Goal: Task Accomplishment & Management: Manage account settings

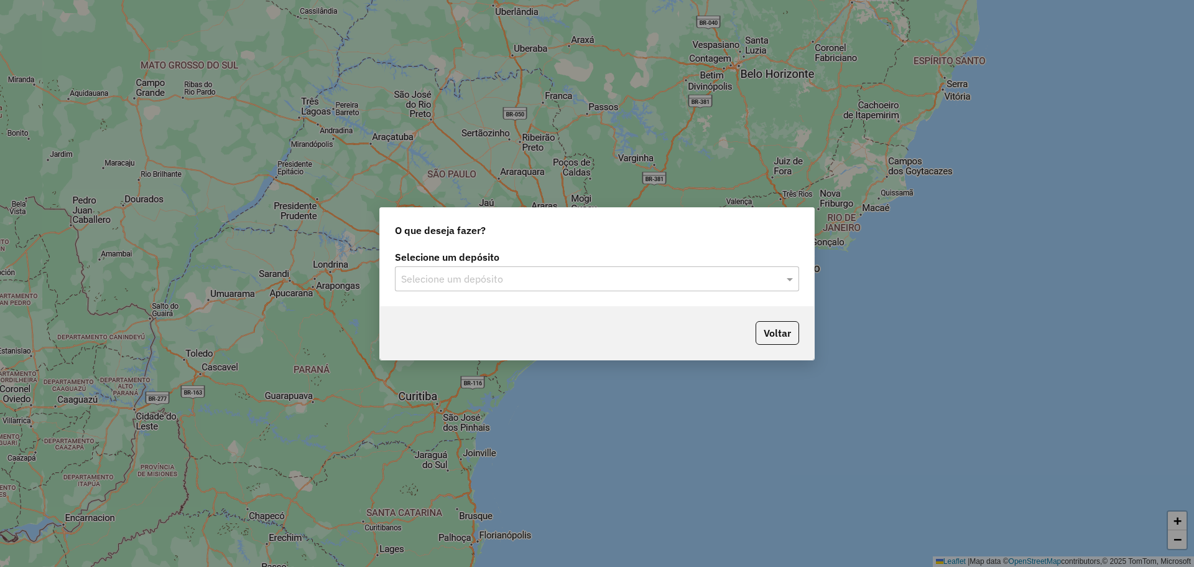
click at [580, 280] on input "text" at bounding box center [584, 279] width 367 height 15
type input "*****"
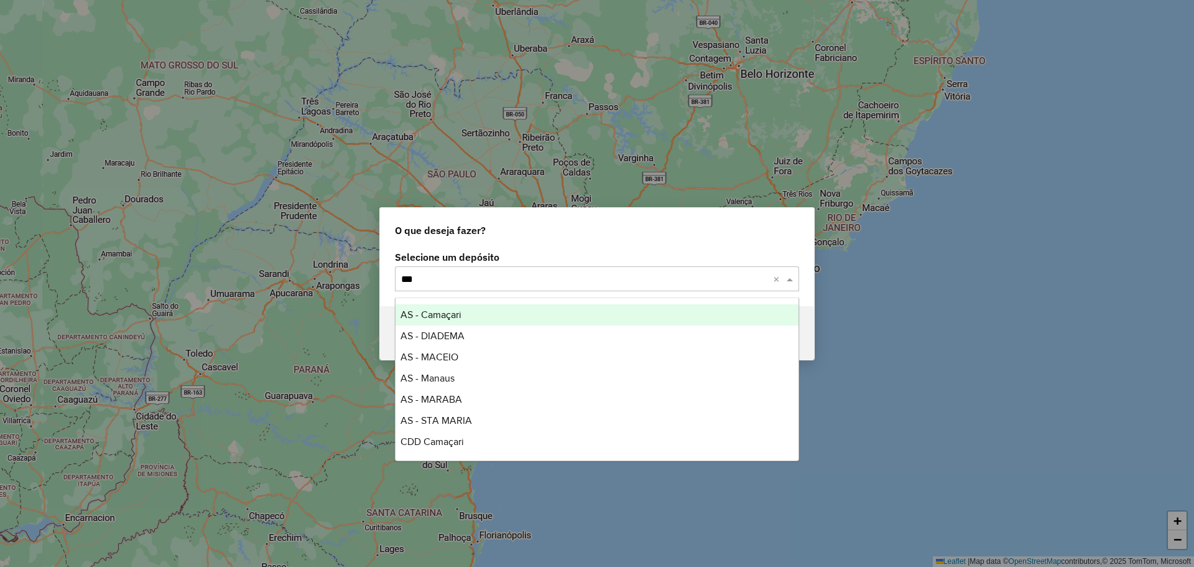
type input "****"
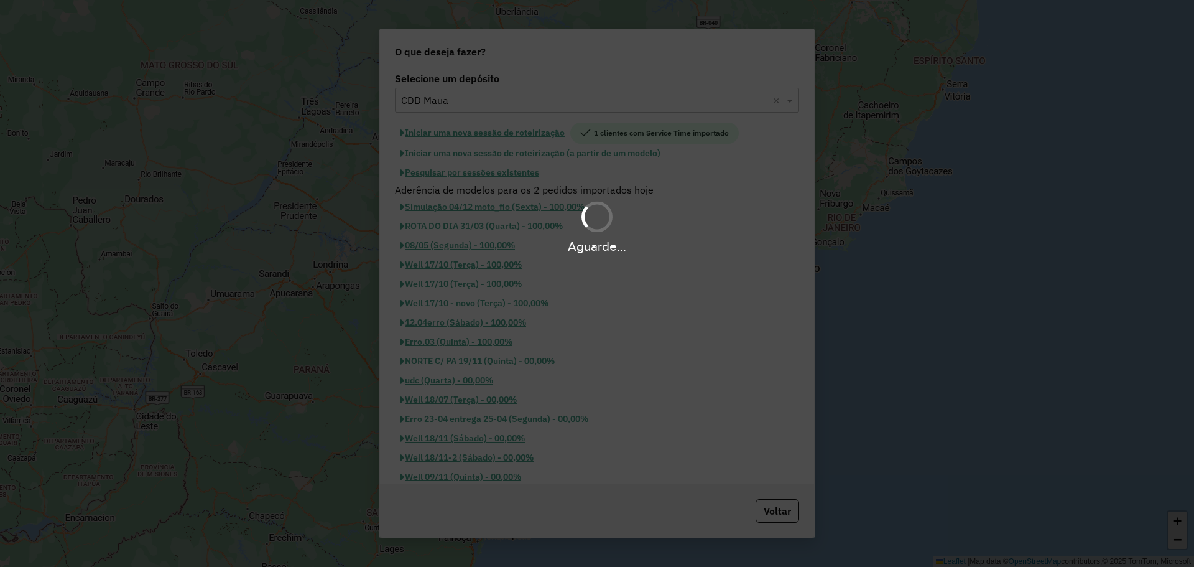
click at [524, 317] on div "Aguarde..." at bounding box center [597, 283] width 1194 height 567
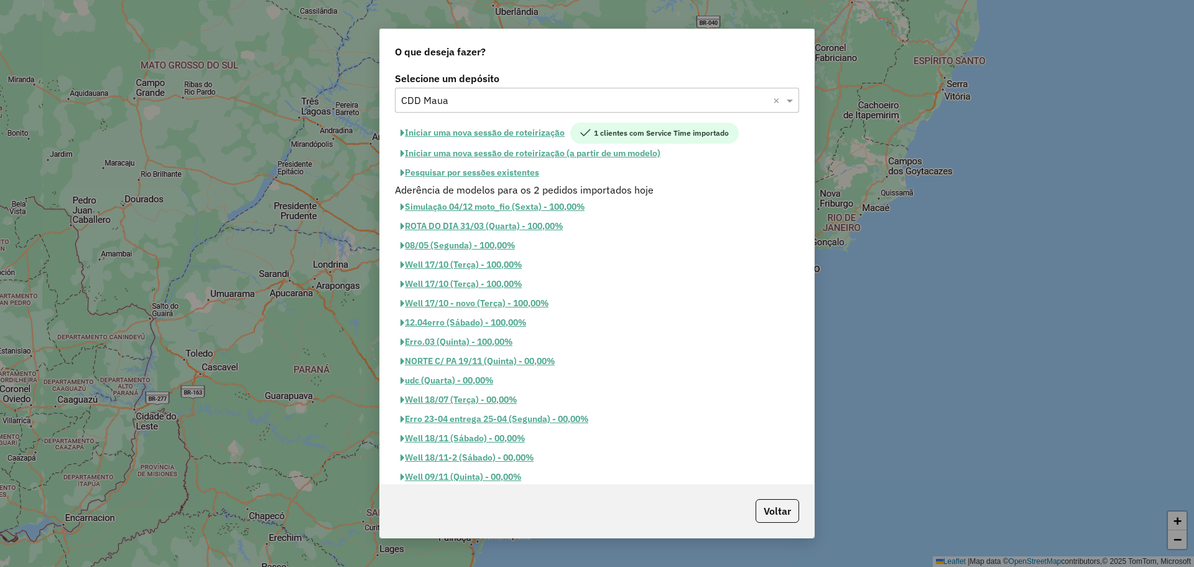
click at [511, 176] on button "Pesquisar por sessões existentes" at bounding box center [470, 172] width 150 height 19
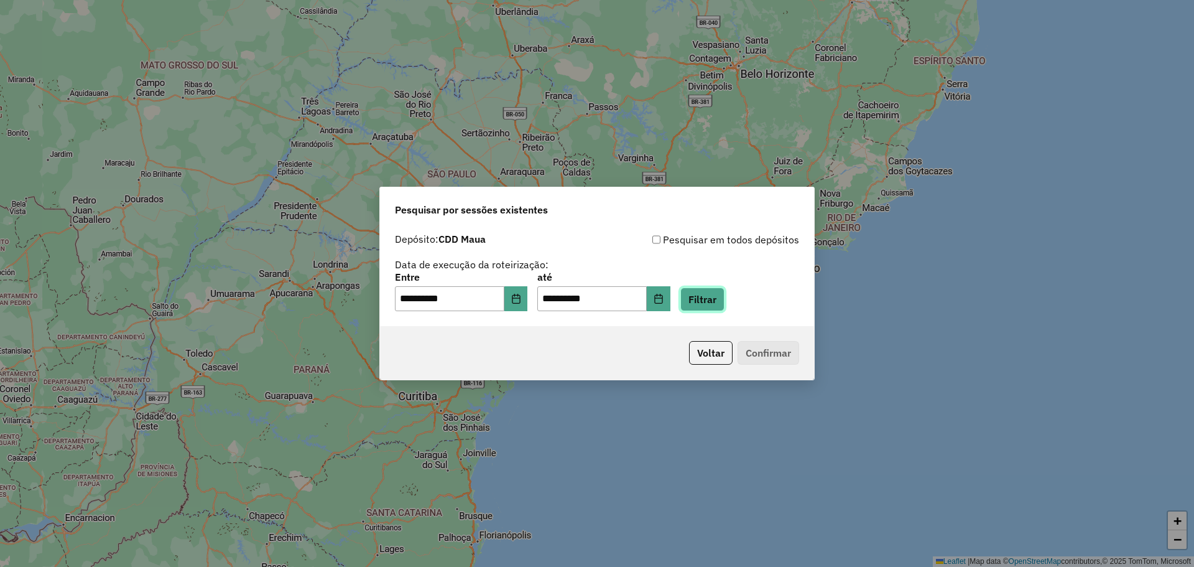
click at [724, 299] on button "Filtrar" at bounding box center [702, 299] width 44 height 24
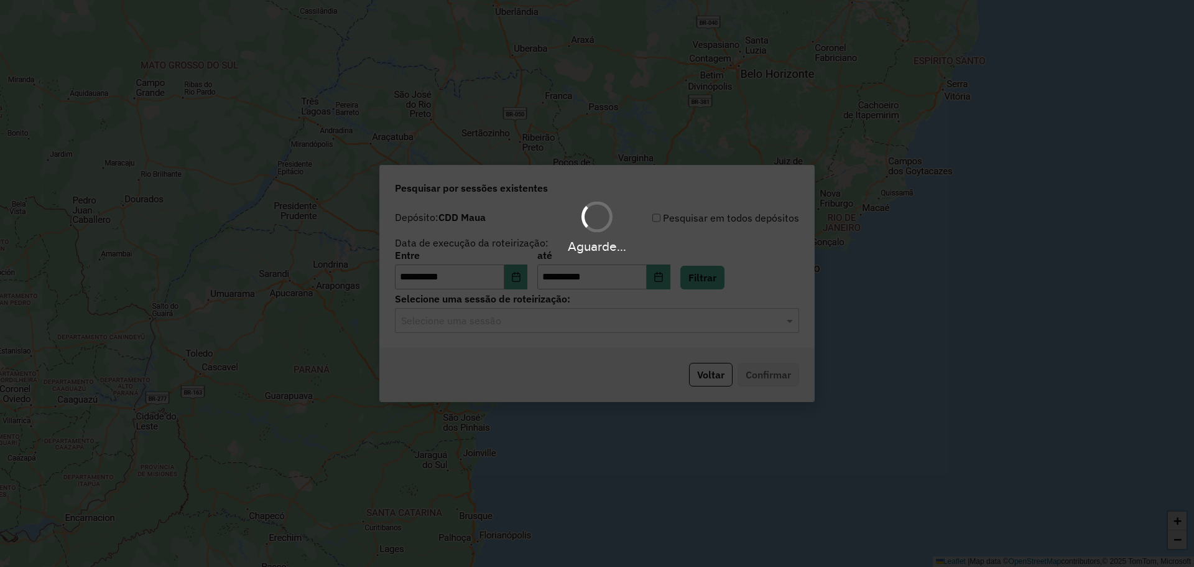
click at [488, 320] on div "Aguarde..." at bounding box center [597, 283] width 1194 height 567
click at [527, 322] on hb-app "**********" at bounding box center [597, 283] width 1194 height 567
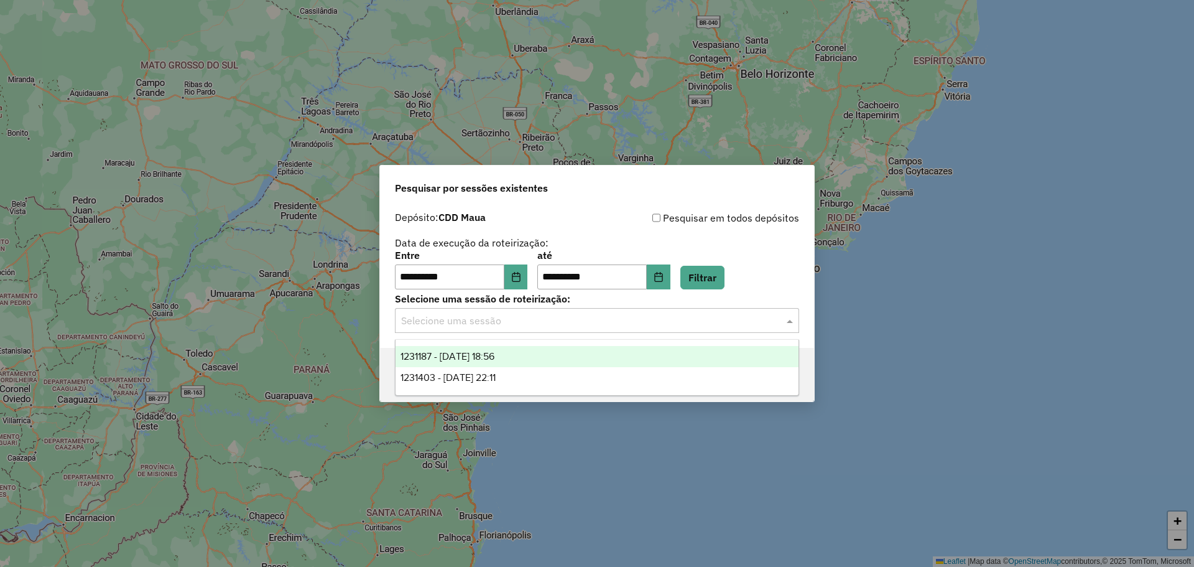
click at [534, 325] on input "text" at bounding box center [584, 321] width 367 height 15
click at [527, 353] on div "1231187 - 19/08/2025 18:56" at bounding box center [597, 356] width 403 height 21
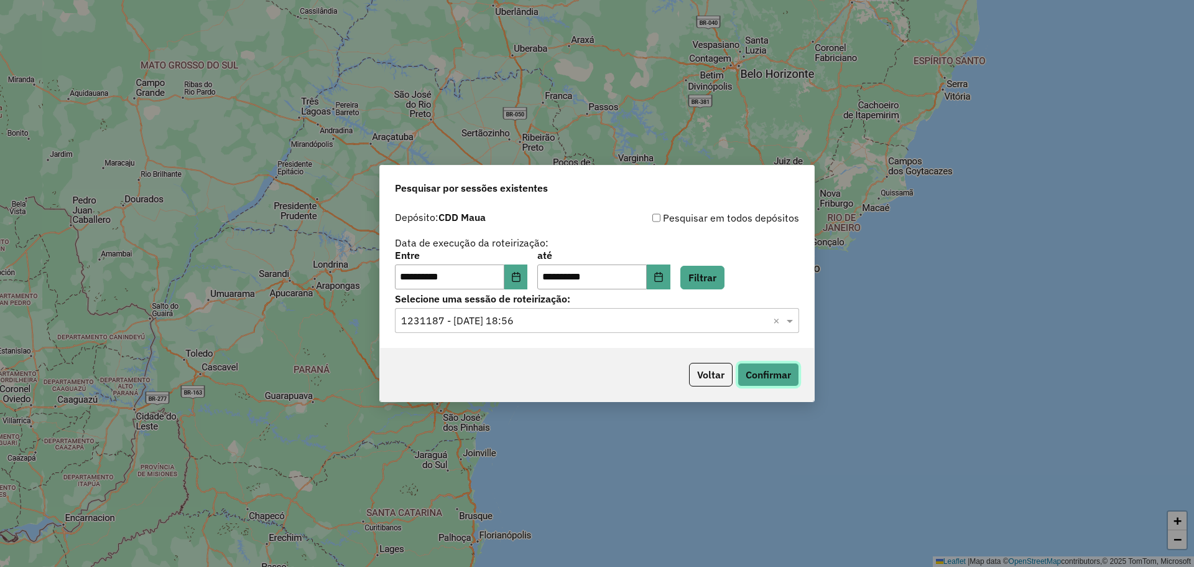
click at [750, 374] on button "Confirmar" at bounding box center [769, 375] width 62 height 24
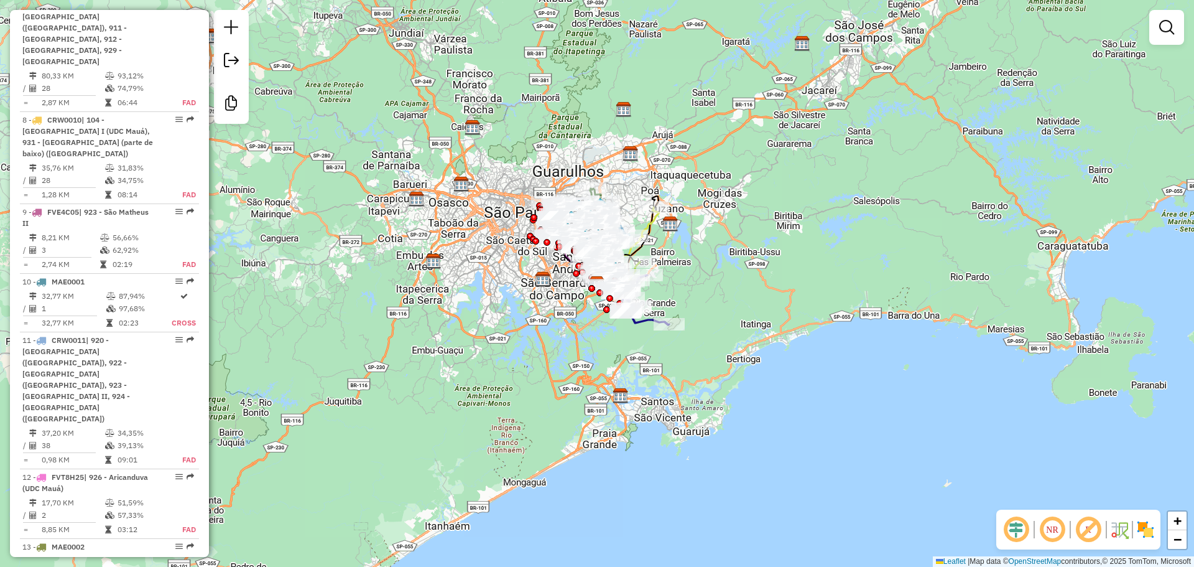
scroll to position [1120, 0]
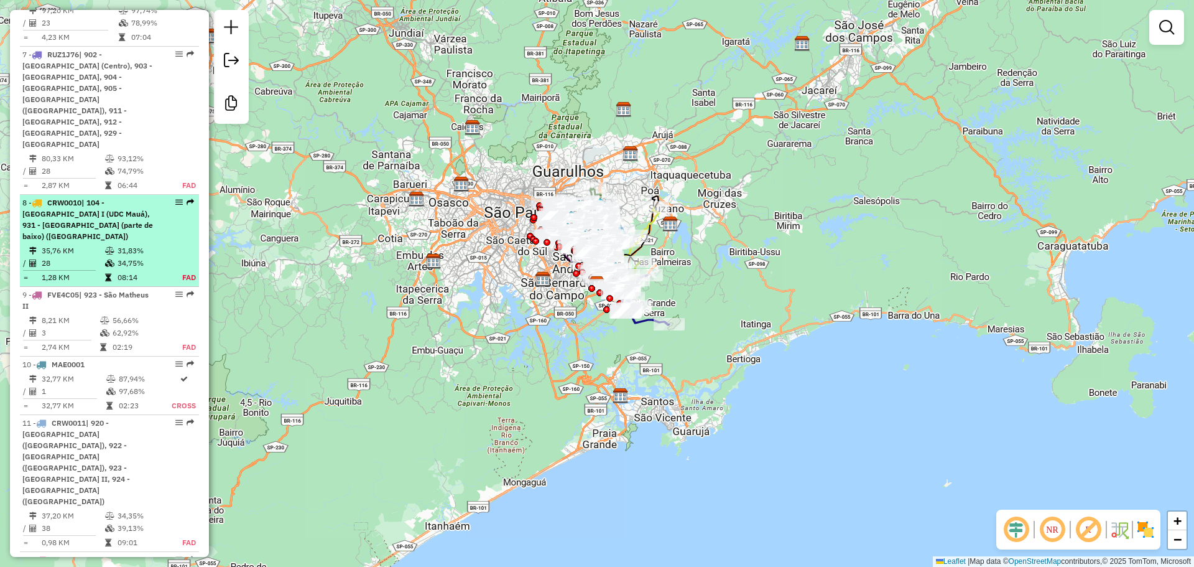
click at [122, 244] on td "31,83%" at bounding box center [143, 250] width 52 height 12
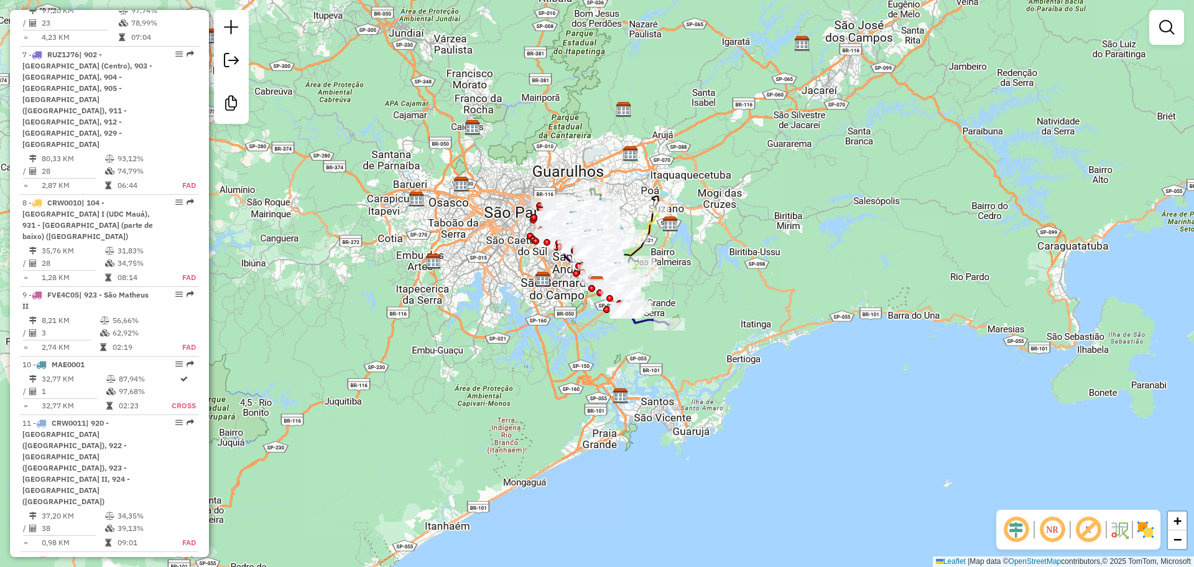
select select "**********"
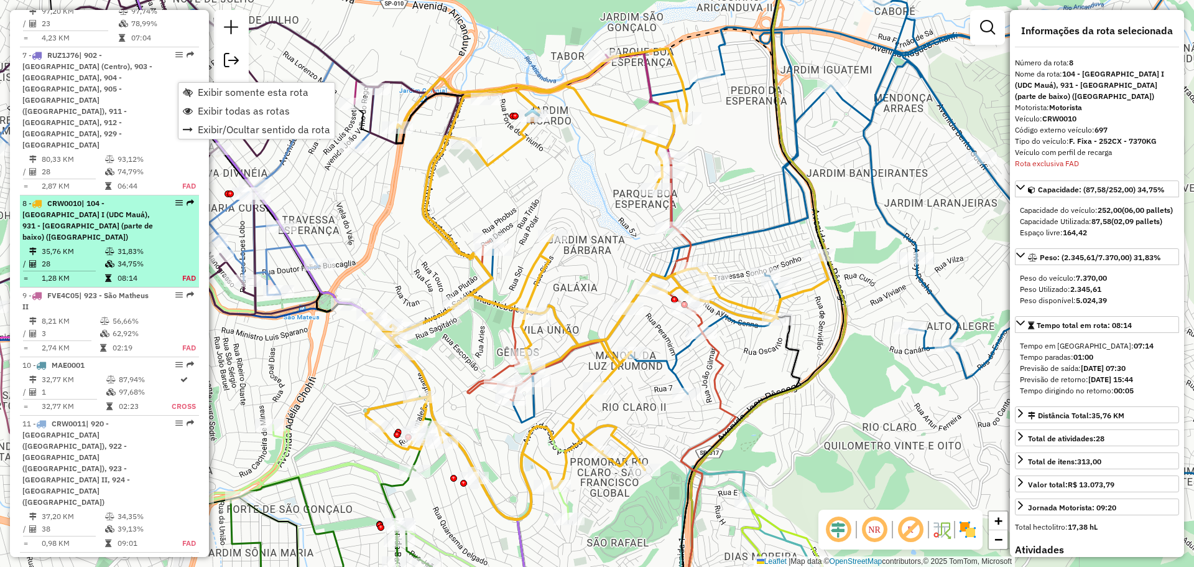
scroll to position [1181, 0]
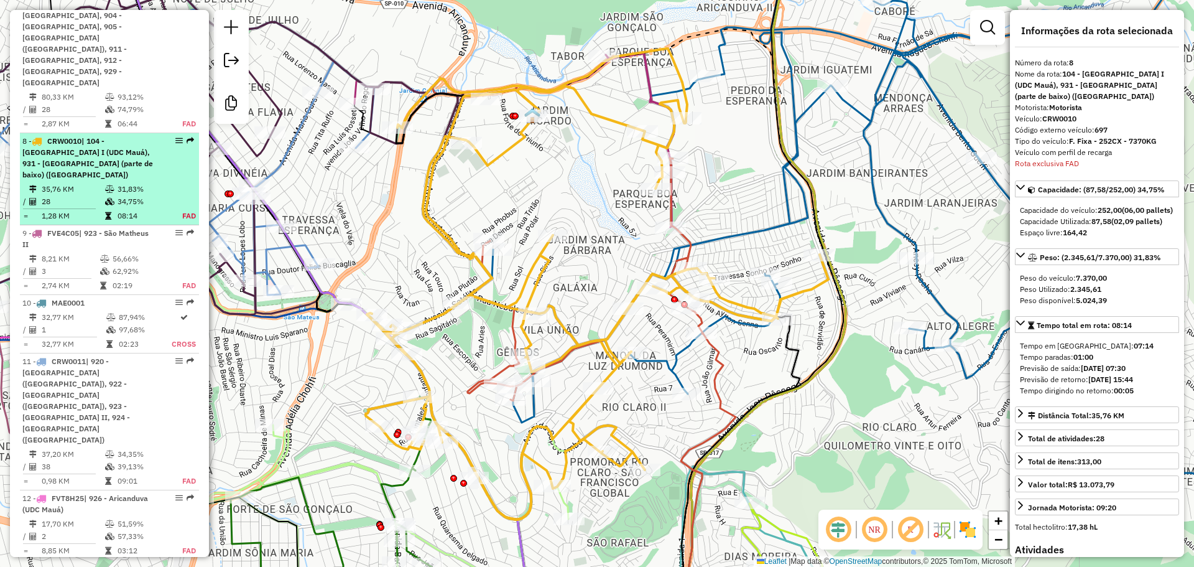
drag, startPoint x: 177, startPoint y: 79, endPoint x: 132, endPoint y: 80, distance: 44.2
click at [141, 228] on div "9 - FVE4C05 | 923 - São Matheus II" at bounding box center [88, 239] width 132 height 22
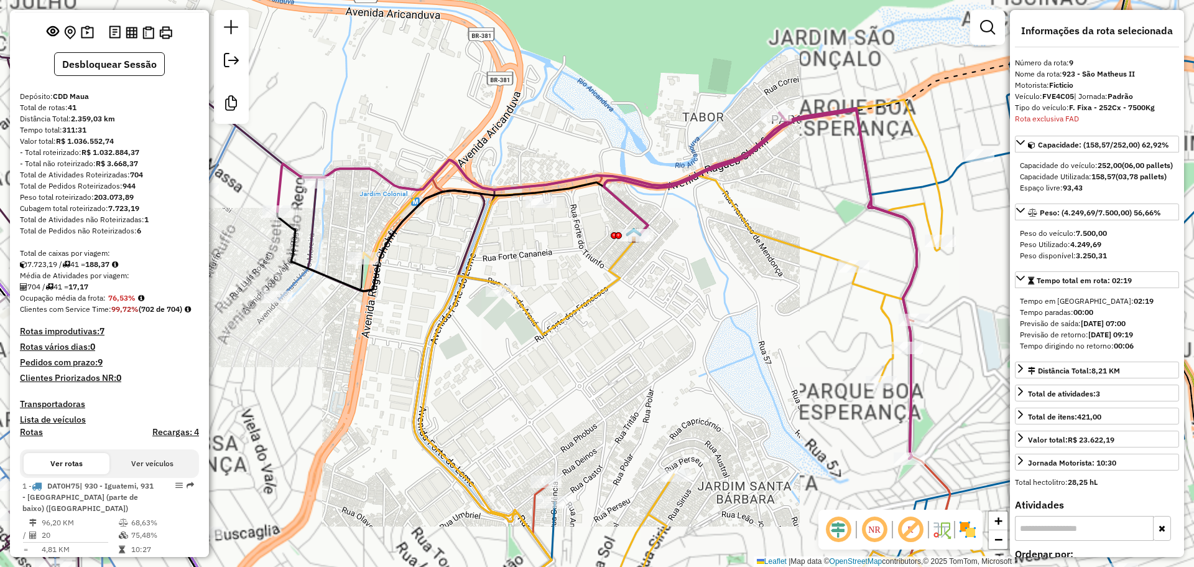
scroll to position [46, 0]
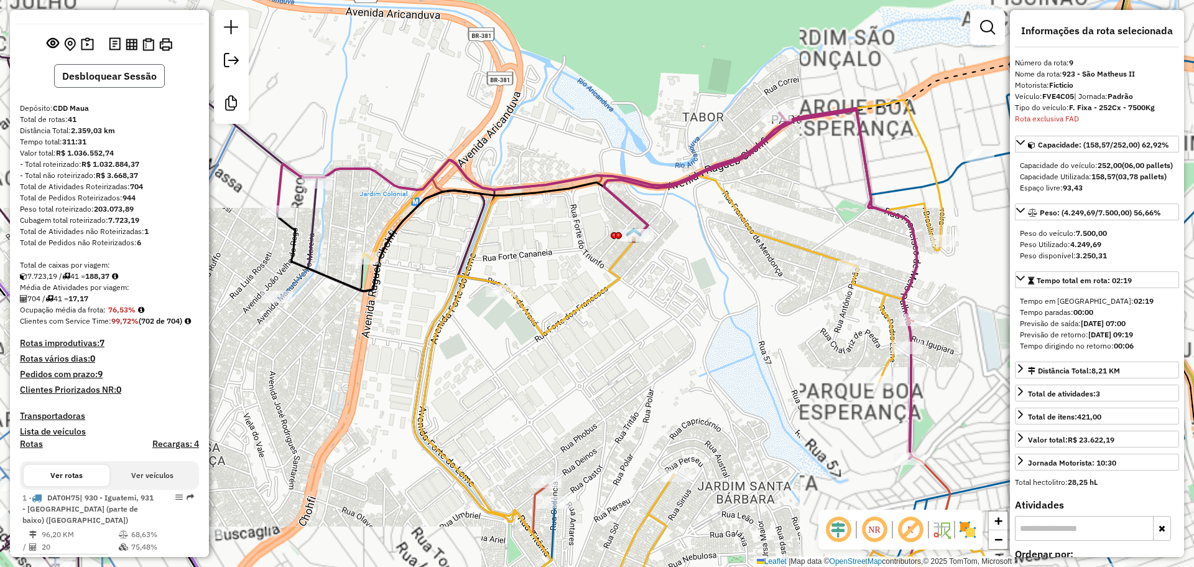
click at [123, 81] on button "Desbloquear Sessão" at bounding box center [109, 76] width 111 height 24
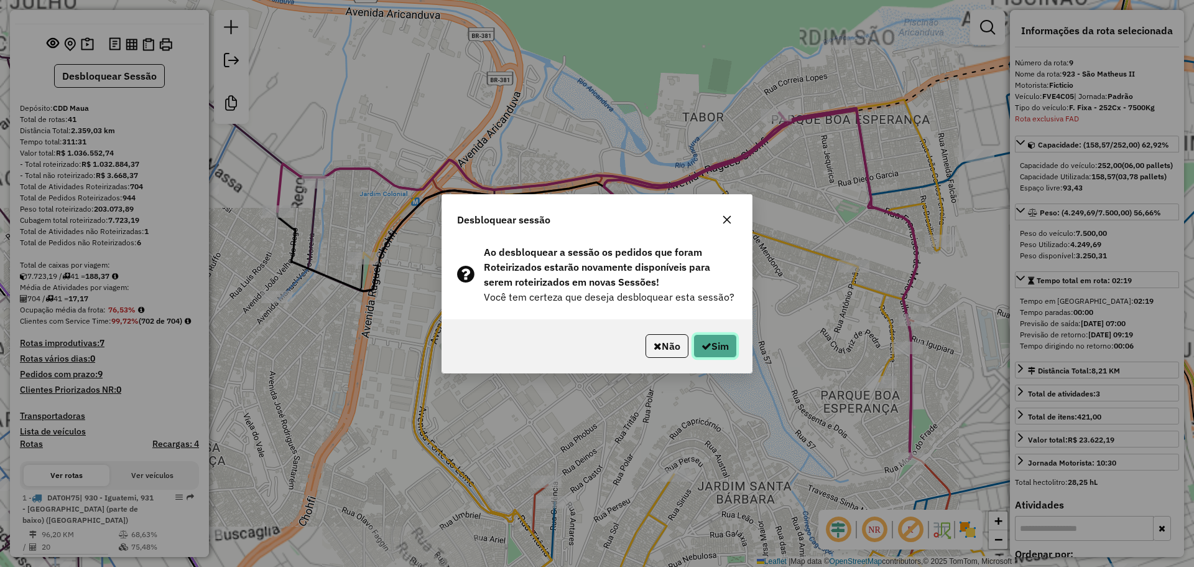
click at [711, 344] on button "Sim" at bounding box center [716, 346] width 44 height 24
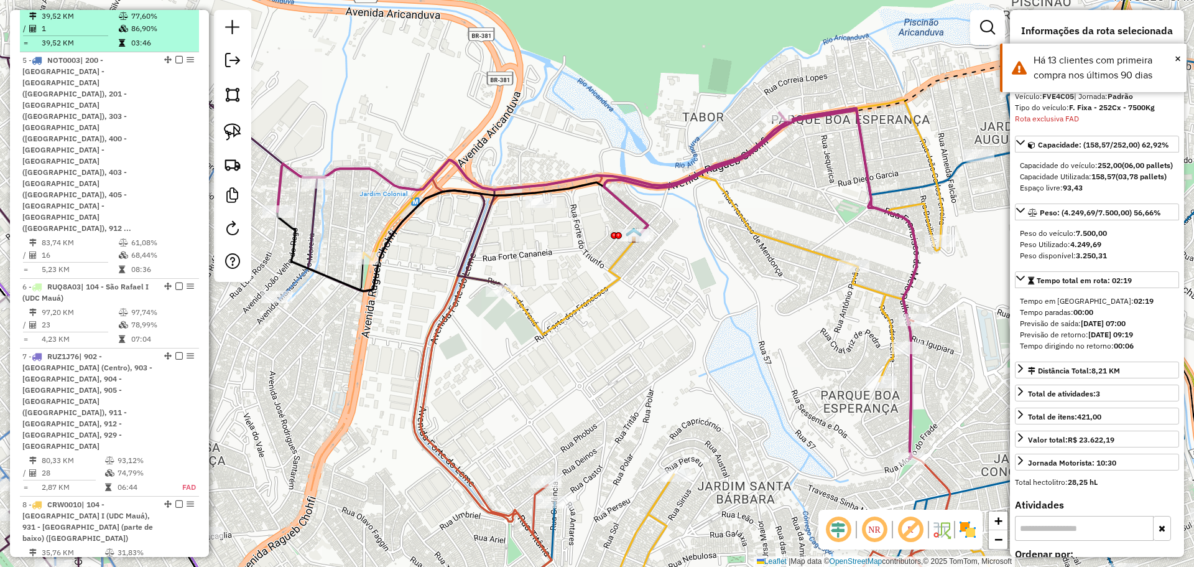
scroll to position [447, 0]
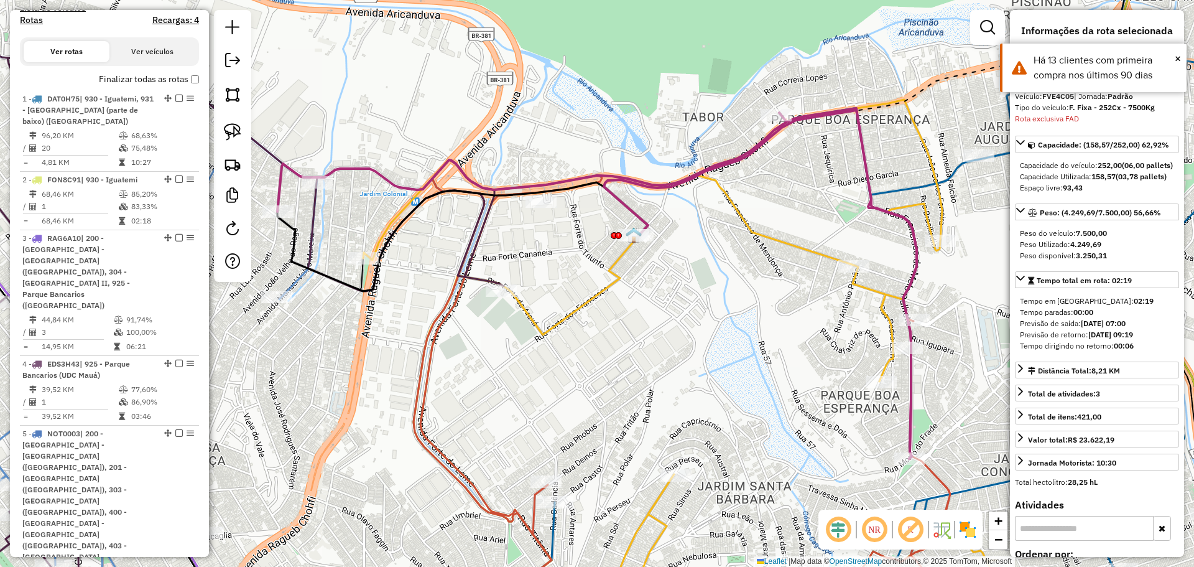
click at [187, 86] on label "Finalizar todas as rotas" at bounding box center [149, 79] width 100 height 13
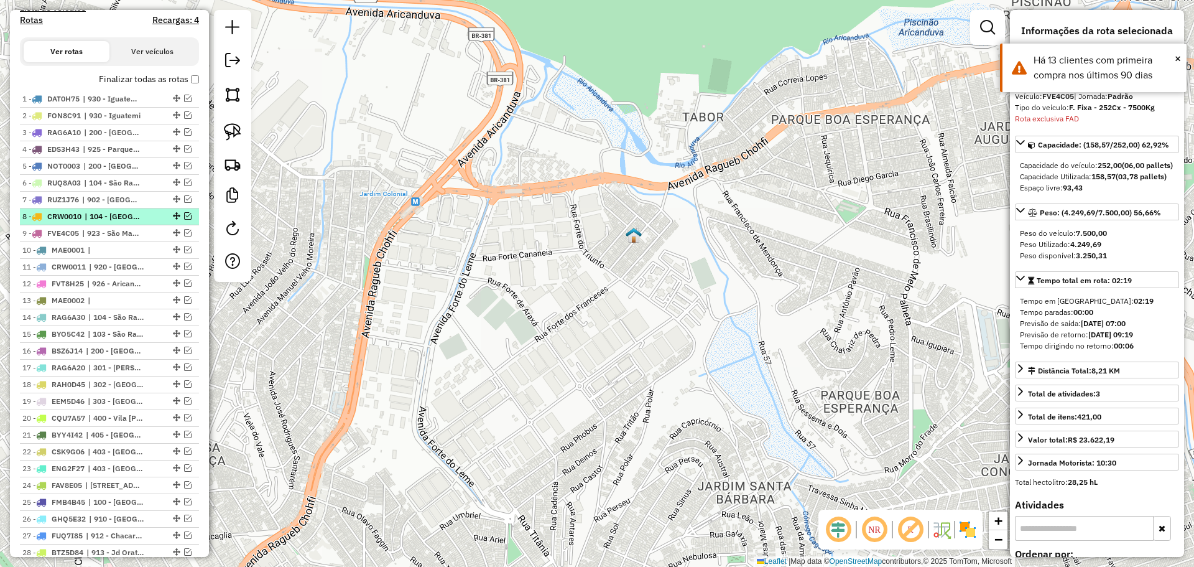
click at [184, 220] on em at bounding box center [187, 215] width 7 height 7
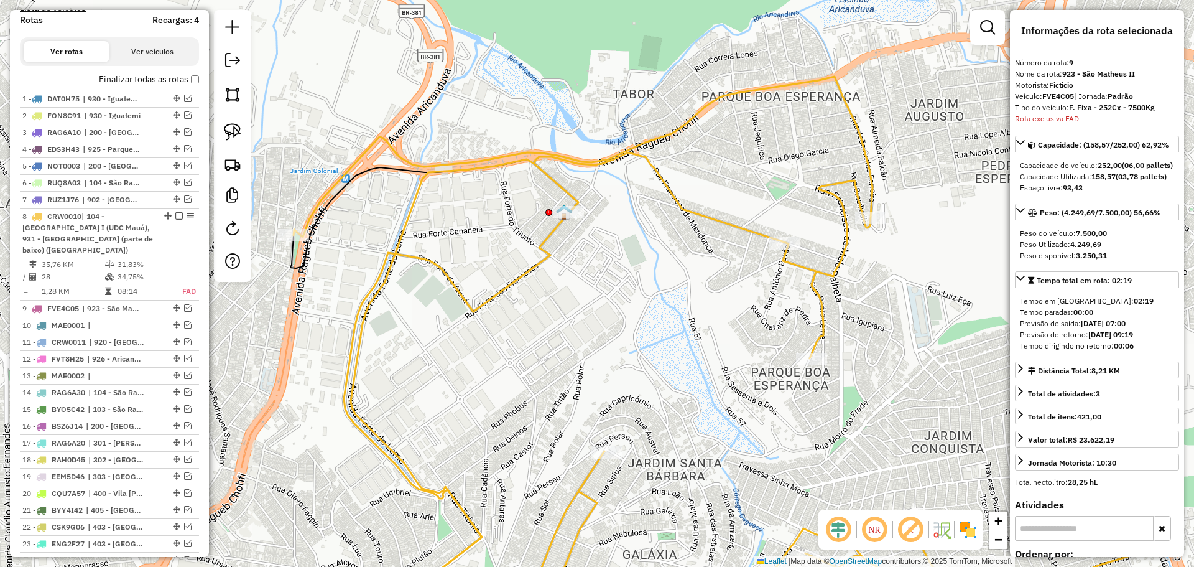
drag, startPoint x: 560, startPoint y: 361, endPoint x: 490, endPoint y: 338, distance: 74.0
click at [490, 338] on div "Janela de atendimento Grade de atendimento Capacidade Transportadoras Veículos …" at bounding box center [597, 283] width 1194 height 567
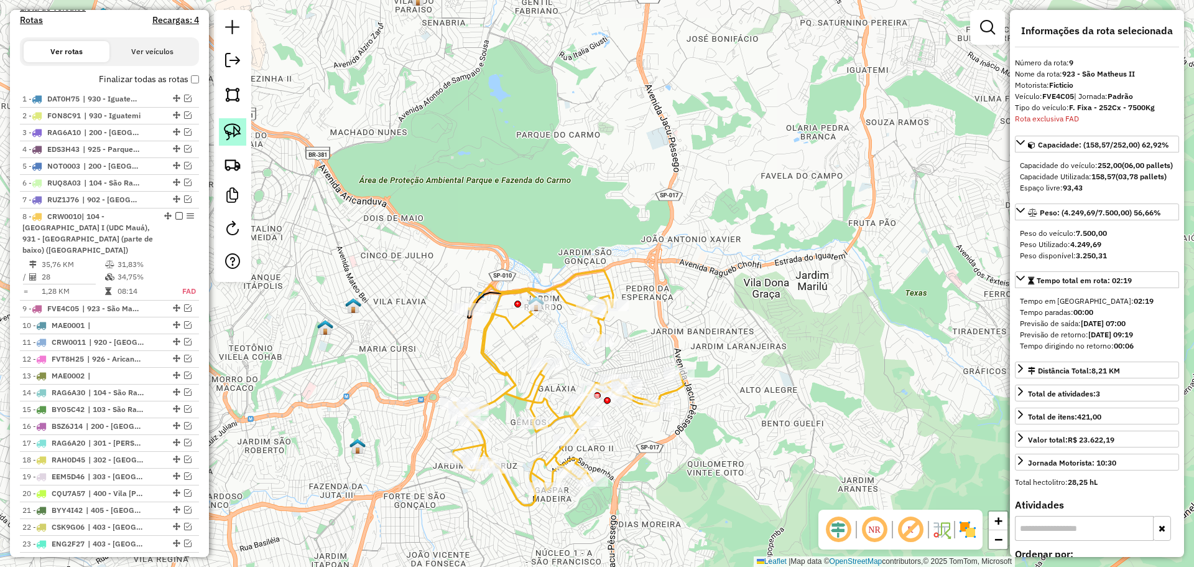
click at [236, 123] on img at bounding box center [232, 131] width 17 height 17
click at [235, 91] on img at bounding box center [232, 94] width 17 height 17
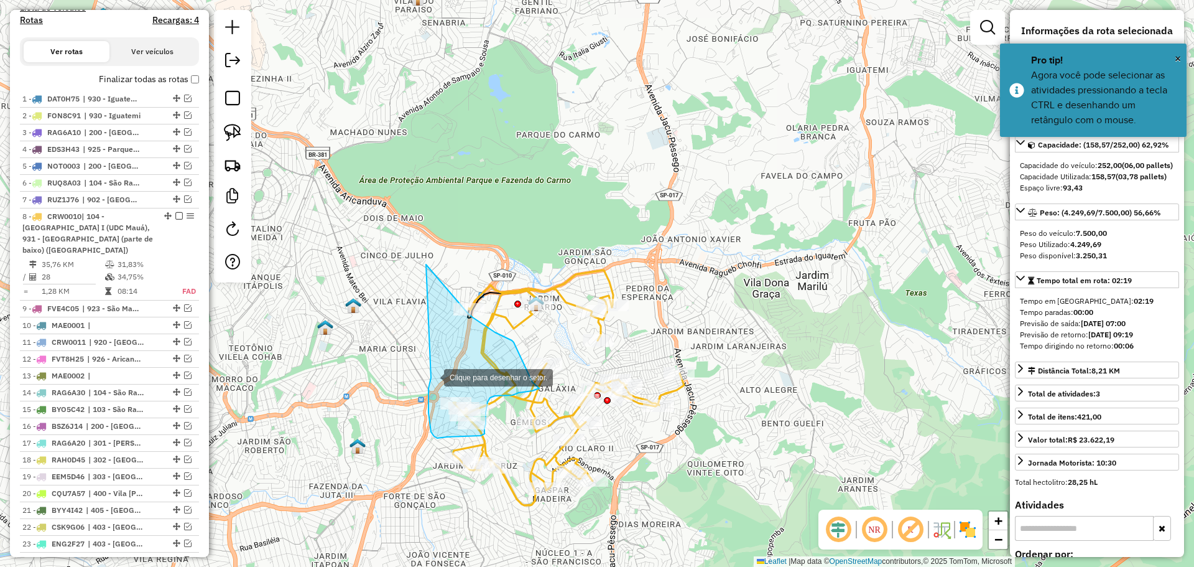
drag, startPoint x: 426, startPoint y: 264, endPoint x: 432, endPoint y: 376, distance: 112.1
click at [432, 376] on div at bounding box center [431, 376] width 25 height 25
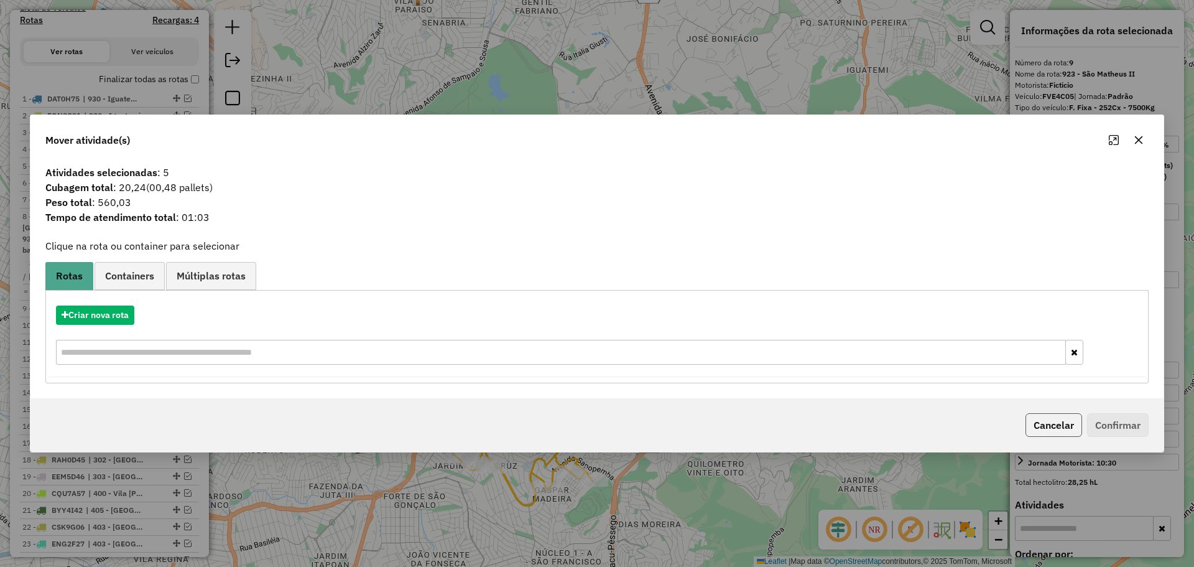
click at [1076, 424] on button "Cancelar" at bounding box center [1054, 425] width 57 height 24
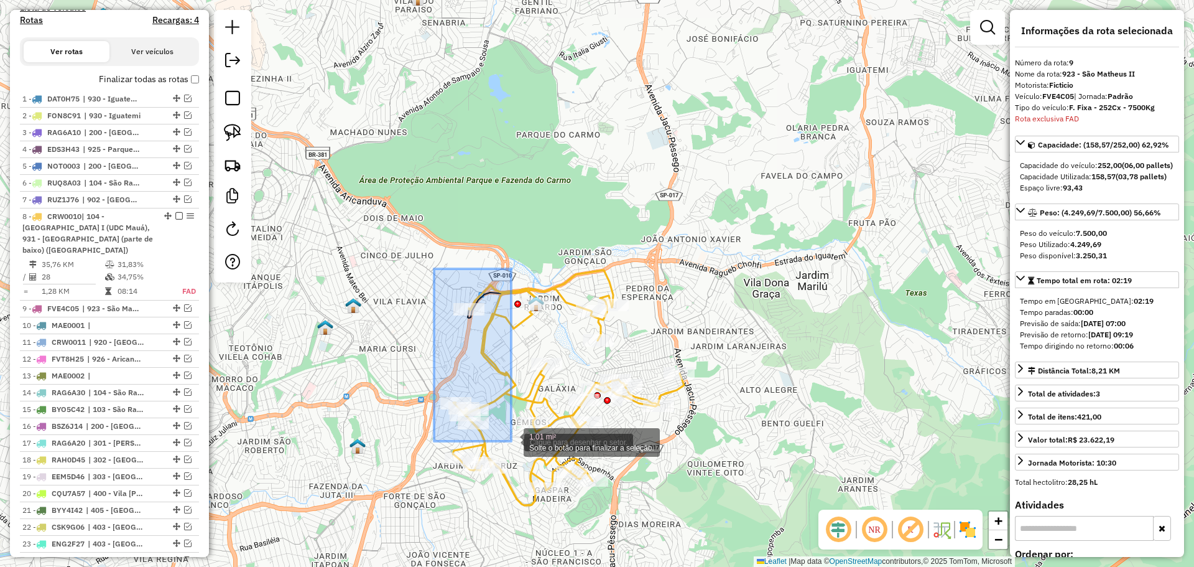
drag, startPoint x: 420, startPoint y: 279, endPoint x: 512, endPoint y: 441, distance: 185.8
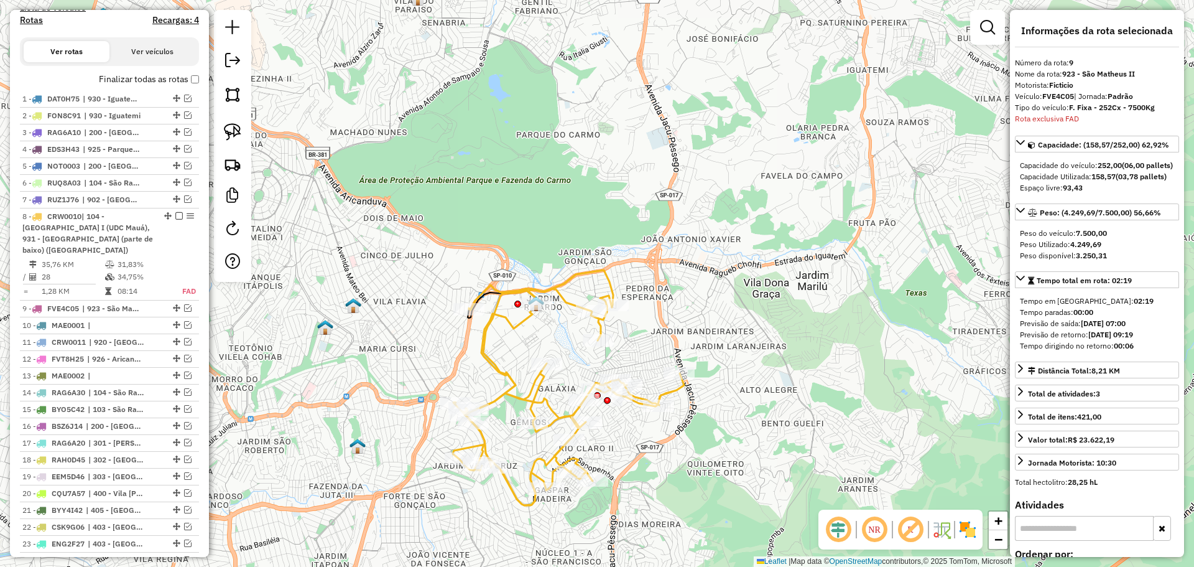
drag, startPoint x: 426, startPoint y: 286, endPoint x: 493, endPoint y: 439, distance: 166.9
click at [493, 439] on div "Janela de atendimento Grade de atendimento Capacidade Transportadoras Veículos …" at bounding box center [597, 283] width 1194 height 567
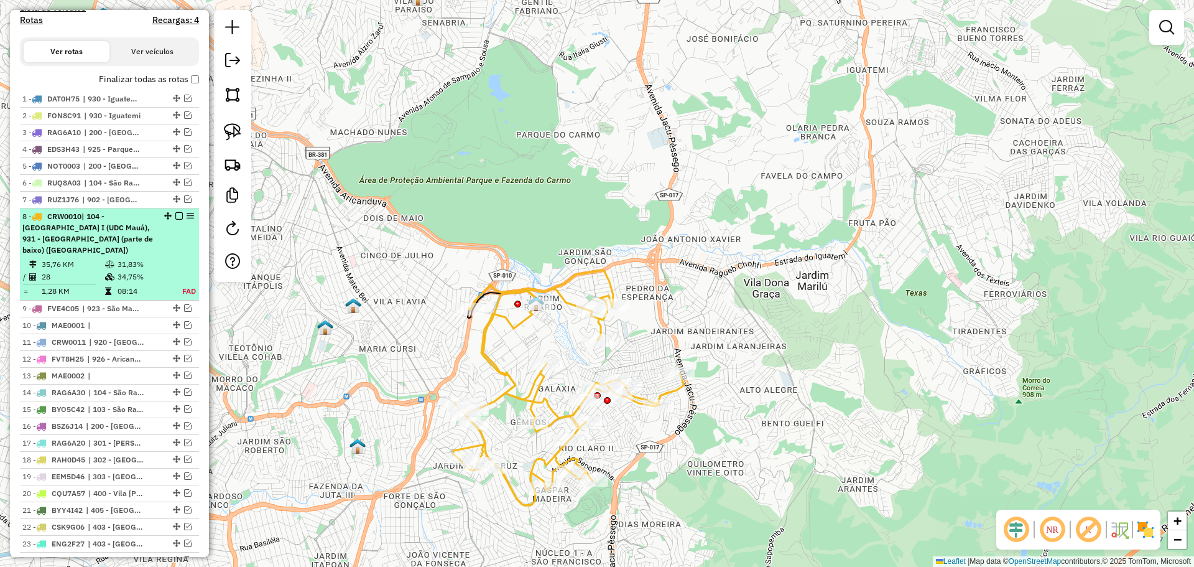
click at [129, 243] on div "8 - CRW0010 | 104 - São Rafael I (UDC Mauá), 931 - Parque do Carmo (parte de ba…" at bounding box center [88, 233] width 132 height 45
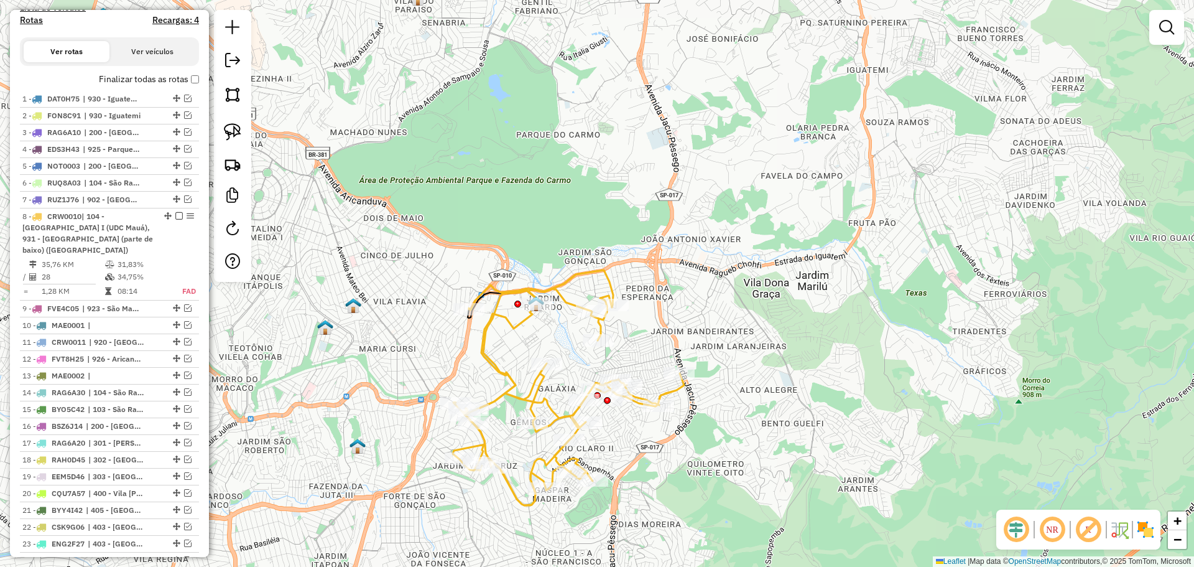
select select "**********"
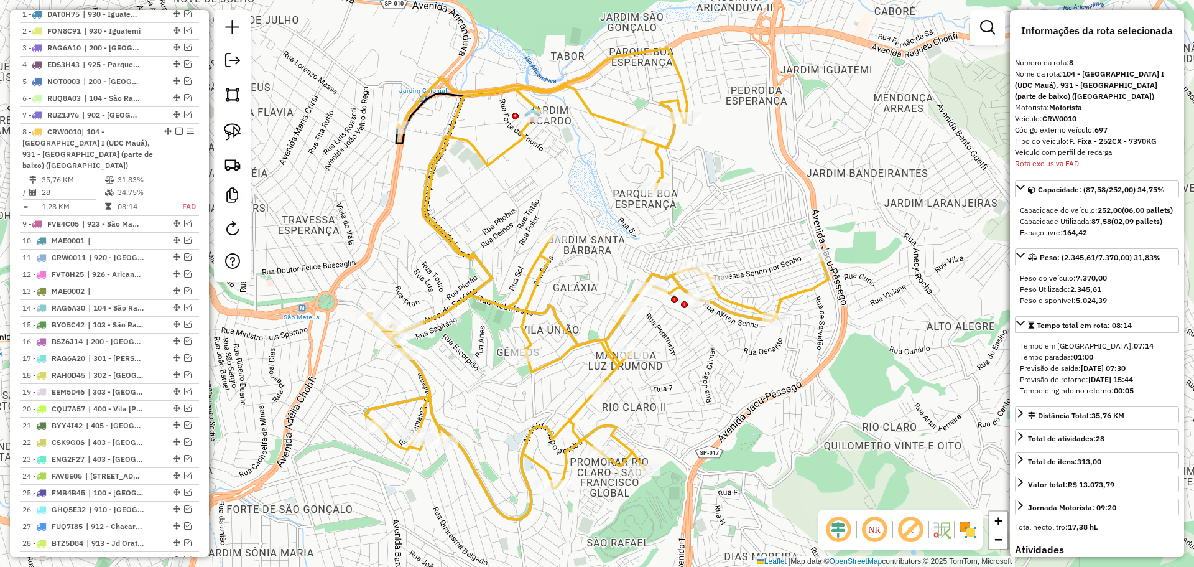
scroll to position [657, 0]
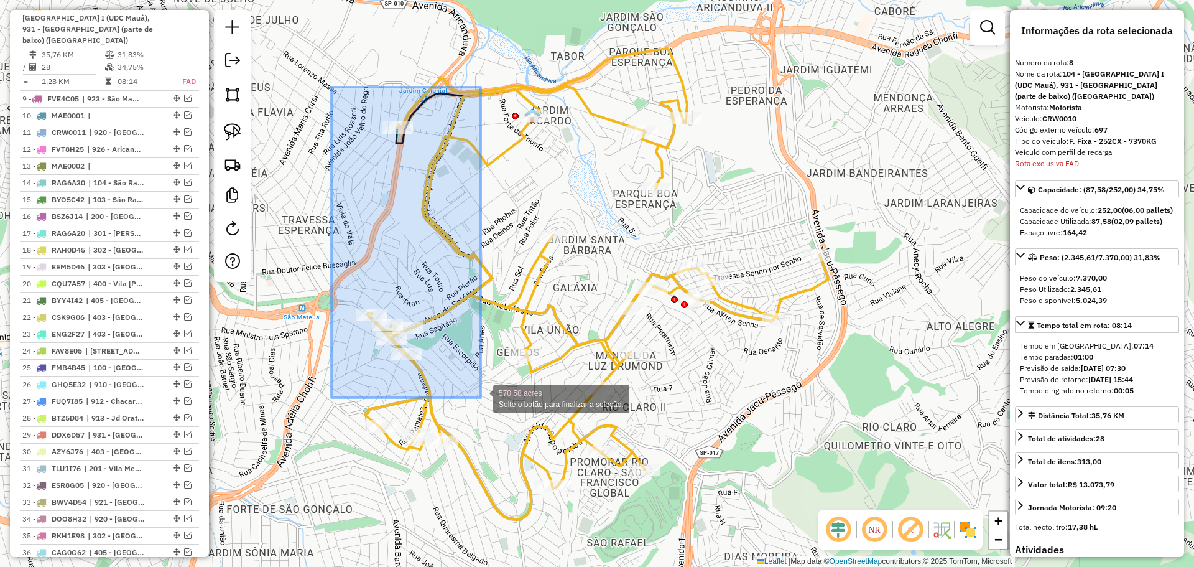
drag, startPoint x: 332, startPoint y: 87, endPoint x: 481, endPoint y: 397, distance: 344.4
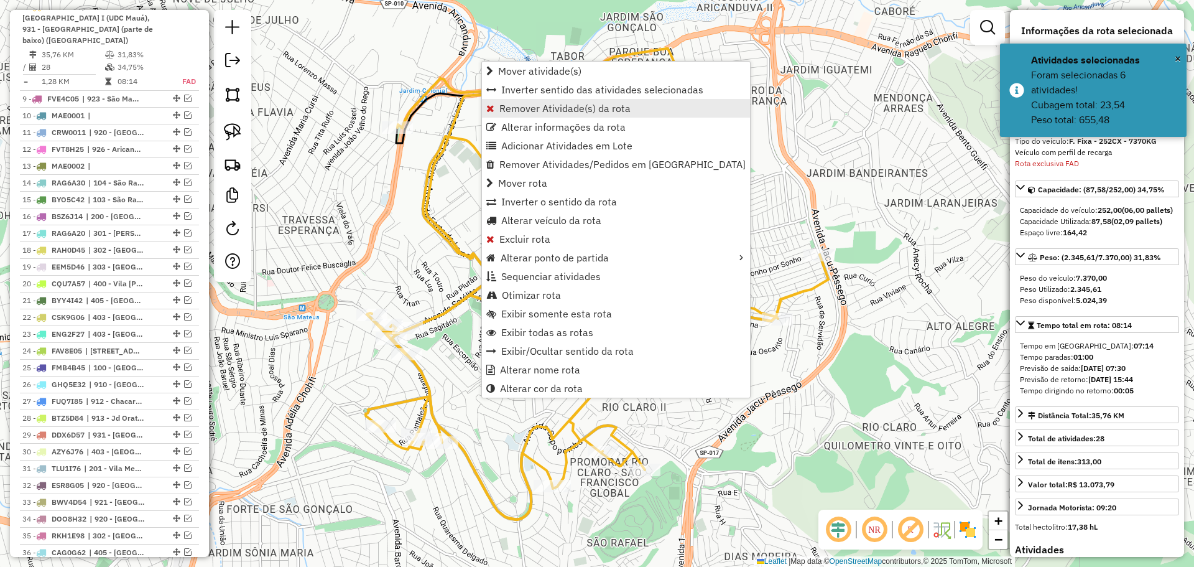
click at [553, 109] on span "Remover Atividade(s) da rota" at bounding box center [564, 108] width 131 height 10
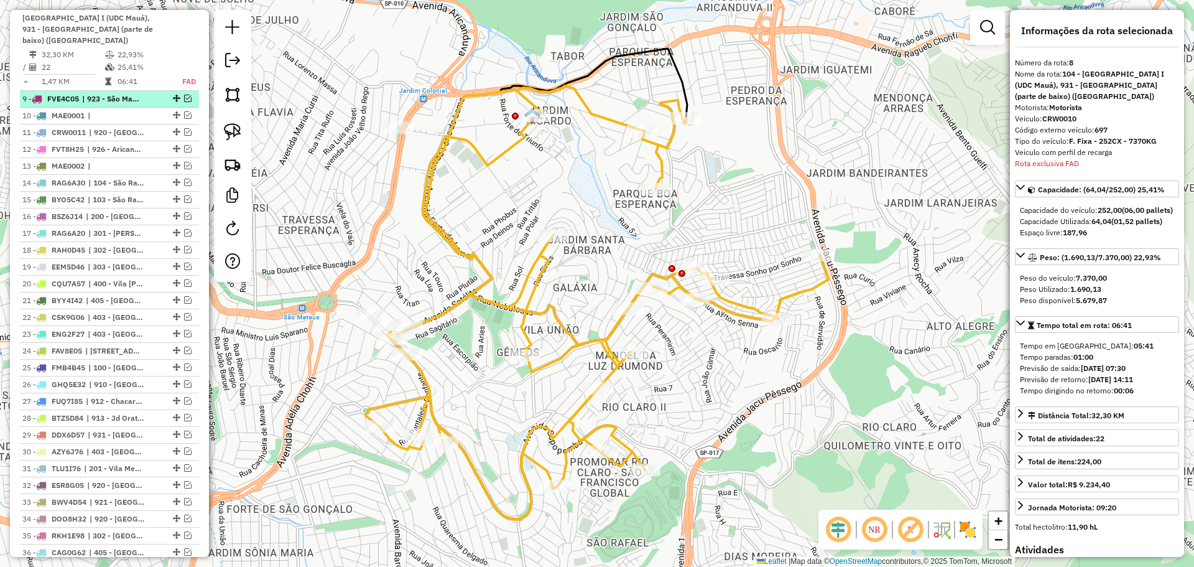
scroll to position [595, 0]
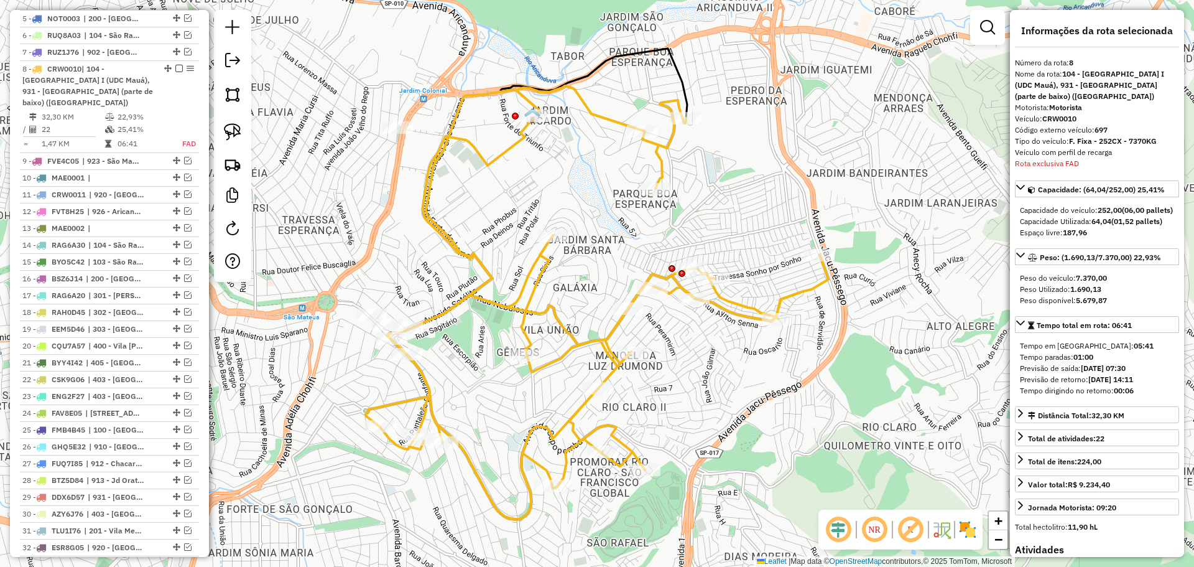
click at [1098, 226] on strong "64,04" at bounding box center [1102, 220] width 20 height 9
click at [1097, 226] on strong "64,04" at bounding box center [1102, 220] width 20 height 9
click at [1095, 226] on strong "64,04" at bounding box center [1102, 220] width 20 height 9
click at [1098, 226] on strong "64,04" at bounding box center [1102, 220] width 20 height 9
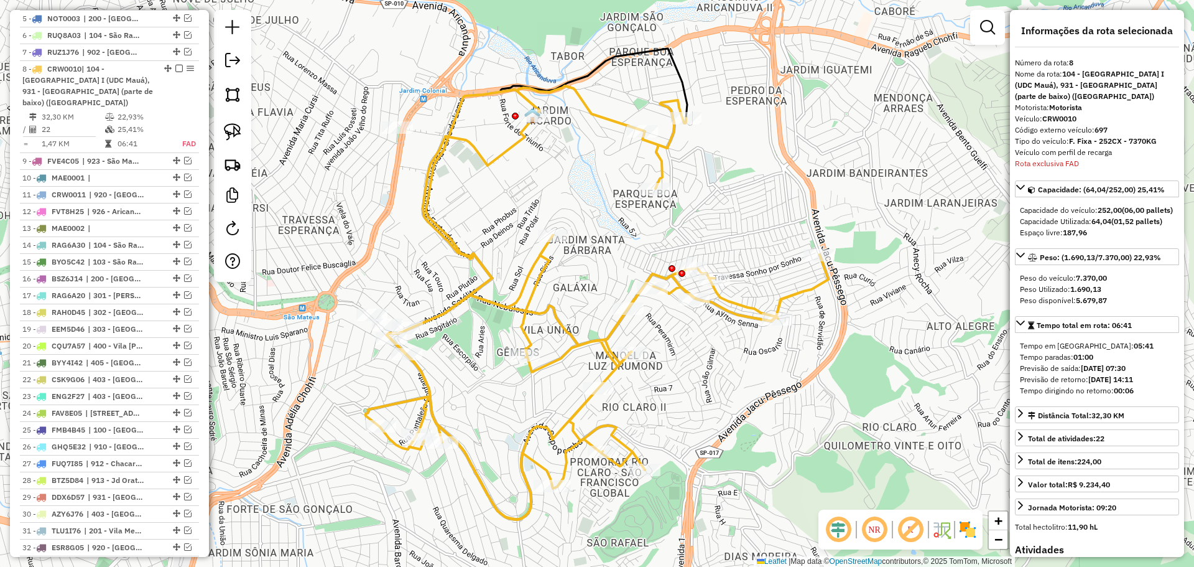
click at [1098, 226] on strong "64,04" at bounding box center [1102, 220] width 20 height 9
click at [233, 100] on img at bounding box center [232, 94] width 17 height 17
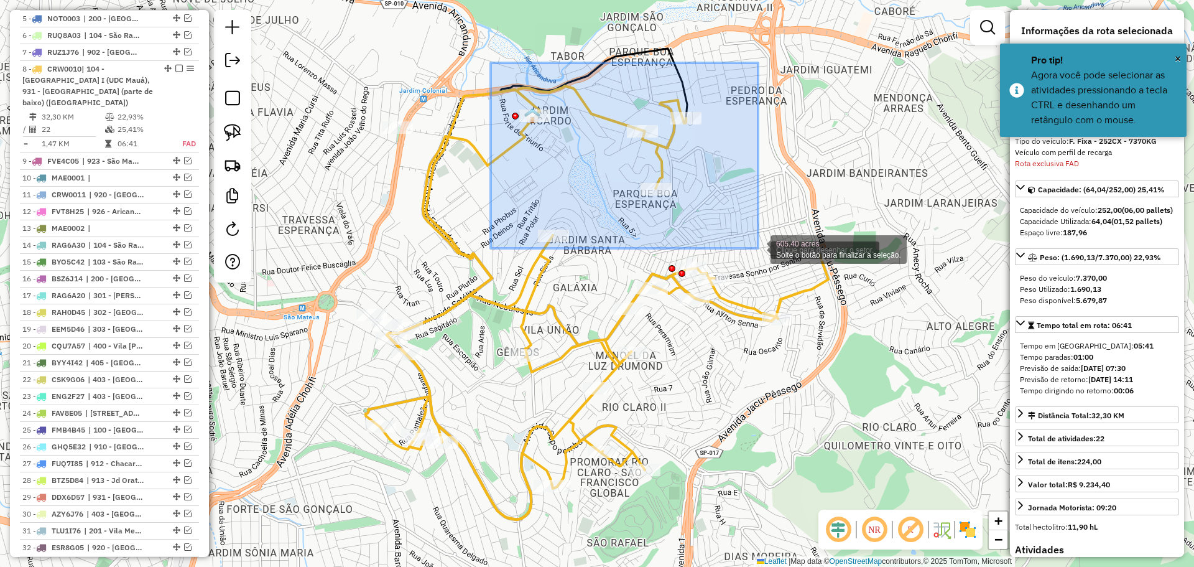
drag, startPoint x: 491, startPoint y: 63, endPoint x: 758, endPoint y: 249, distance: 325.8
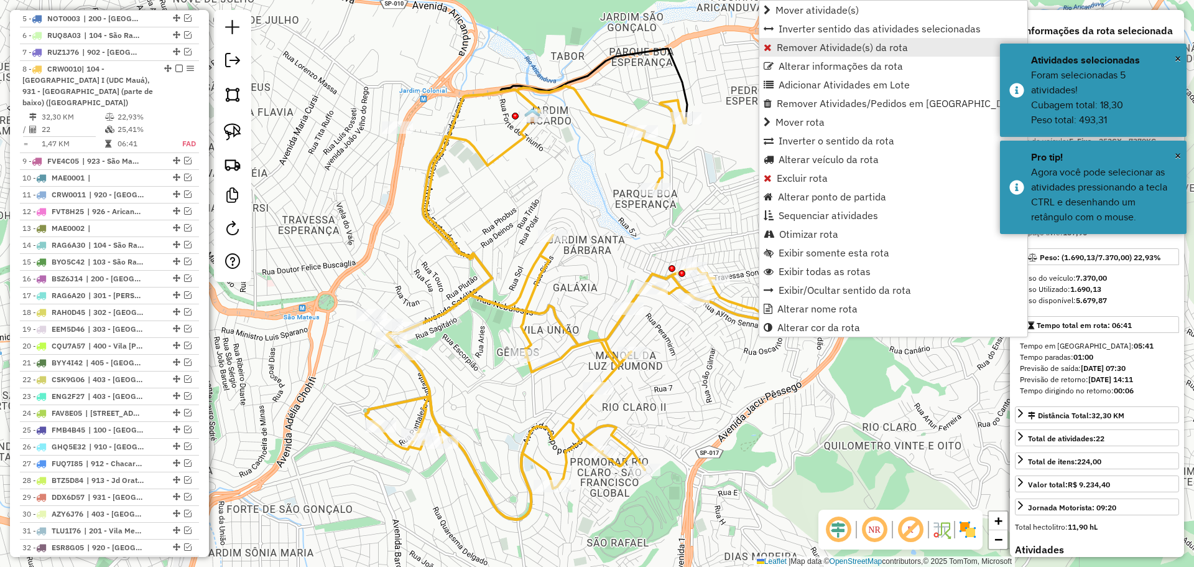
click at [807, 50] on span "Remover Atividade(s) da rota" at bounding box center [842, 47] width 131 height 10
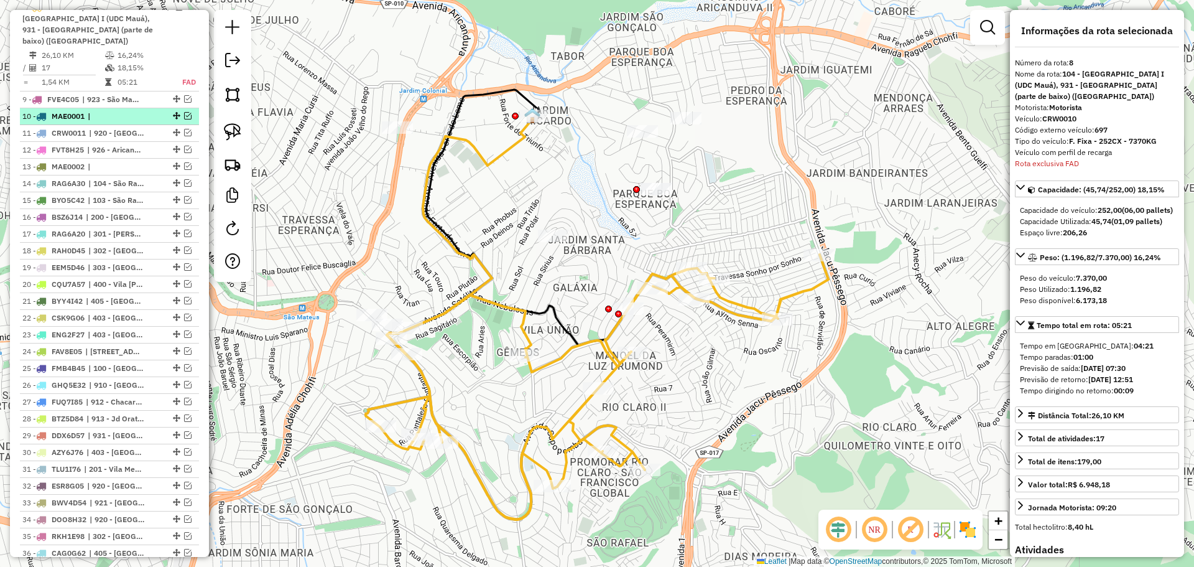
scroll to position [657, 0]
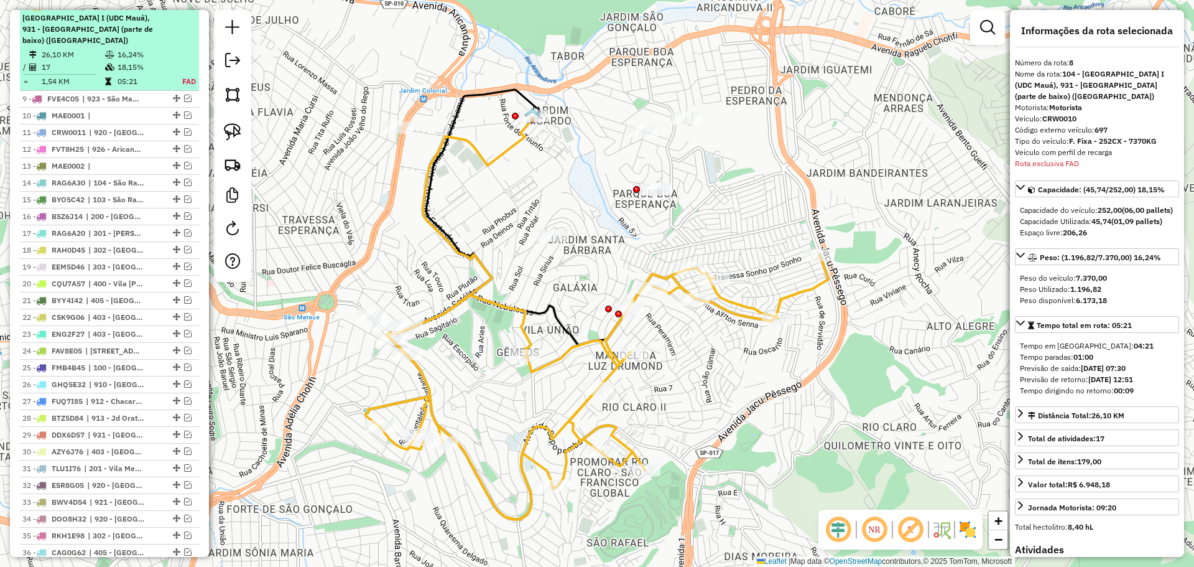
click at [178, 49] on table "26,10 KM 16,24% / 17 18,15% = 1,54 KM 05:21 FAD" at bounding box center [109, 68] width 174 height 39
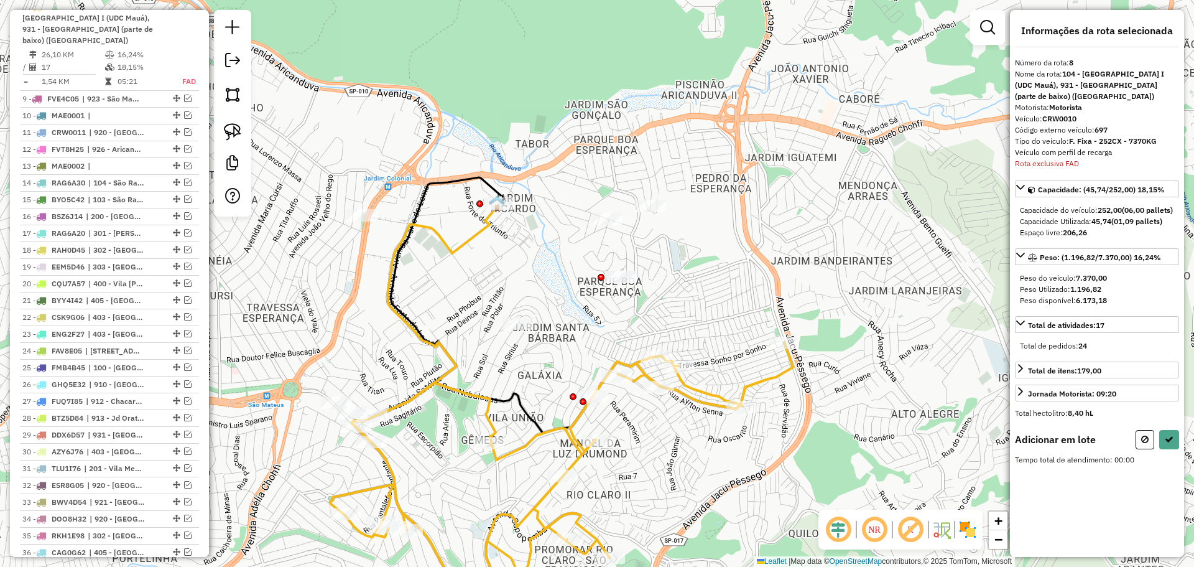
drag, startPoint x: 346, startPoint y: 96, endPoint x: 341, endPoint y: 144, distance: 47.6
click at [341, 144] on div "Janela de atendimento Grade de atendimento Capacidade Transportadoras Veículos …" at bounding box center [597, 283] width 1194 height 567
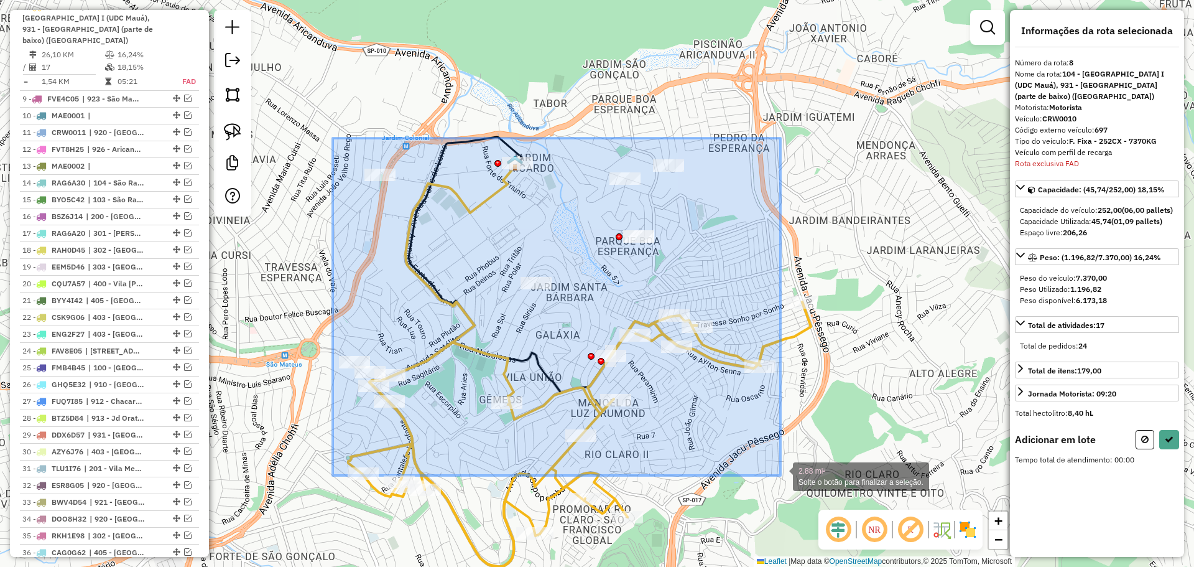
drag, startPoint x: 333, startPoint y: 138, endPoint x: 781, endPoint y: 475, distance: 560.6
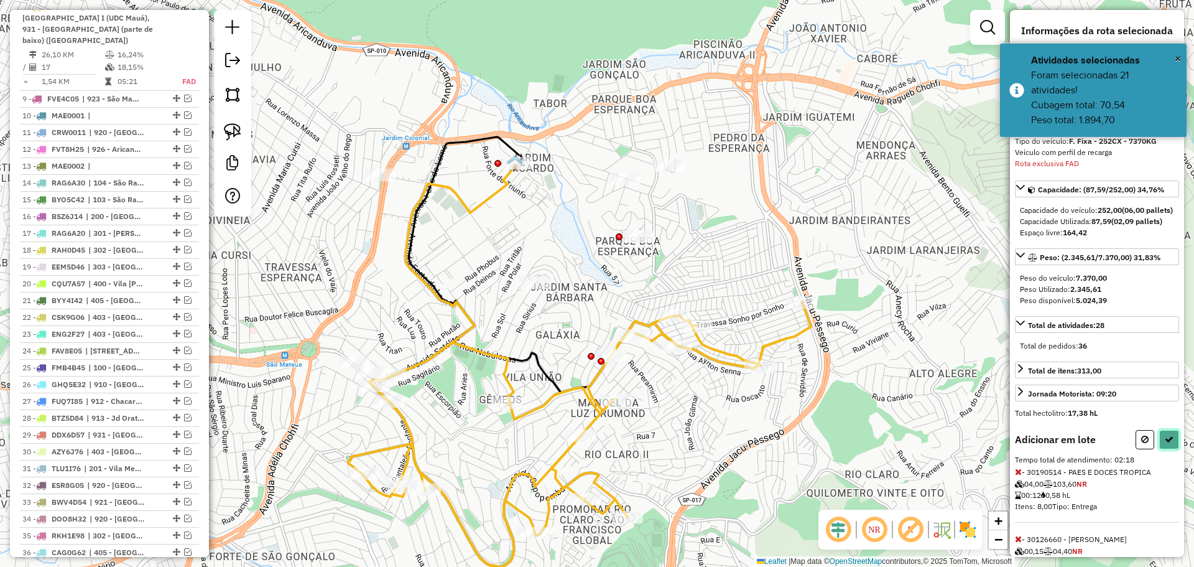
click at [1172, 449] on button at bounding box center [1169, 439] width 20 height 19
select select "**********"
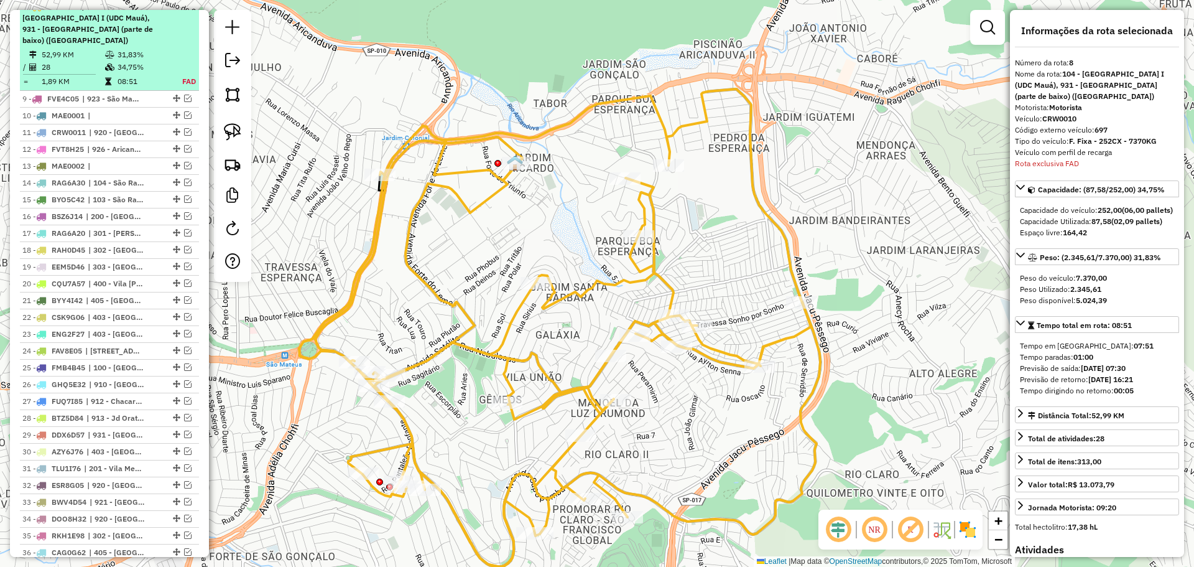
click at [175, 10] on em at bounding box center [178, 5] width 7 height 7
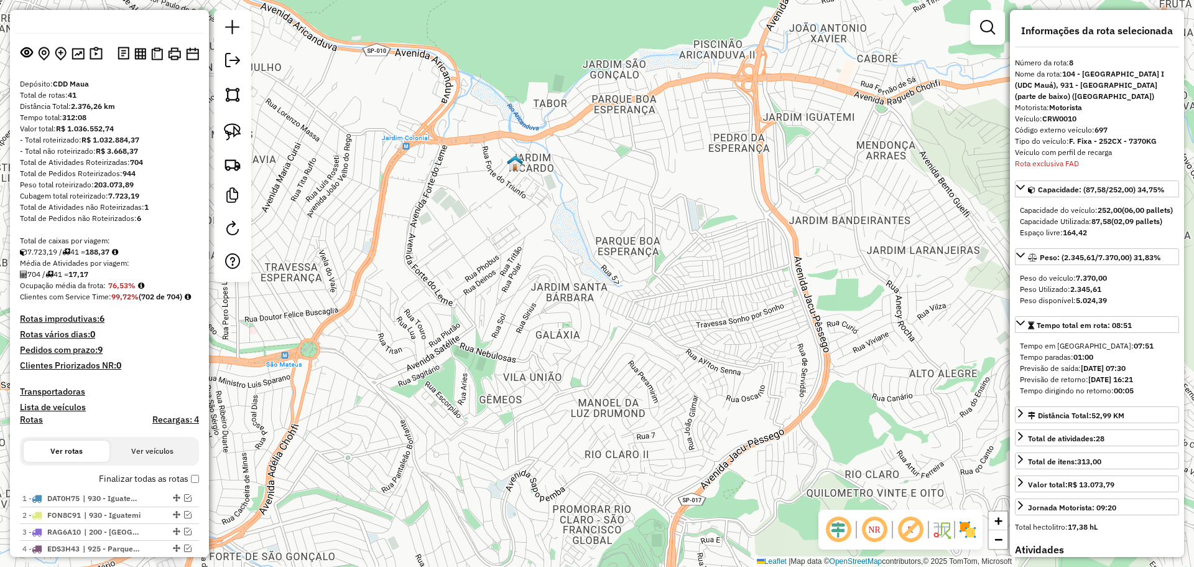
scroll to position [0, 0]
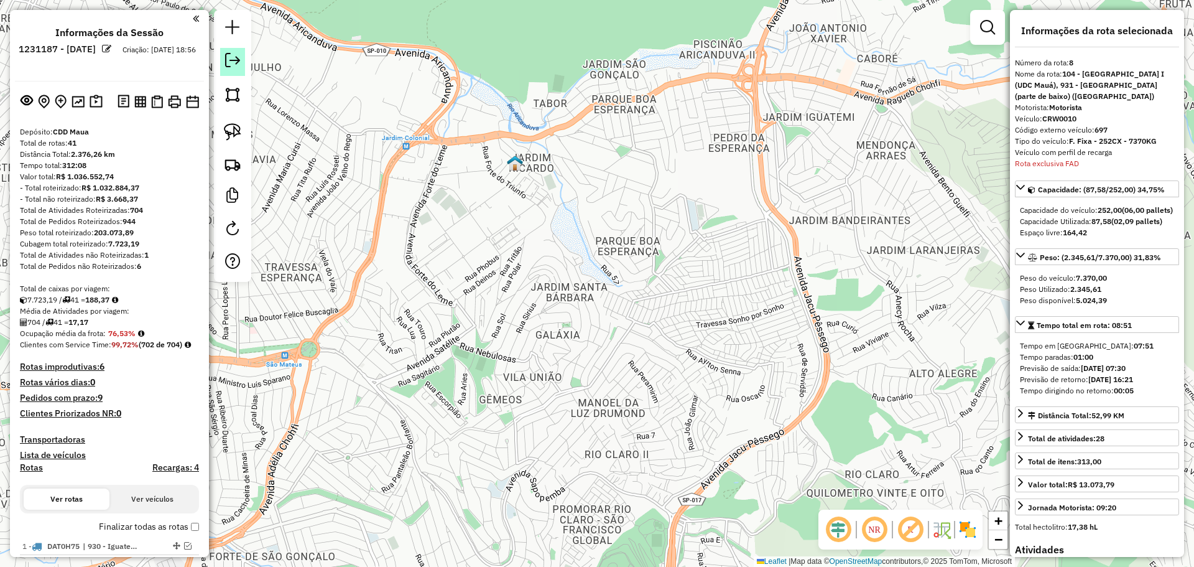
click at [236, 68] on link at bounding box center [232, 62] width 25 height 28
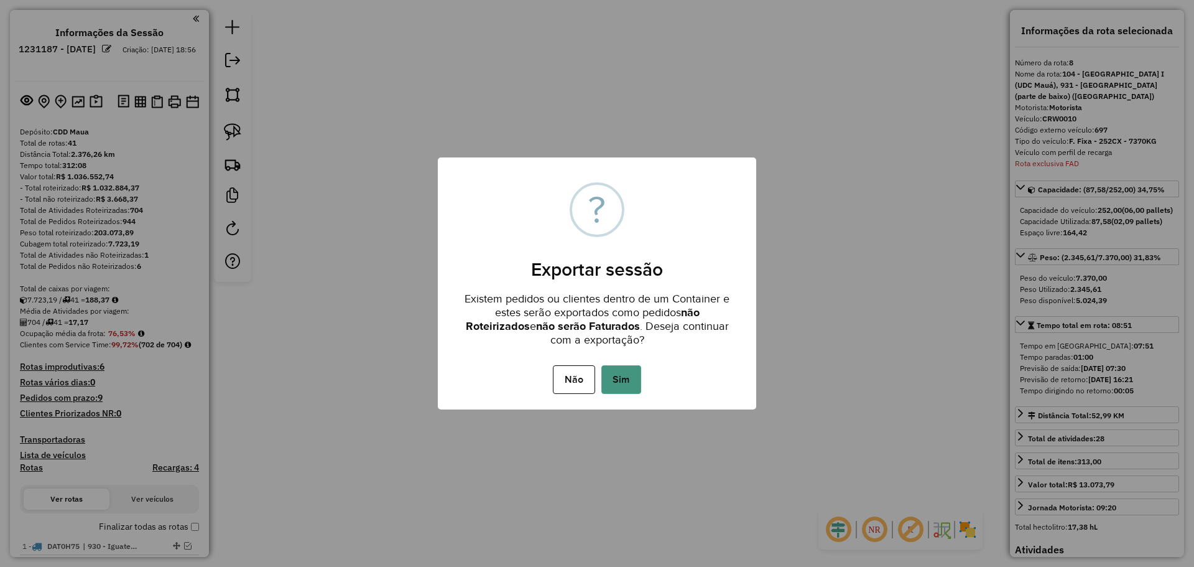
click at [628, 377] on button "Sim" at bounding box center [621, 379] width 40 height 29
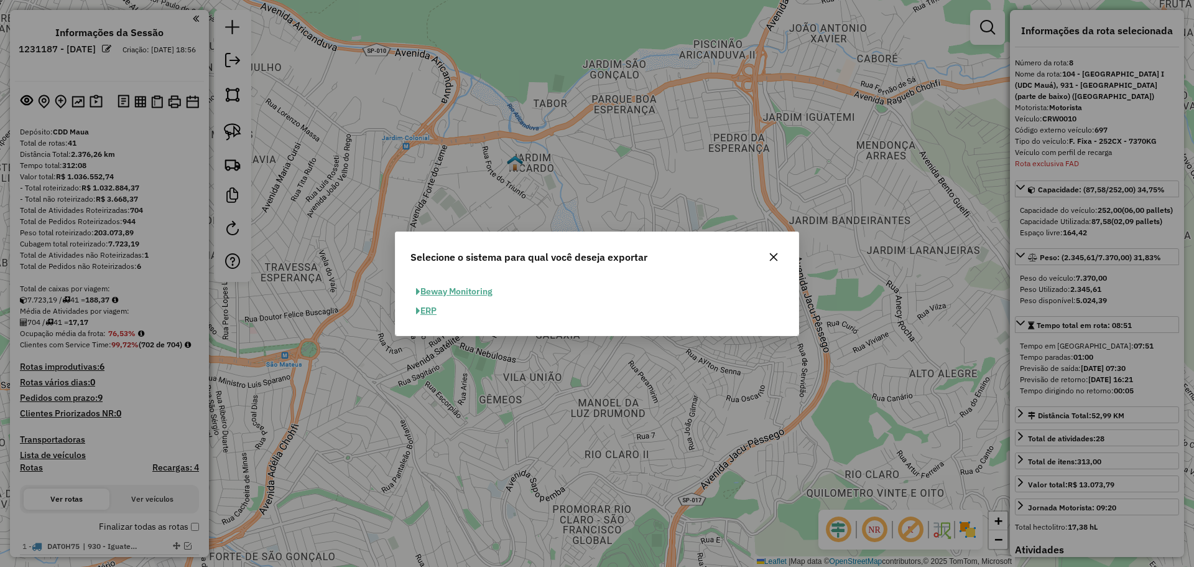
click at [437, 312] on button "ERP" at bounding box center [427, 310] width 32 height 19
select select "*********"
select select "**"
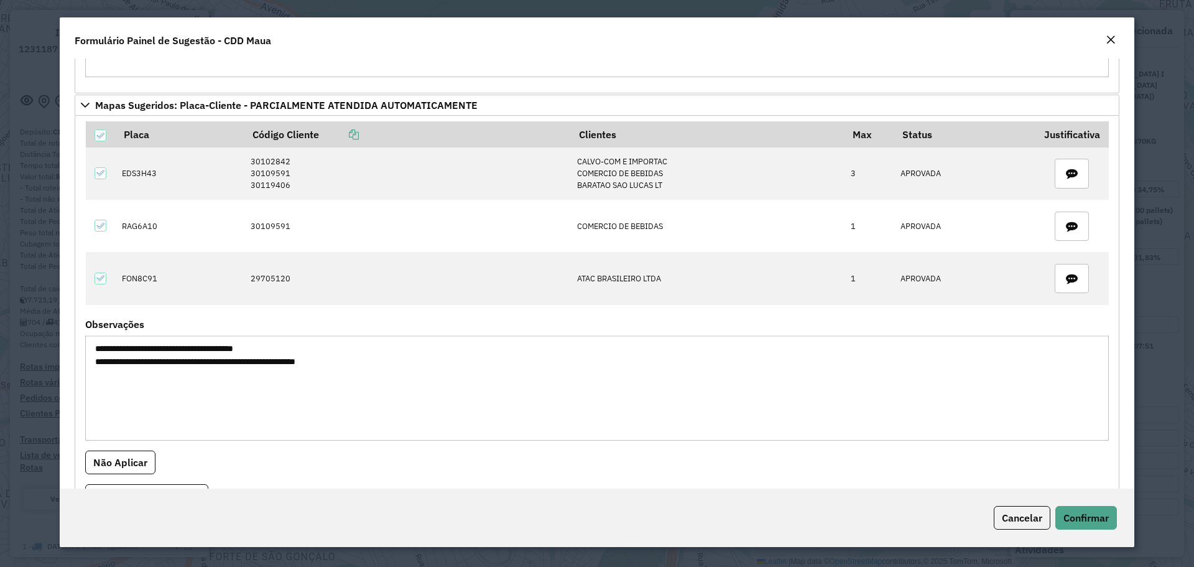
scroll to position [373, 0]
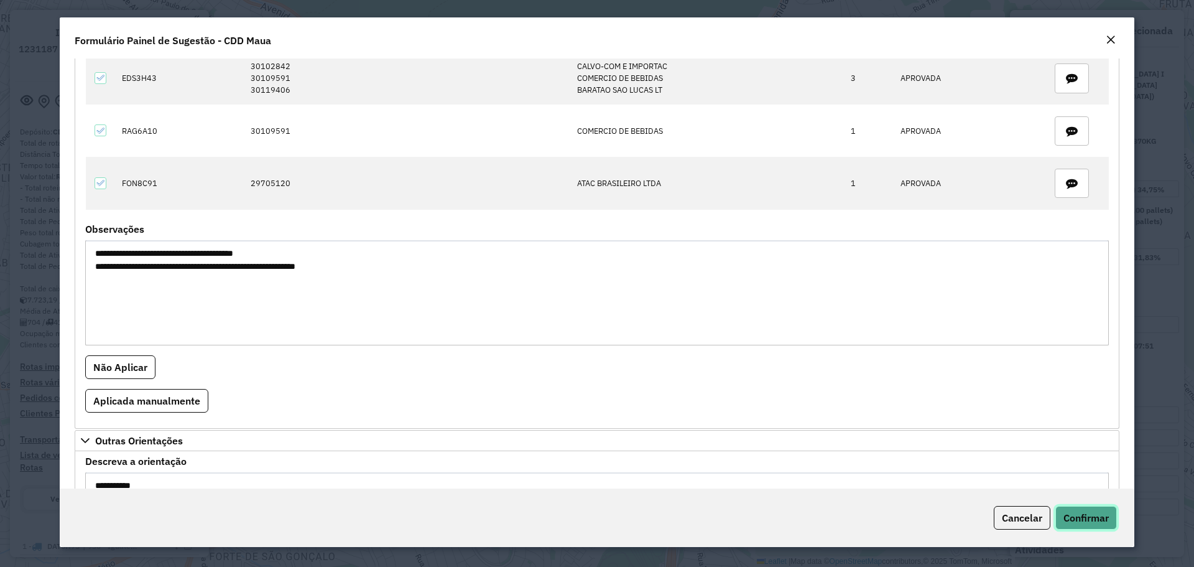
click at [1092, 519] on span "Confirmar" at bounding box center [1086, 517] width 45 height 12
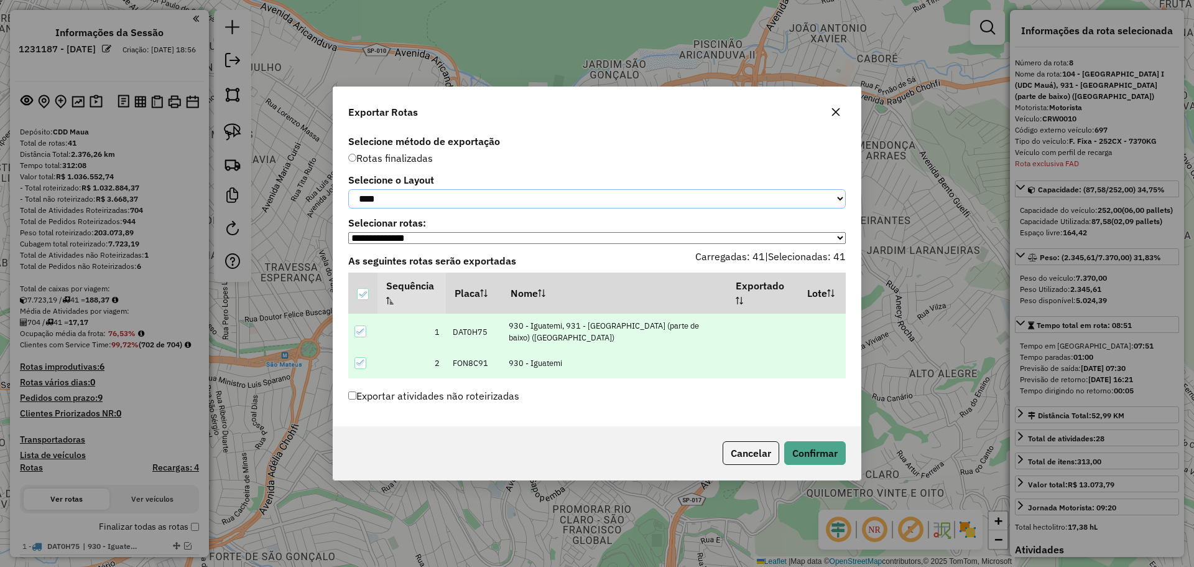
click at [481, 196] on select "**********" at bounding box center [597, 198] width 498 height 19
select select "*********"
click at [348, 189] on select "**********" at bounding box center [597, 198] width 498 height 19
click at [824, 453] on button "Confirmar" at bounding box center [815, 453] width 62 height 24
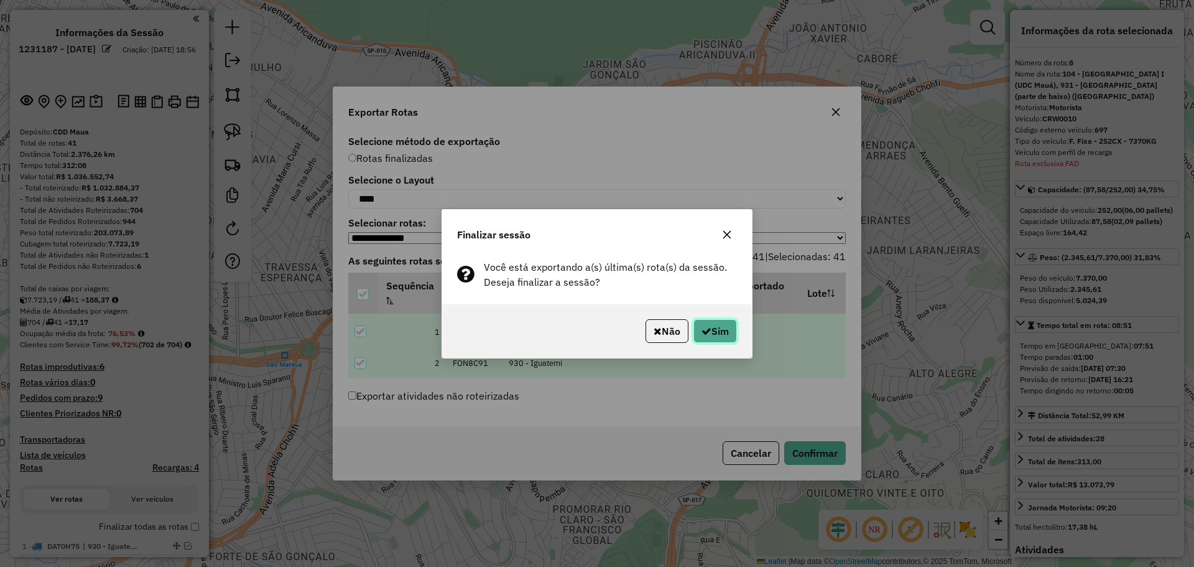
click at [707, 322] on button "Sim" at bounding box center [716, 331] width 44 height 24
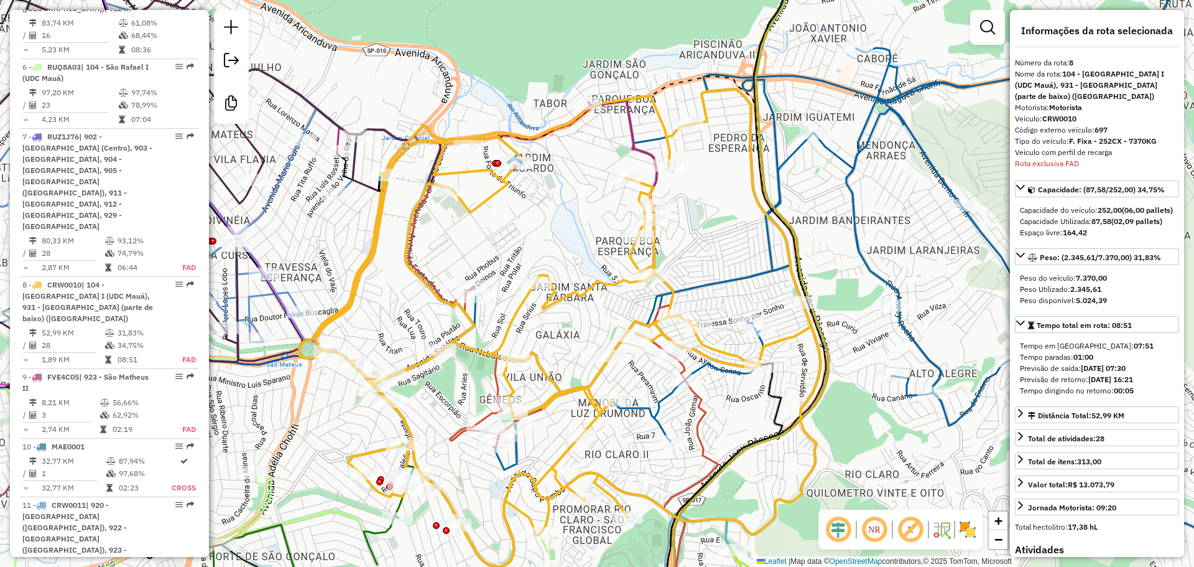
scroll to position [1181, 0]
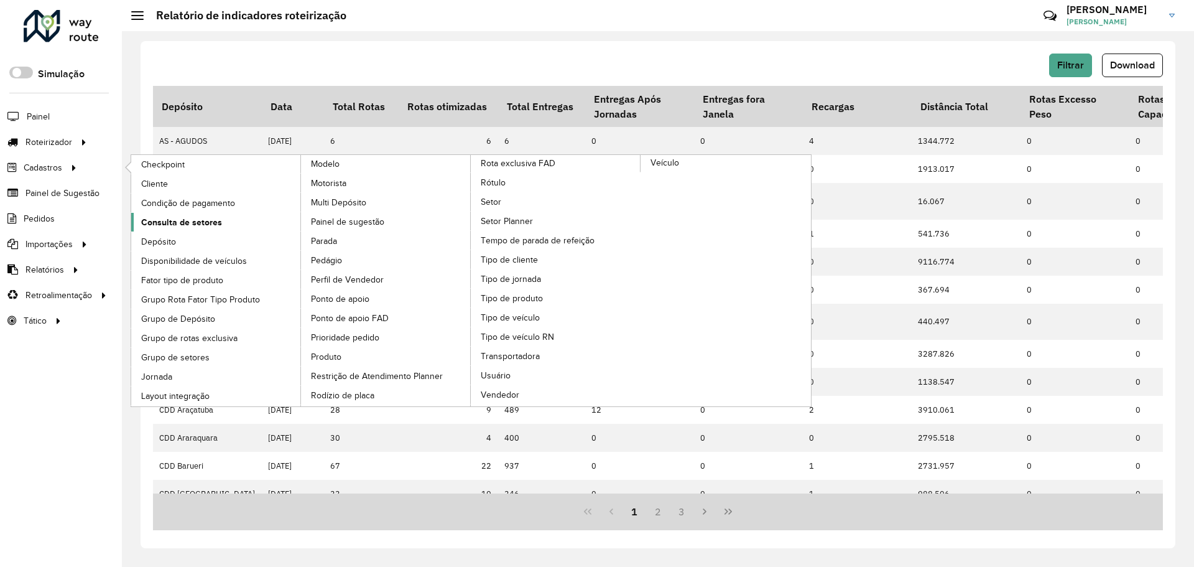
click at [207, 222] on span "Consulta de setores" at bounding box center [181, 222] width 81 height 13
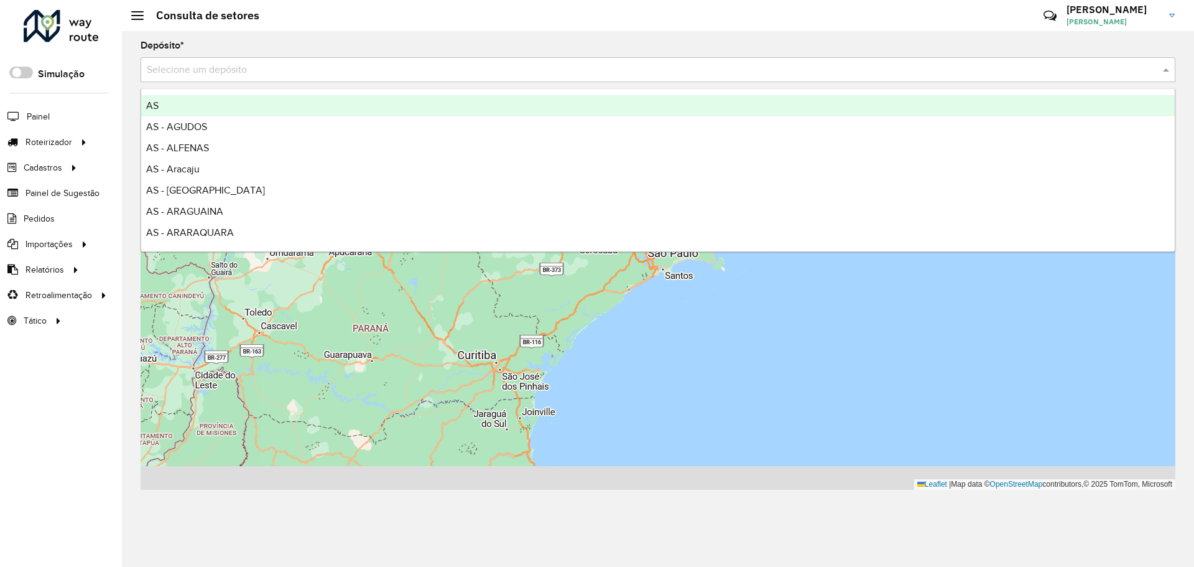
click at [350, 70] on input "text" at bounding box center [646, 70] width 998 height 15
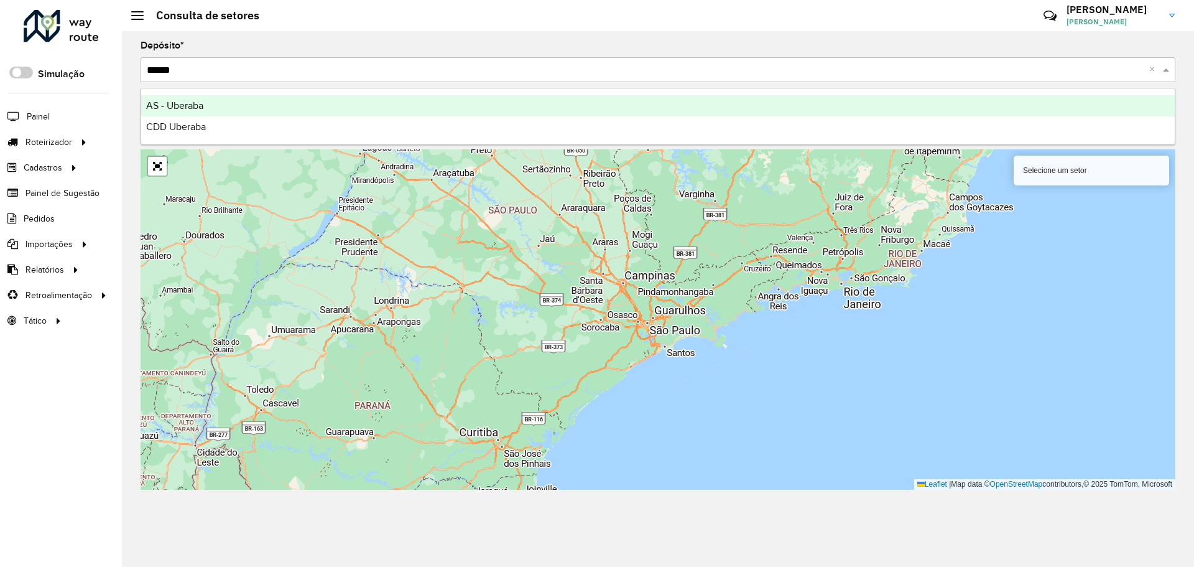
type input "*******"
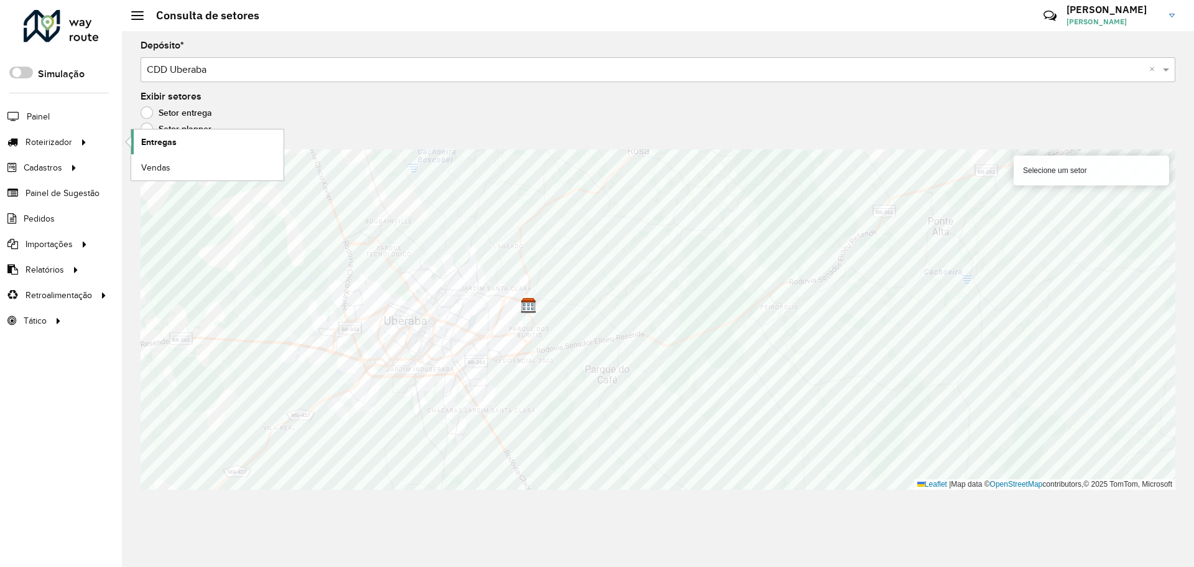
click at [179, 144] on link "Entregas" at bounding box center [207, 141] width 152 height 25
click at [300, 71] on input "text" at bounding box center [646, 70] width 998 height 15
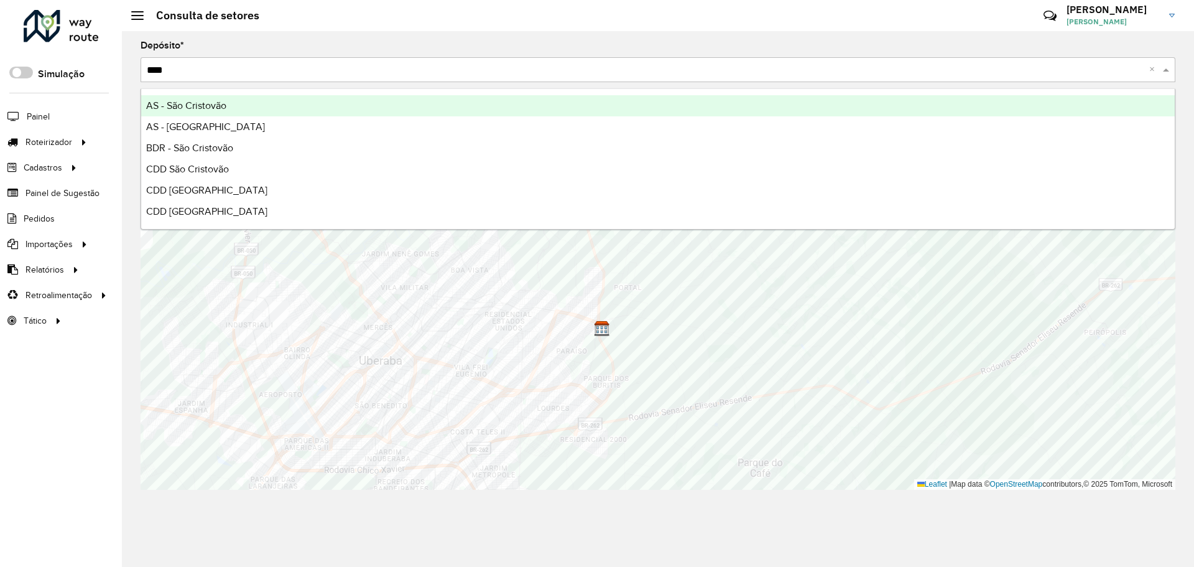
type input "*****"
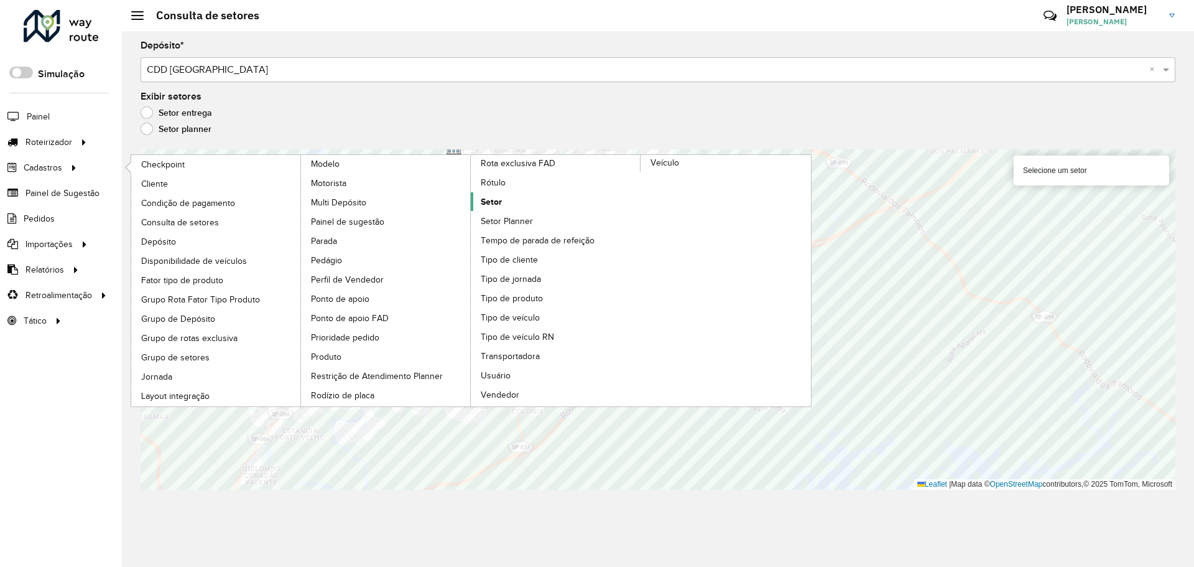
click at [521, 203] on link "Setor" at bounding box center [556, 201] width 170 height 19
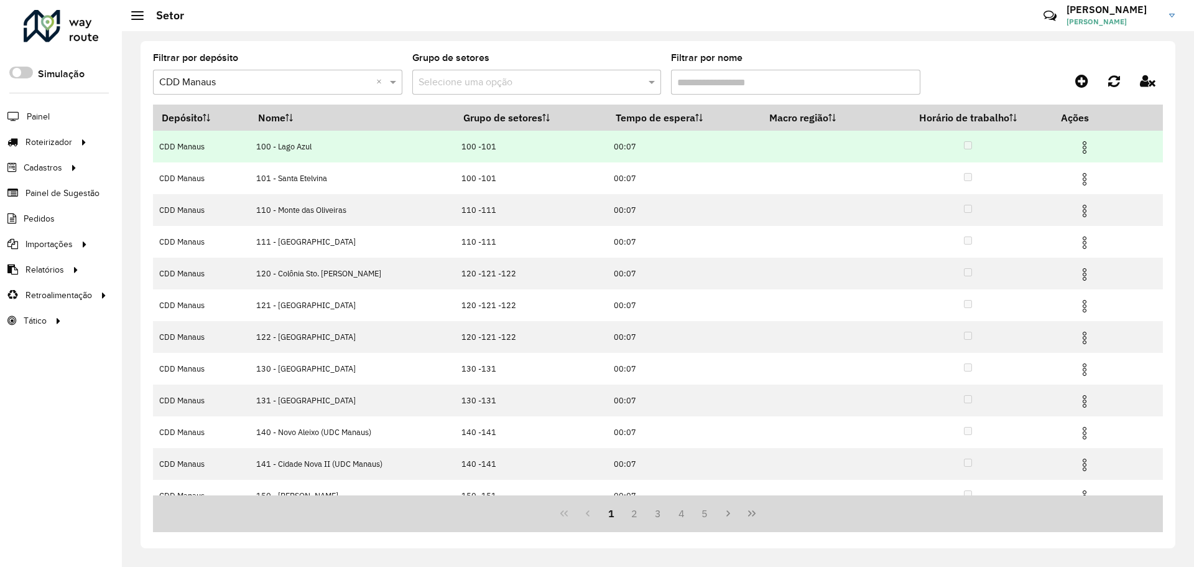
click at [1082, 145] on img at bounding box center [1084, 147] width 15 height 15
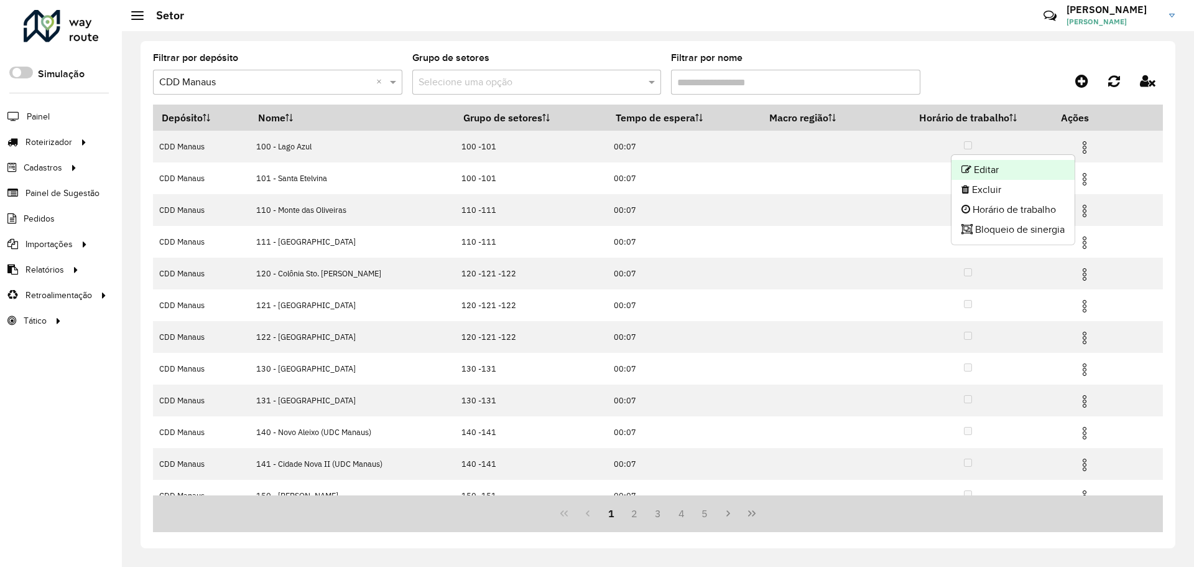
click at [973, 171] on li "Editar" at bounding box center [1013, 170] width 123 height 20
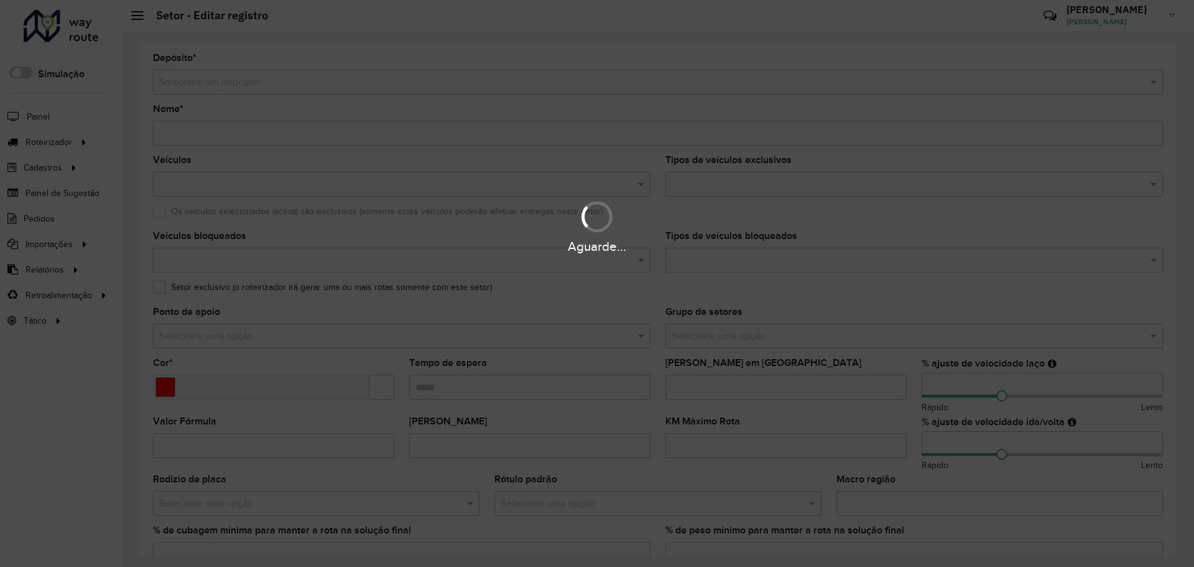
type input "**********"
type input "*******"
type input "*****"
type input "**"
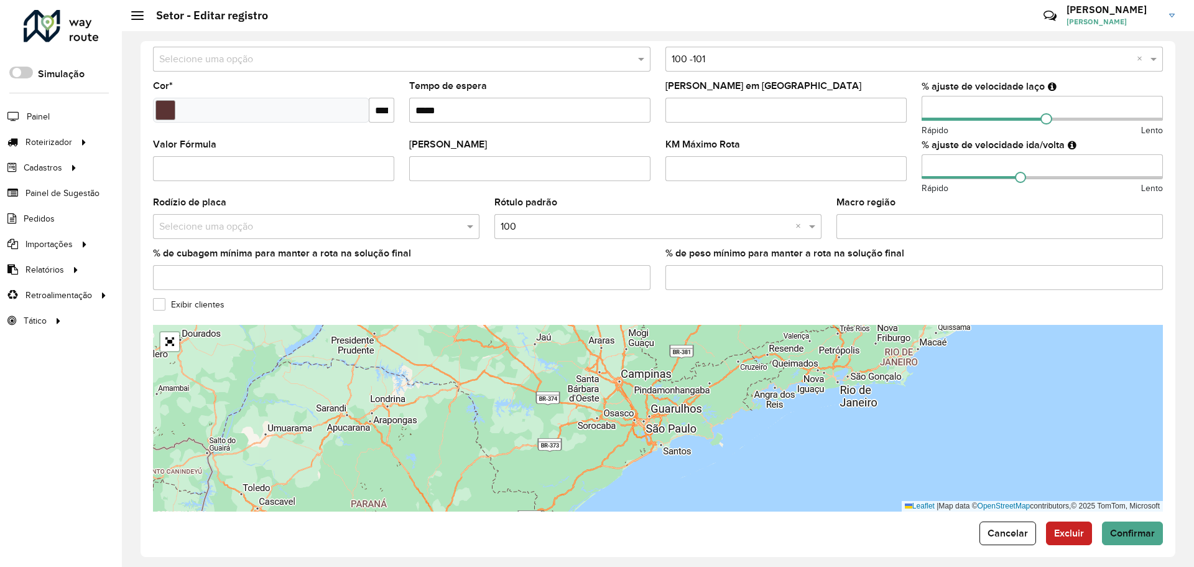
scroll to position [287, 0]
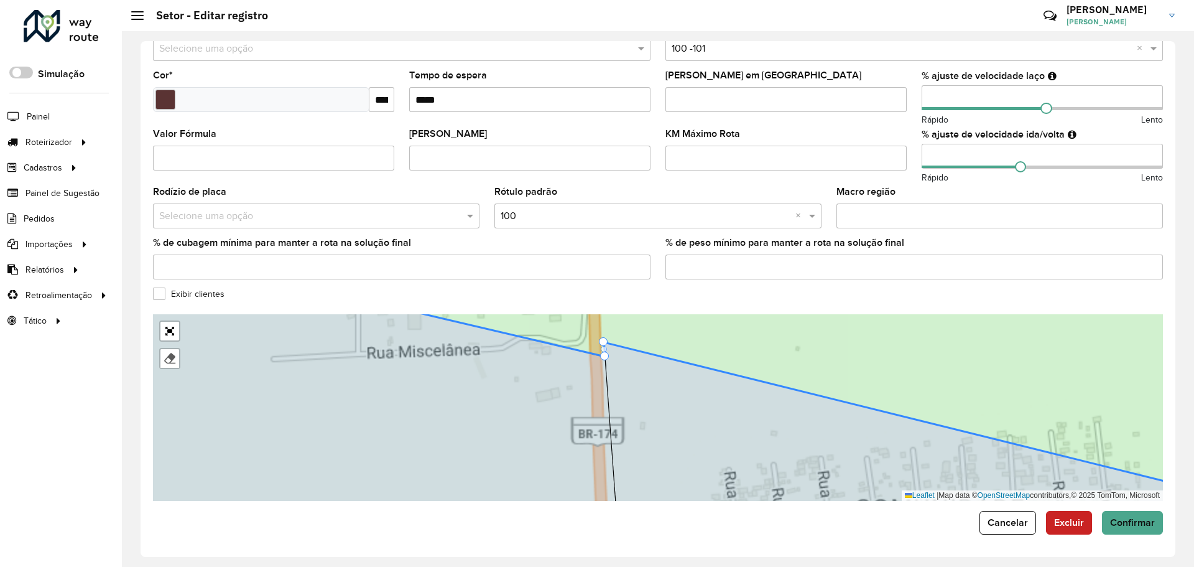
drag, startPoint x: 669, startPoint y: 402, endPoint x: 600, endPoint y: 375, distance: 74.3
click at [600, 375] on g at bounding box center [654, 407] width 1205 height 226
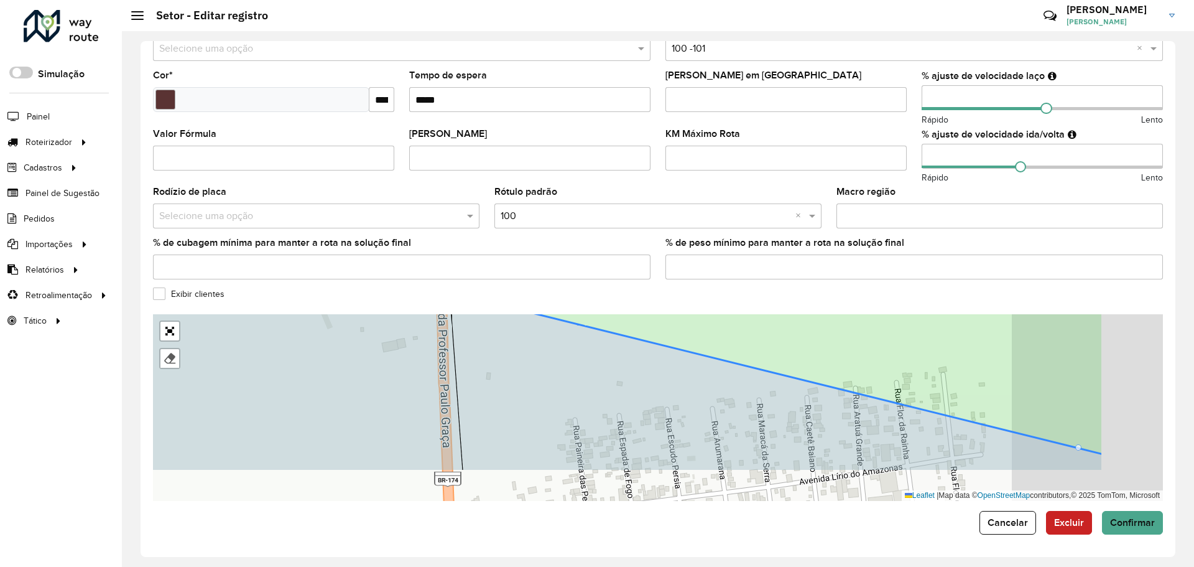
drag, startPoint x: 669, startPoint y: 406, endPoint x: 412, endPoint y: 333, distance: 266.4
click at [450, 333] on icon at bounding box center [776, 381] width 653 height 178
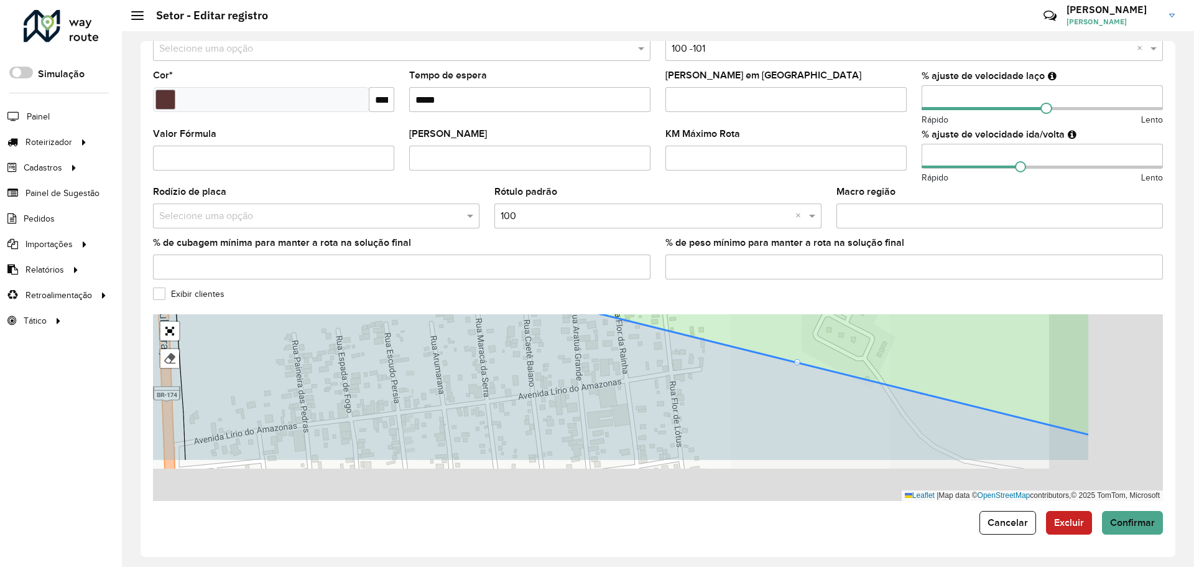
drag, startPoint x: 681, startPoint y: 428, endPoint x: 732, endPoint y: 448, distance: 54.8
click at [567, 386] on div "101 - Santa Etelvina 110 - Monte das Oliveiras 111 - Nova Cidade 120 - Colônia …" at bounding box center [658, 407] width 1010 height 187
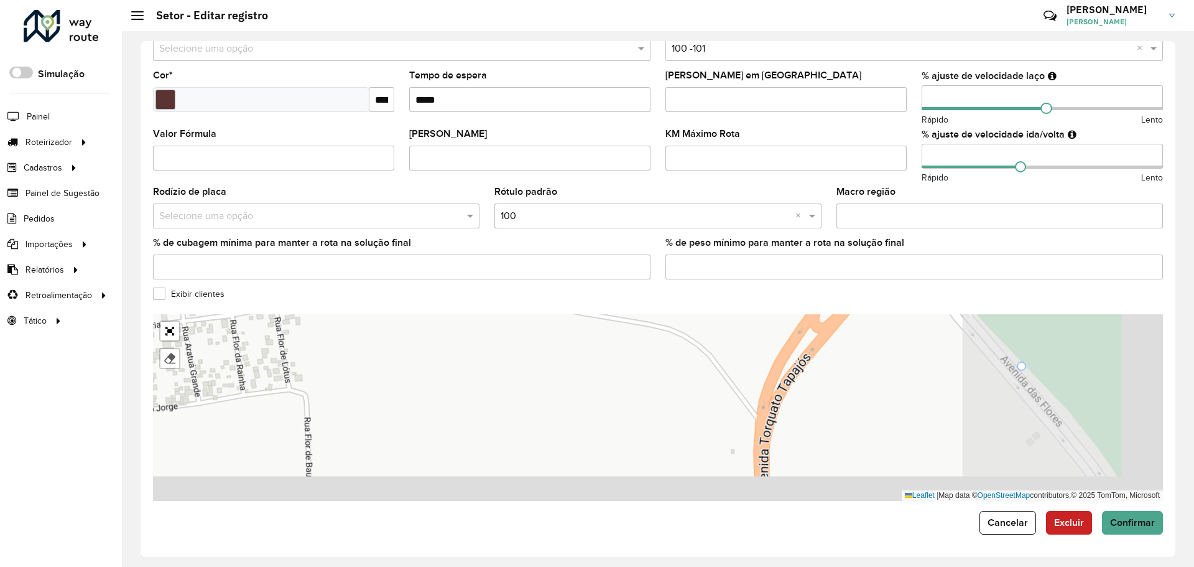
drag, startPoint x: 789, startPoint y: 425, endPoint x: 580, endPoint y: 474, distance: 214.6
click at [583, 473] on div "101 - Santa Etelvina 110 - Monte das Oliveiras 111 - Nova Cidade 120 - Colônia …" at bounding box center [658, 407] width 1010 height 187
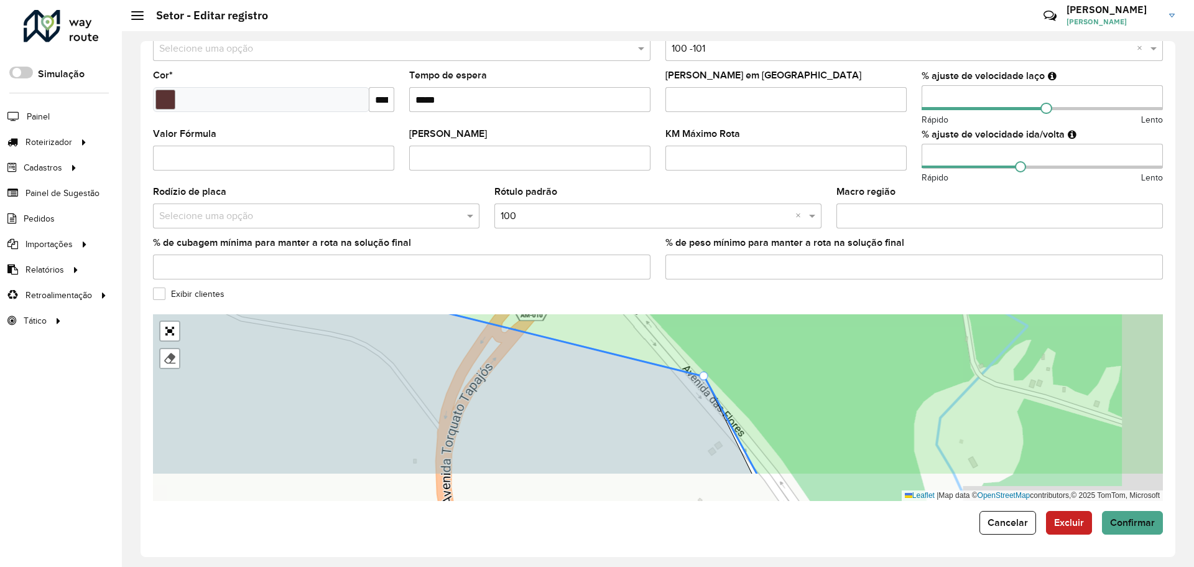
drag, startPoint x: 636, startPoint y: 468, endPoint x: 587, endPoint y: 427, distance: 64.0
click at [569, 419] on icon at bounding box center [369, 361] width 765 height 225
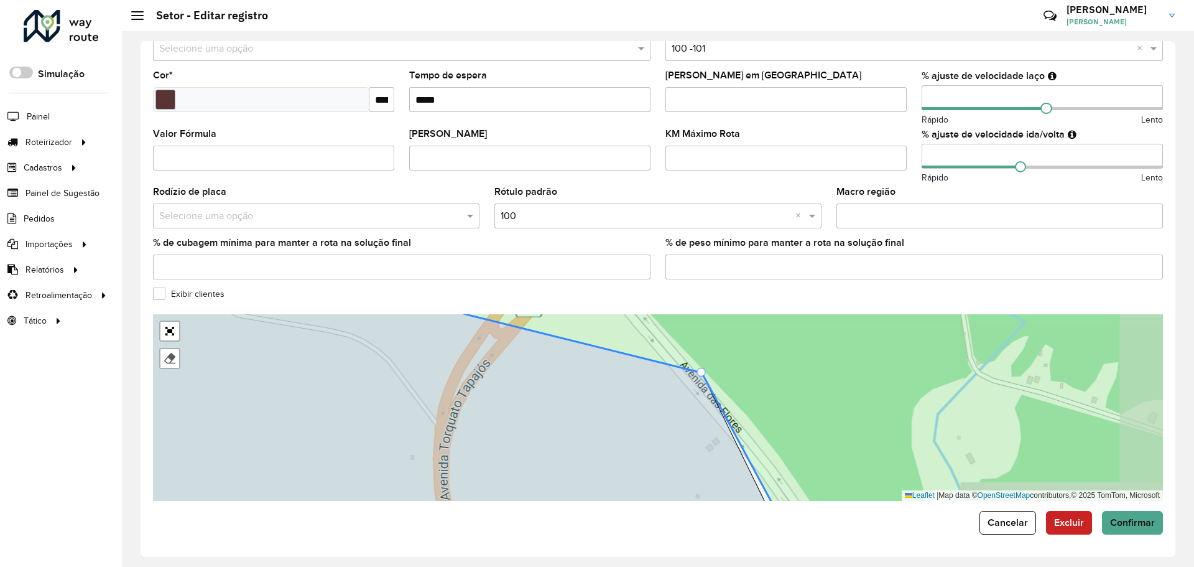
drag, startPoint x: 702, startPoint y: 464, endPoint x: 654, endPoint y: 409, distance: 73.2
click at [654, 409] on icon at bounding box center [413, 407] width 722 height 225
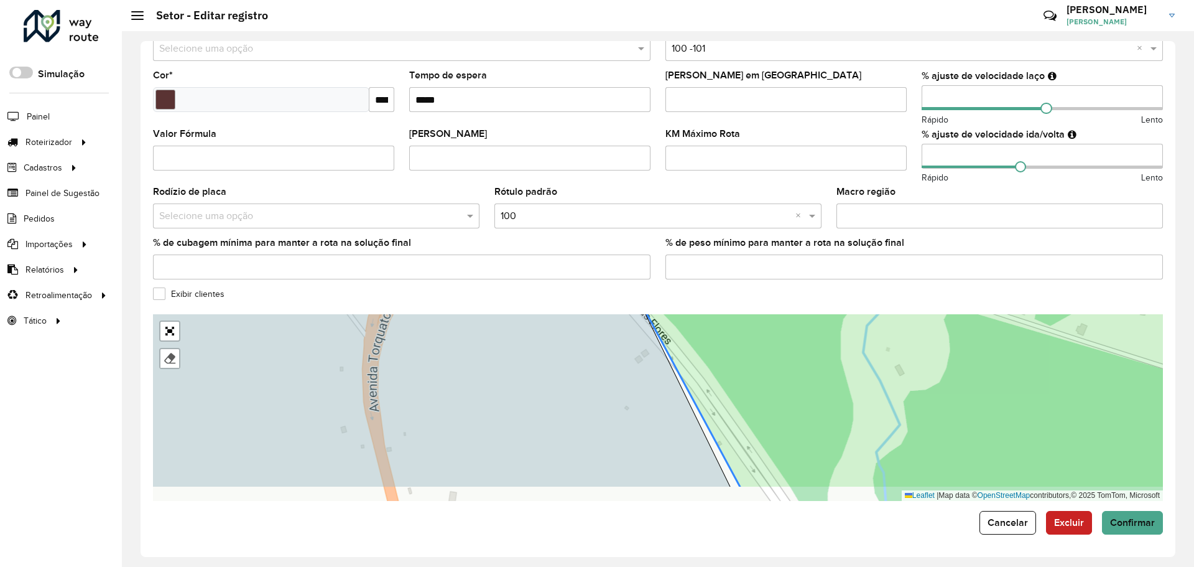
drag, startPoint x: 655, startPoint y: 403, endPoint x: 649, endPoint y: 425, distance: 22.6
click at [636, 378] on icon at bounding box center [379, 374] width 701 height 225
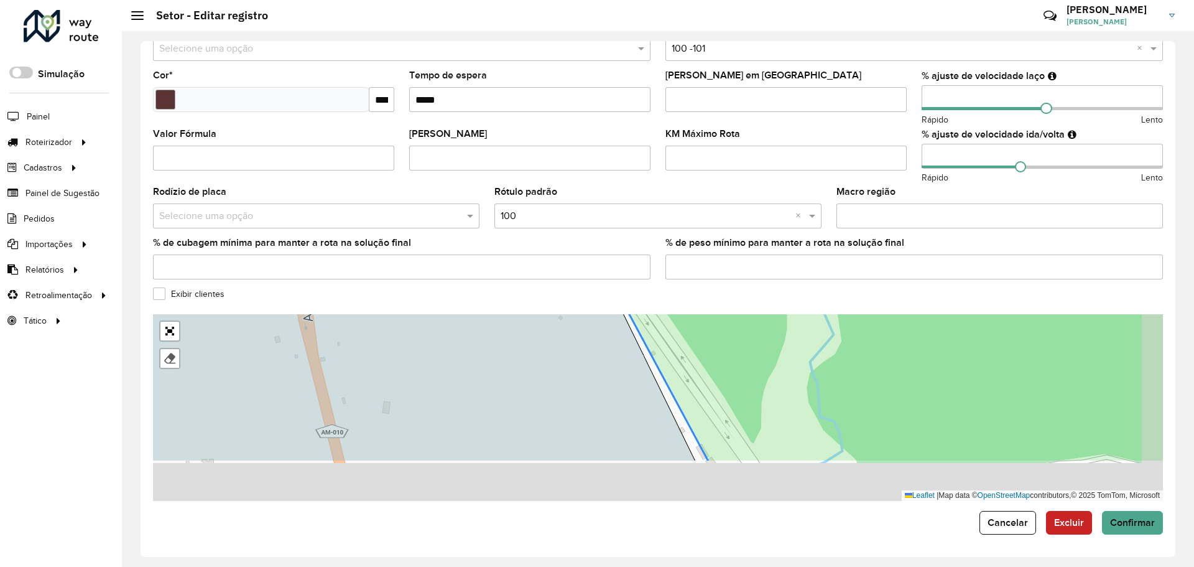
drag, startPoint x: 651, startPoint y: 437, endPoint x: 627, endPoint y: 399, distance: 44.7
click at [607, 375] on icon at bounding box center [353, 348] width 685 height 225
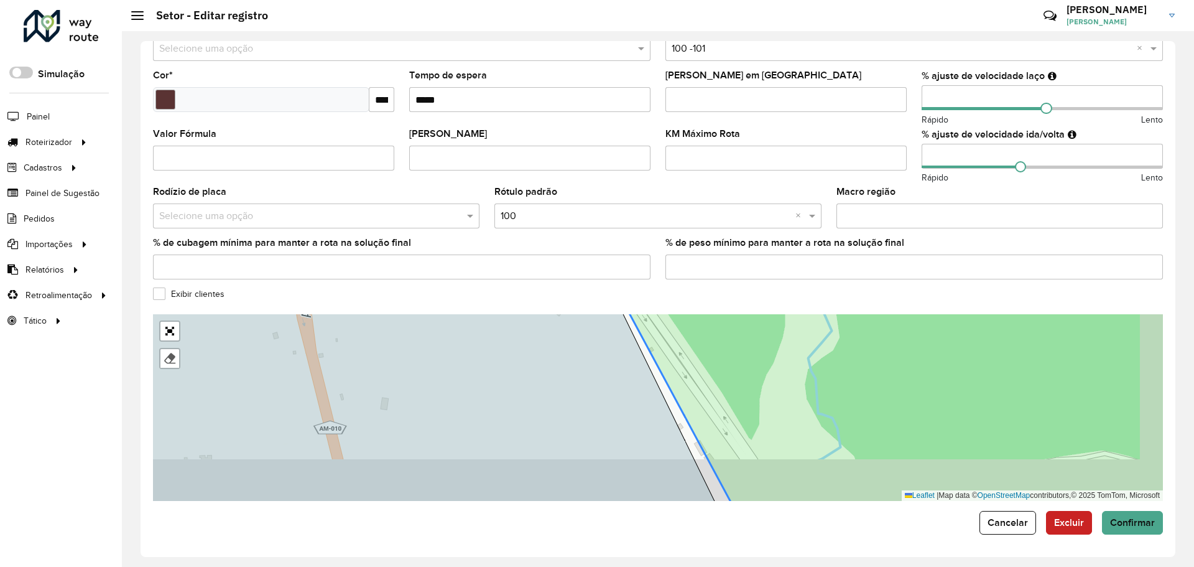
drag, startPoint x: 613, startPoint y: 394, endPoint x: 577, endPoint y: 367, distance: 45.8
click at [570, 345] on icon at bounding box center [388, 407] width 672 height 225
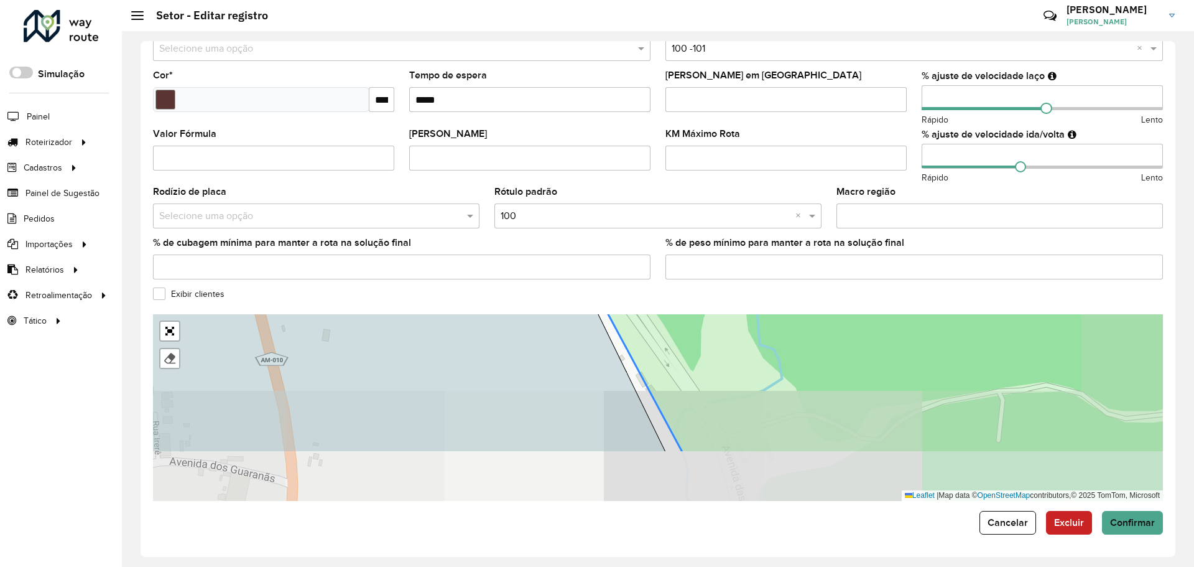
click at [561, 346] on icon at bounding box center [330, 338] width 672 height 225
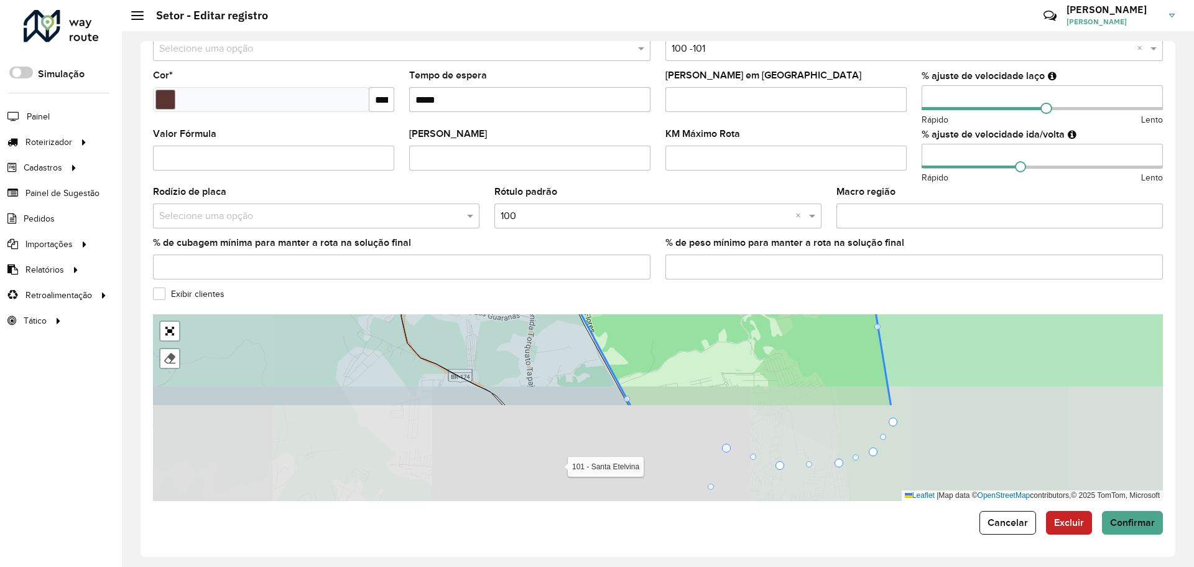
drag, startPoint x: 615, startPoint y: 467, endPoint x: 589, endPoint y: 369, distance: 100.5
click at [576, 350] on icon at bounding box center [515, 320] width 228 height 171
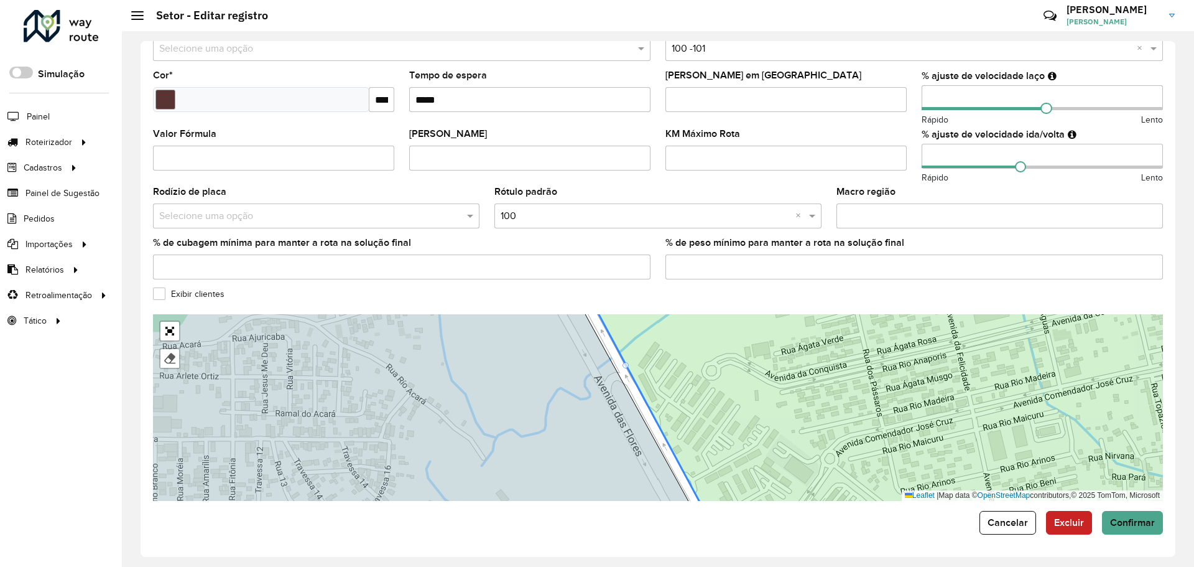
drag, startPoint x: 625, startPoint y: 367, endPoint x: 619, endPoint y: 372, distance: 8.0
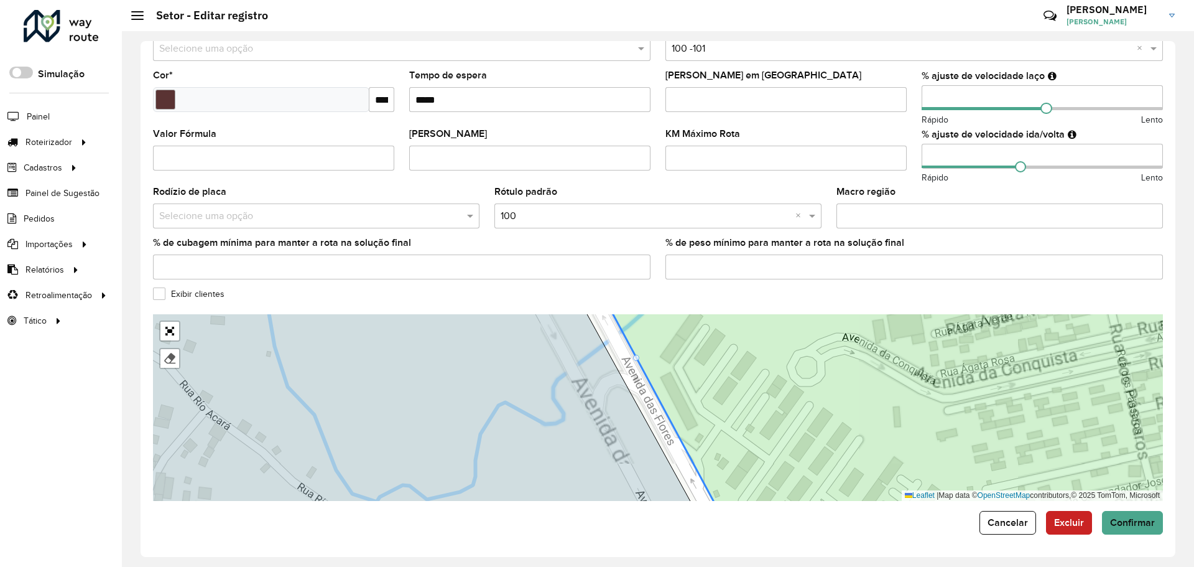
click at [636, 366] on div "101 - Santa Etelvina 110 - Monte das Oliveiras 111 - Nova Cidade 120 - Colônia …" at bounding box center [658, 407] width 1010 height 187
drag, startPoint x: 636, startPoint y: 360, endPoint x: 623, endPoint y: 366, distance: 15.3
click at [620, 367] on div "101 - Santa Etelvina 110 - Monte das Oliveiras 111 - Nova Cidade 120 - Colônia …" at bounding box center [658, 407] width 1010 height 187
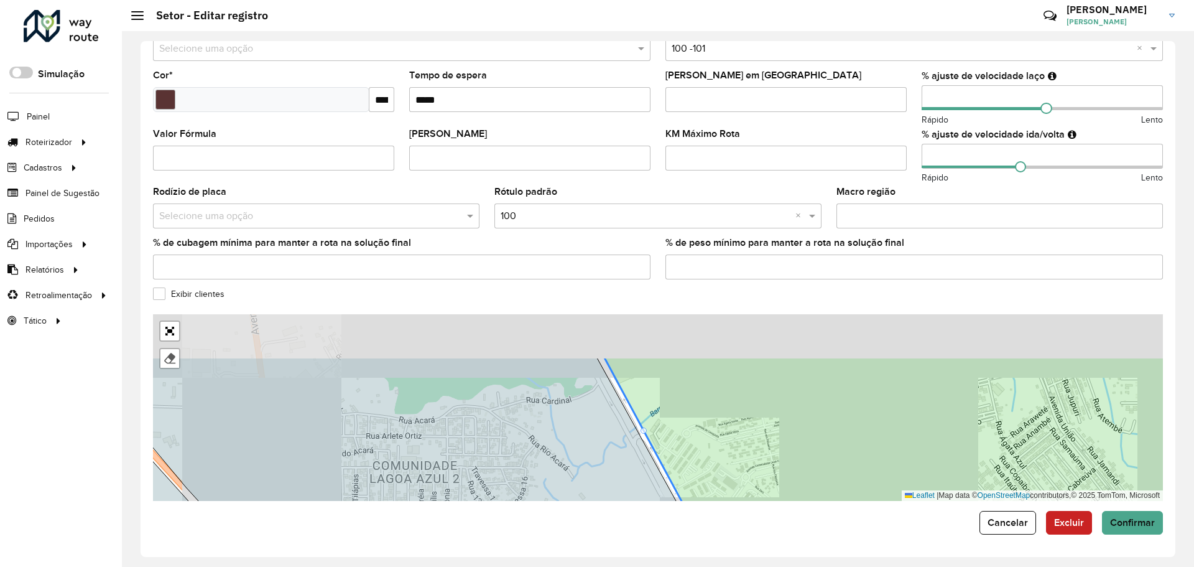
drag, startPoint x: 621, startPoint y: 388, endPoint x: 645, endPoint y: 472, distance: 87.4
click at [650, 485] on icon at bounding box center [396, 470] width 652 height 225
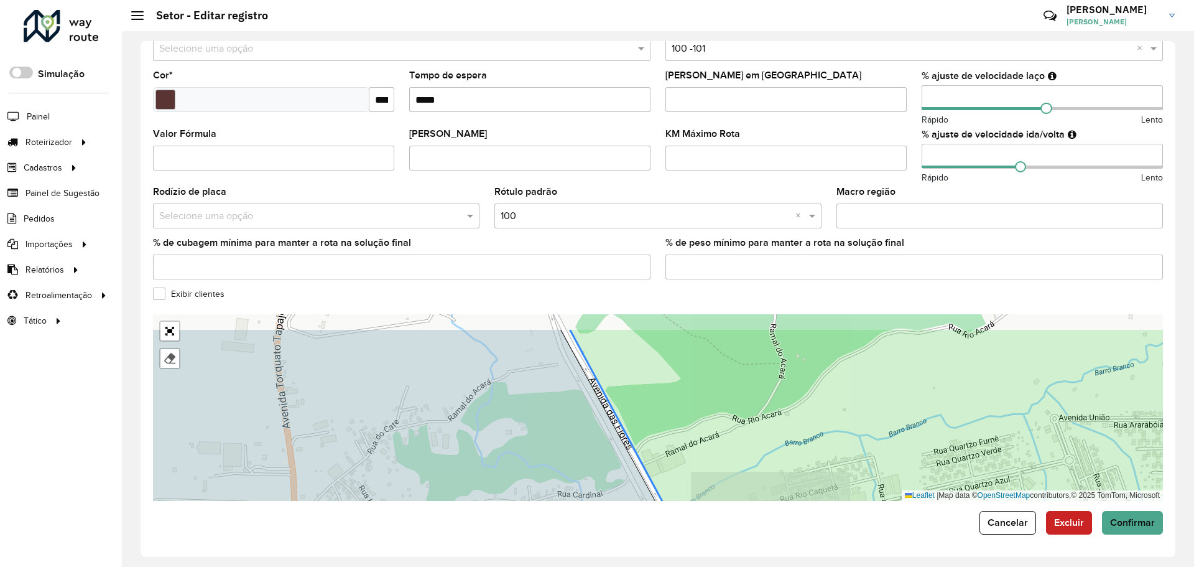
drag, startPoint x: 628, startPoint y: 447, endPoint x: 642, endPoint y: 480, distance: 35.4
click at [642, 478] on div "101 - Santa Etelvina 110 - Monte das Oliveiras 111 - Nova Cidade 120 - Colônia …" at bounding box center [658, 407] width 1010 height 187
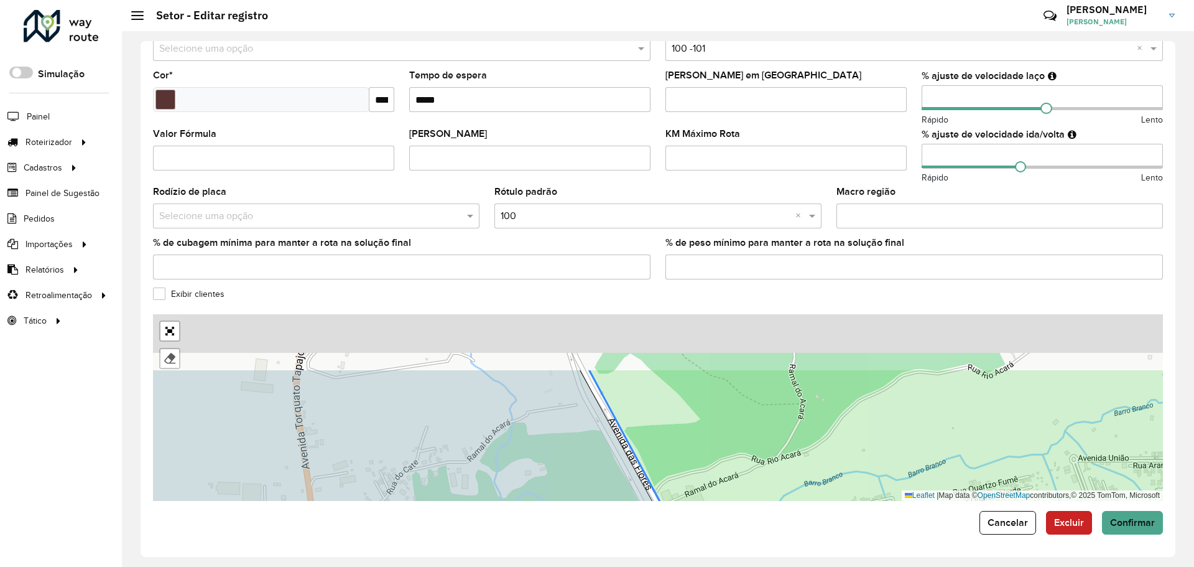
drag, startPoint x: 605, startPoint y: 410, endPoint x: 618, endPoint y: 465, distance: 56.3
click at [618, 464] on div "101 - Santa Etelvina 110 - Monte das Oliveiras 111 - Nova Cidade 120 - Colônia …" at bounding box center [658, 407] width 1010 height 187
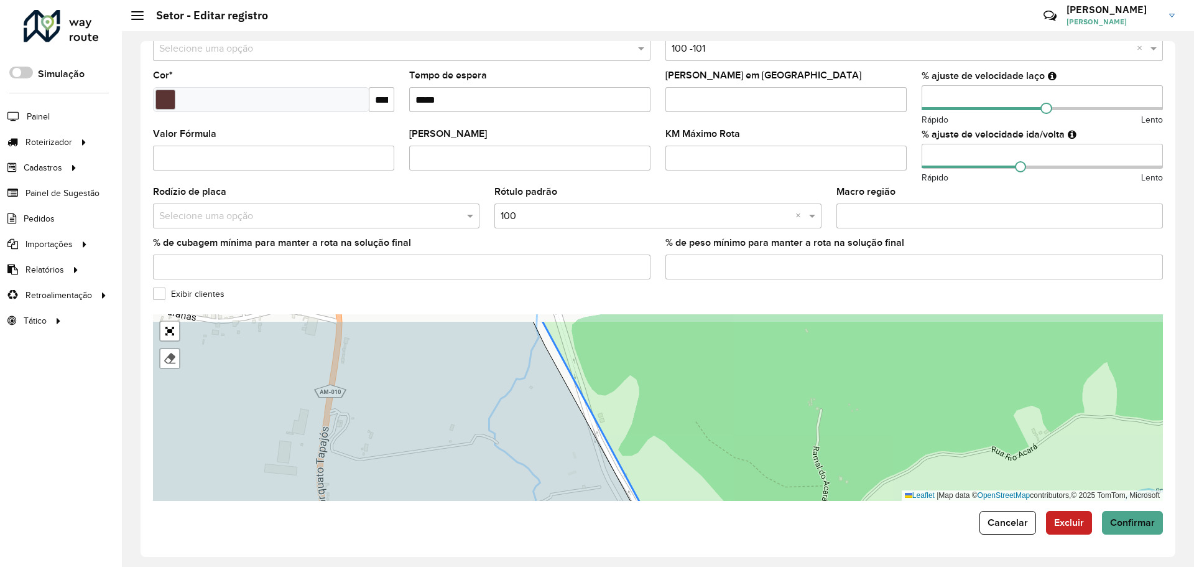
drag, startPoint x: 607, startPoint y: 443, endPoint x: 603, endPoint y: 448, distance: 6.7
click at [616, 468] on icon at bounding box center [905, 434] width 726 height 228
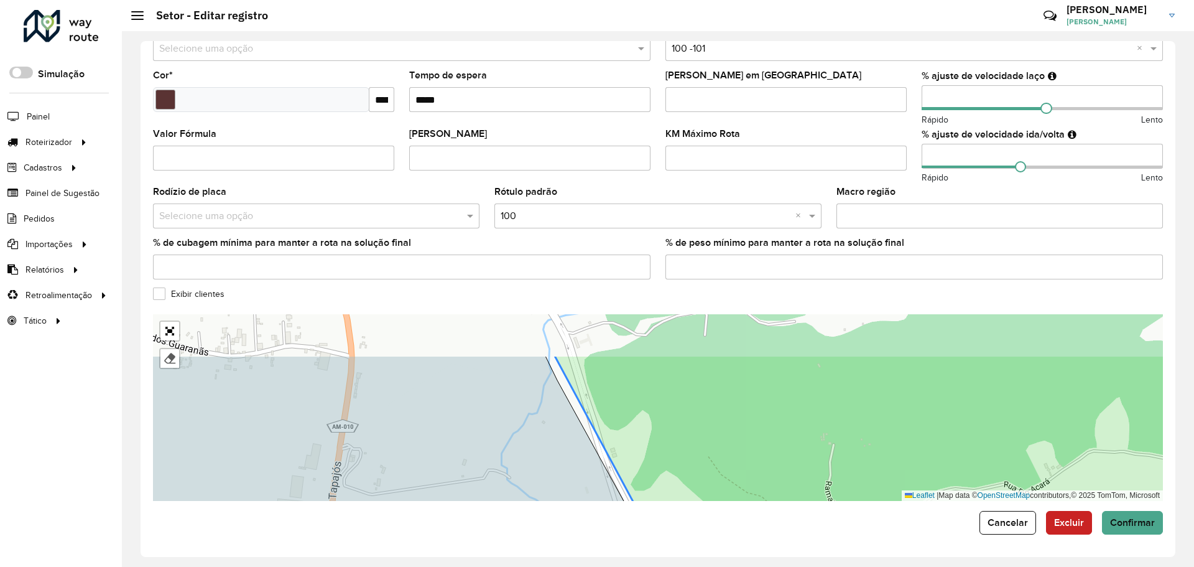
drag, startPoint x: 569, startPoint y: 404, endPoint x: 603, endPoint y: 465, distance: 69.4
click at [614, 481] on icon at bounding box center [371, 468] width 593 height 225
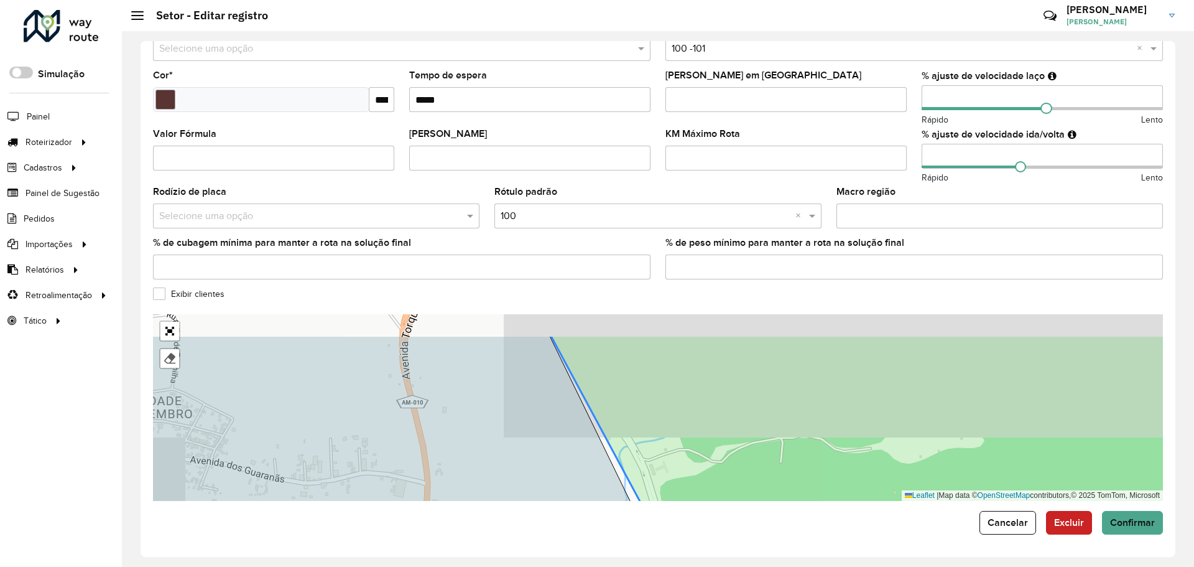
drag, startPoint x: 610, startPoint y: 473, endPoint x: 613, endPoint y: 479, distance: 6.7
click at [613, 479] on icon at bounding box center [370, 448] width 587 height 225
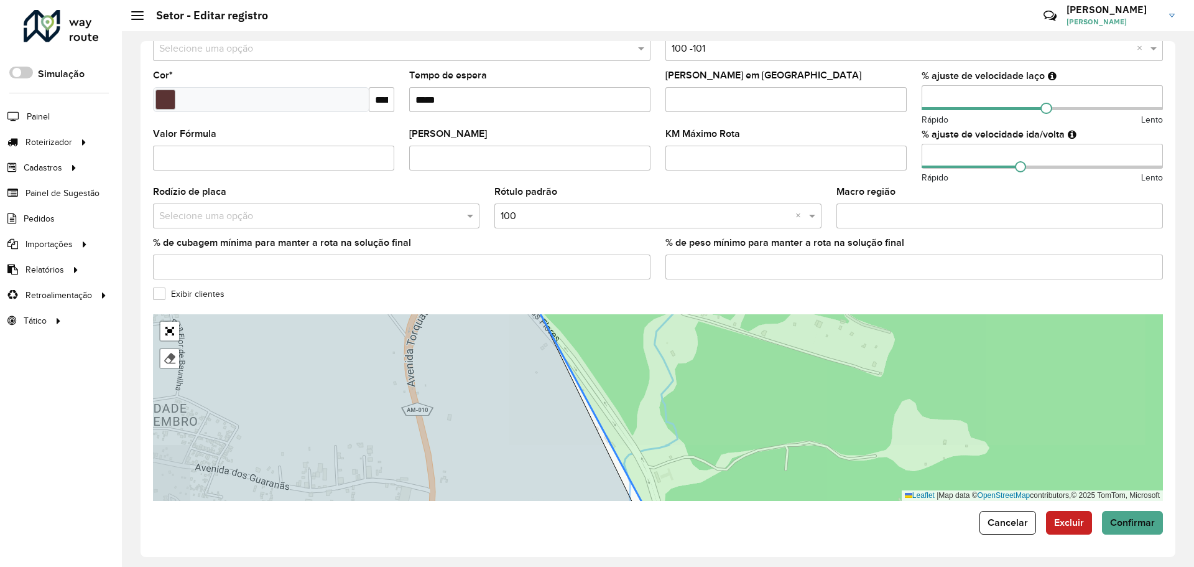
click at [606, 470] on icon at bounding box center [346, 407] width 589 height 225
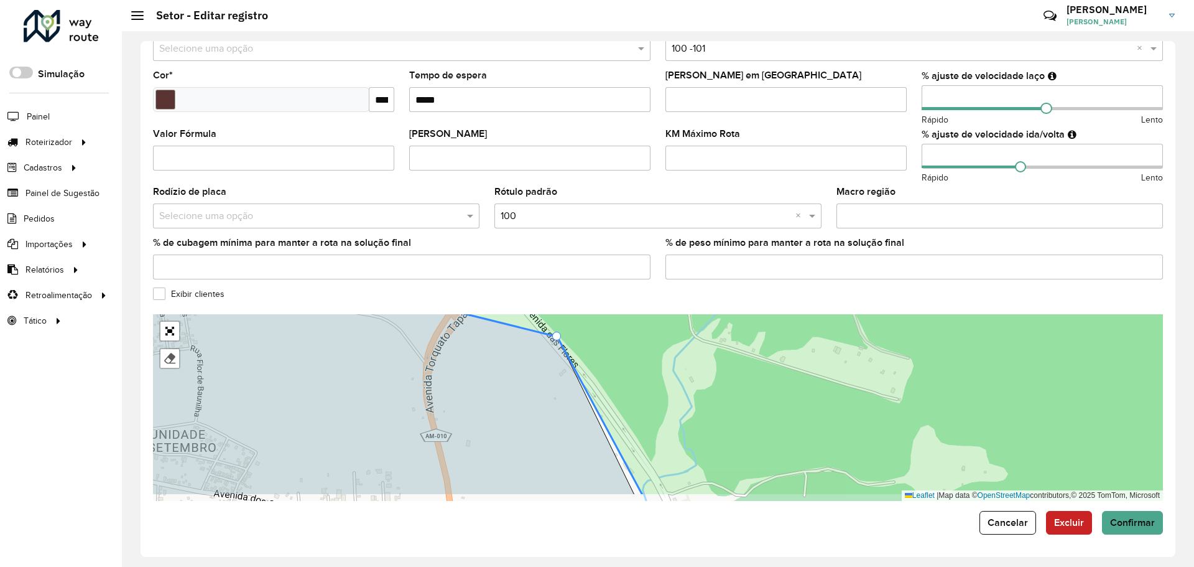
drag, startPoint x: 610, startPoint y: 432, endPoint x: 569, endPoint y: 331, distance: 109.2
click at [567, 307] on form "**********" at bounding box center [658, 150] width 1010 height 768
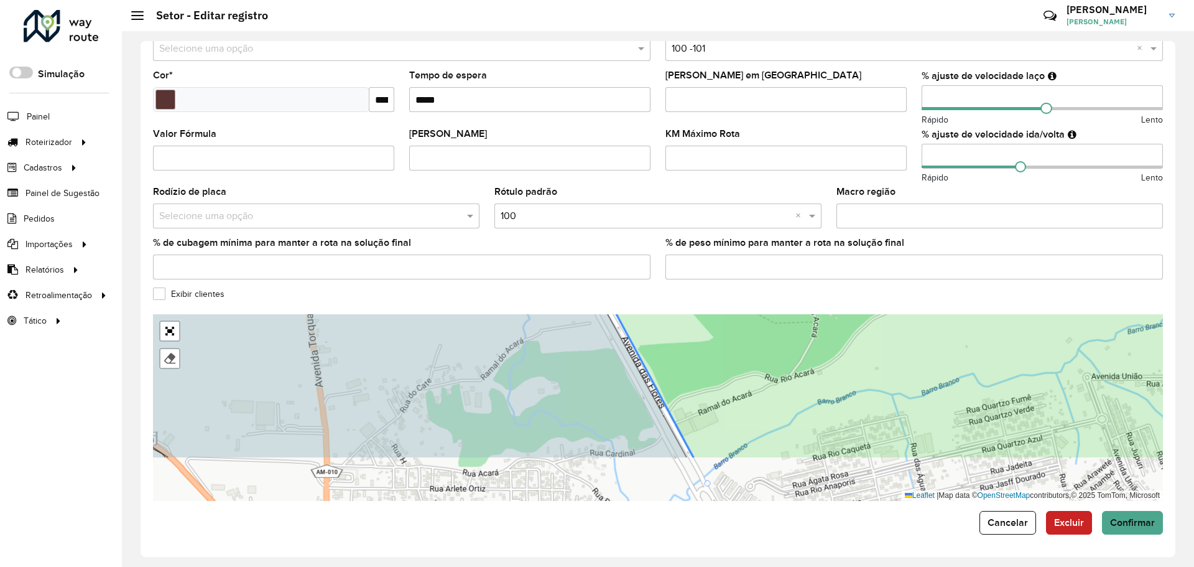
drag, startPoint x: 597, startPoint y: 420, endPoint x: 600, endPoint y: 399, distance: 21.3
click at [565, 326] on div "101 - Santa Etelvina 110 - Monte das Oliveiras 111 - Nova Cidade 120 - Colônia …" at bounding box center [658, 407] width 1010 height 187
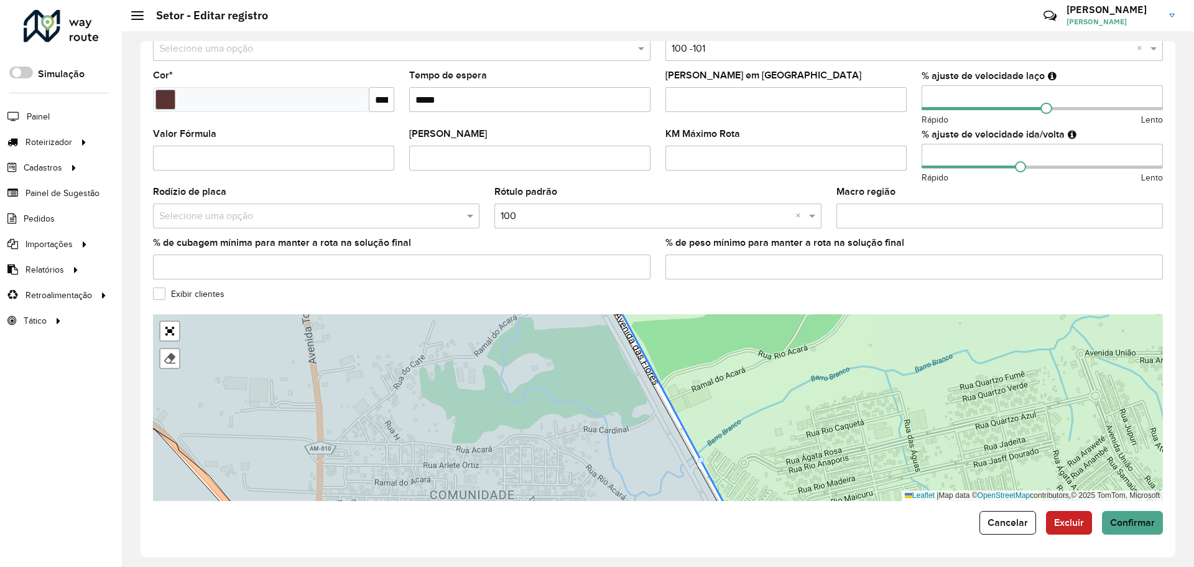
drag, startPoint x: 624, startPoint y: 422, endPoint x: 584, endPoint y: 317, distance: 112.4
click at [590, 326] on icon at bounding box center [390, 407] width 676 height 225
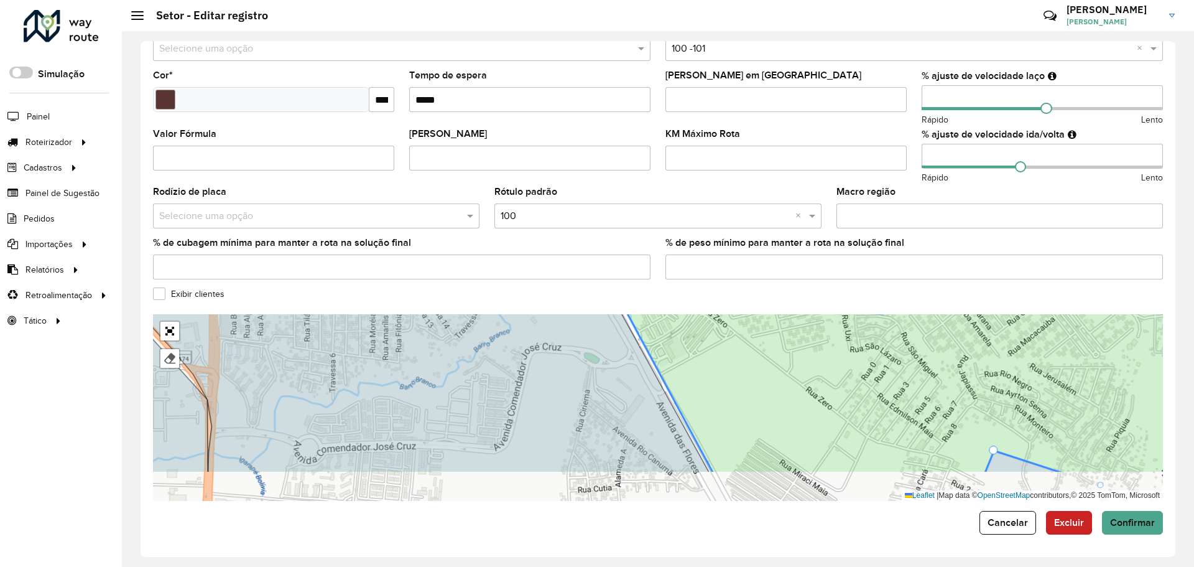
drag, startPoint x: 631, startPoint y: 399, endPoint x: 600, endPoint y: 369, distance: 43.1
click at [583, 355] on div "101 - Santa Etelvina 110 - Monte das Oliveiras 111 - Nova Cidade 120 - Colônia …" at bounding box center [658, 407] width 1010 height 187
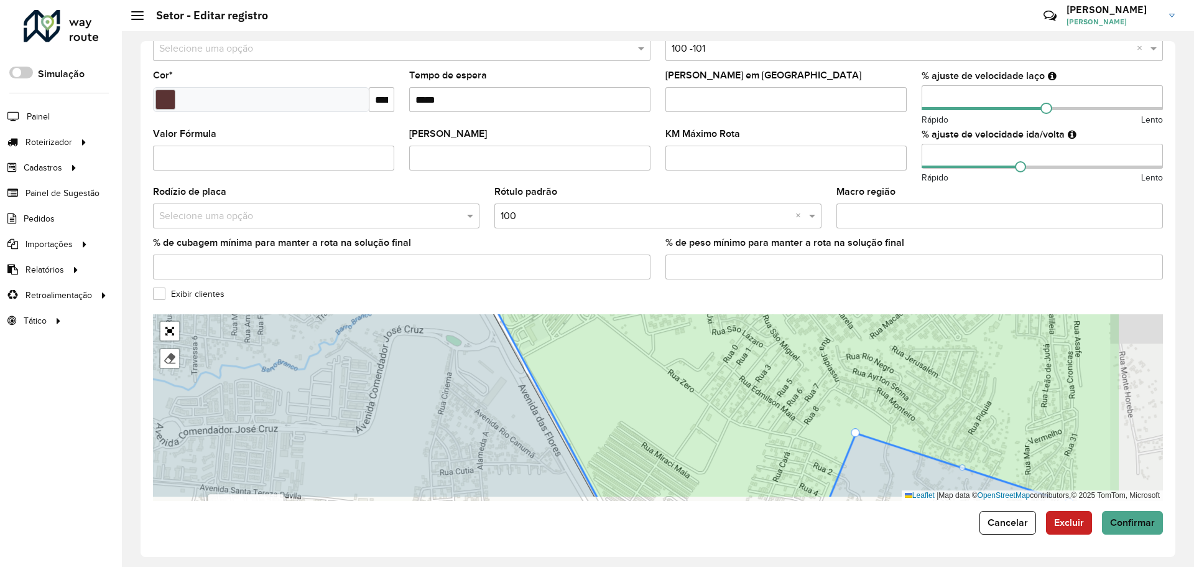
drag, startPoint x: 578, startPoint y: 401, endPoint x: 508, endPoint y: 423, distance: 73.8
click at [508, 423] on icon at bounding box center [287, 384] width 613 height 225
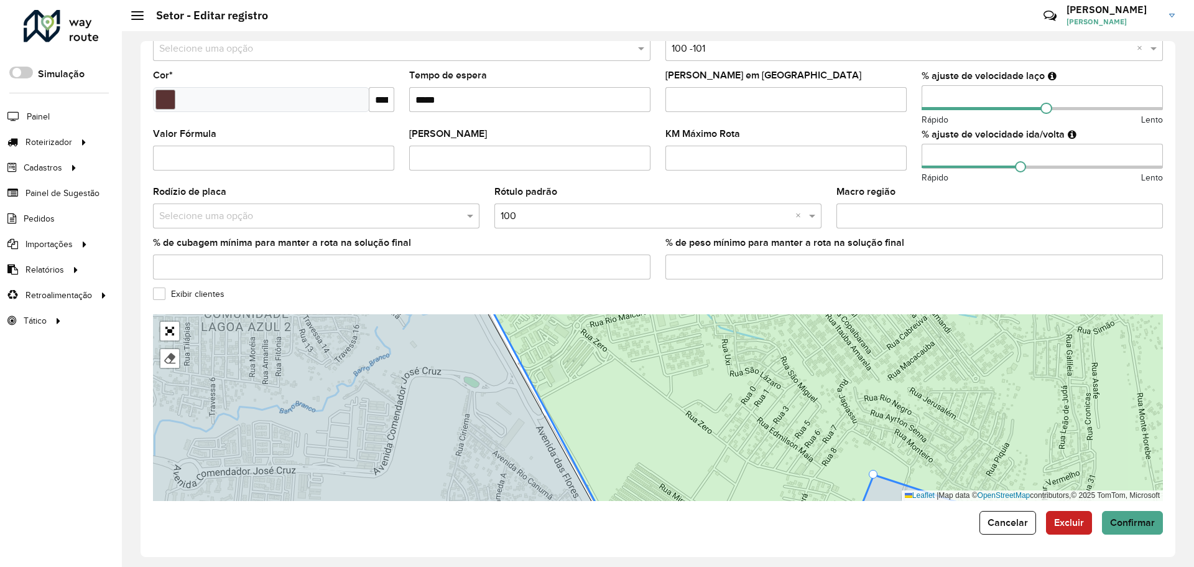
drag, startPoint x: 499, startPoint y: 336, endPoint x: 539, endPoint y: 453, distance: 123.3
click at [539, 452] on icon at bounding box center [327, 407] width 550 height 225
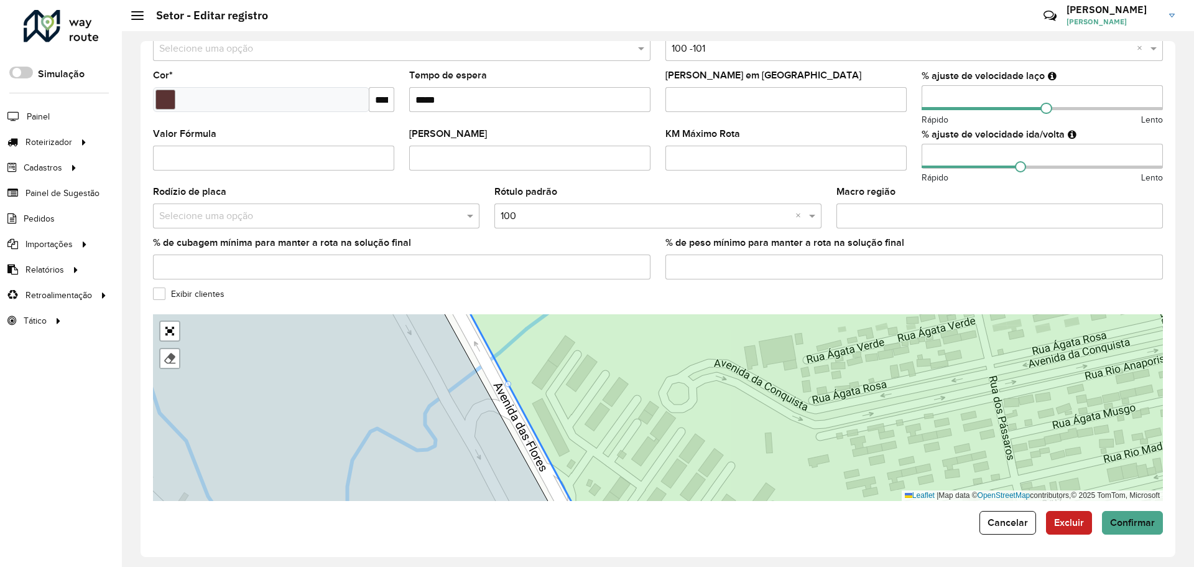
click at [508, 385] on div at bounding box center [508, 384] width 6 height 6
drag, startPoint x: 508, startPoint y: 383, endPoint x: 536, endPoint y: 380, distance: 28.7
click at [544, 386] on icon at bounding box center [859, 408] width 798 height 228
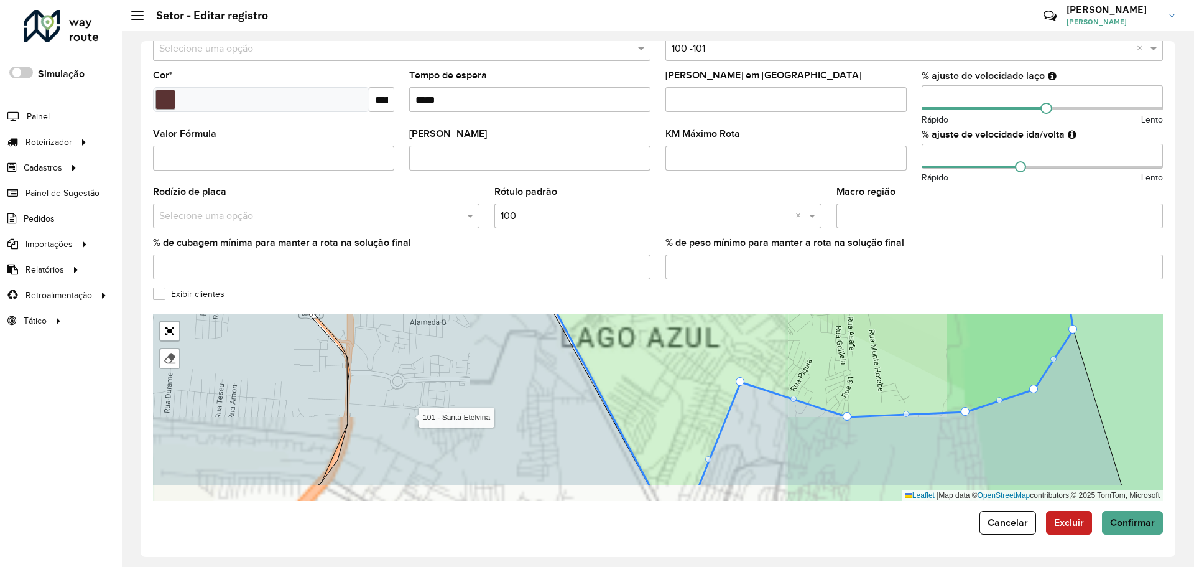
drag, startPoint x: 634, startPoint y: 463, endPoint x: 592, endPoint y: 330, distance: 139.9
click at [592, 330] on icon at bounding box center [801, 373] width 546 height 228
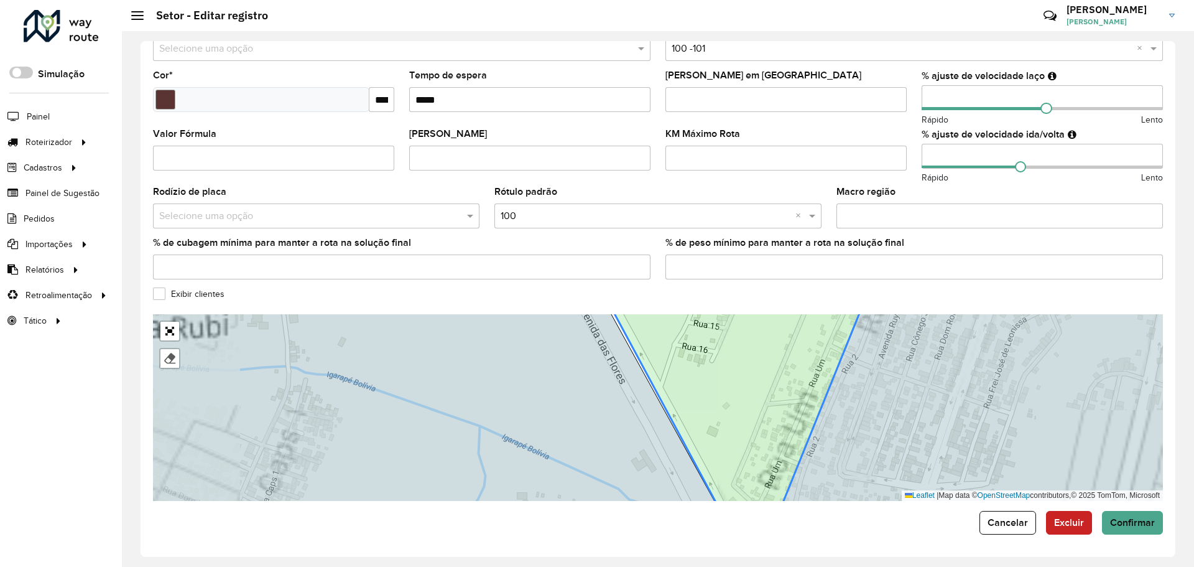
drag, startPoint x: 628, startPoint y: 340, endPoint x: 672, endPoint y: 490, distance: 155.7
click at [670, 486] on div "101 - Santa Etelvina 110 - Monte das Oliveiras 111 - Nova Cidade 120 - Colônia …" at bounding box center [658, 407] width 1010 height 187
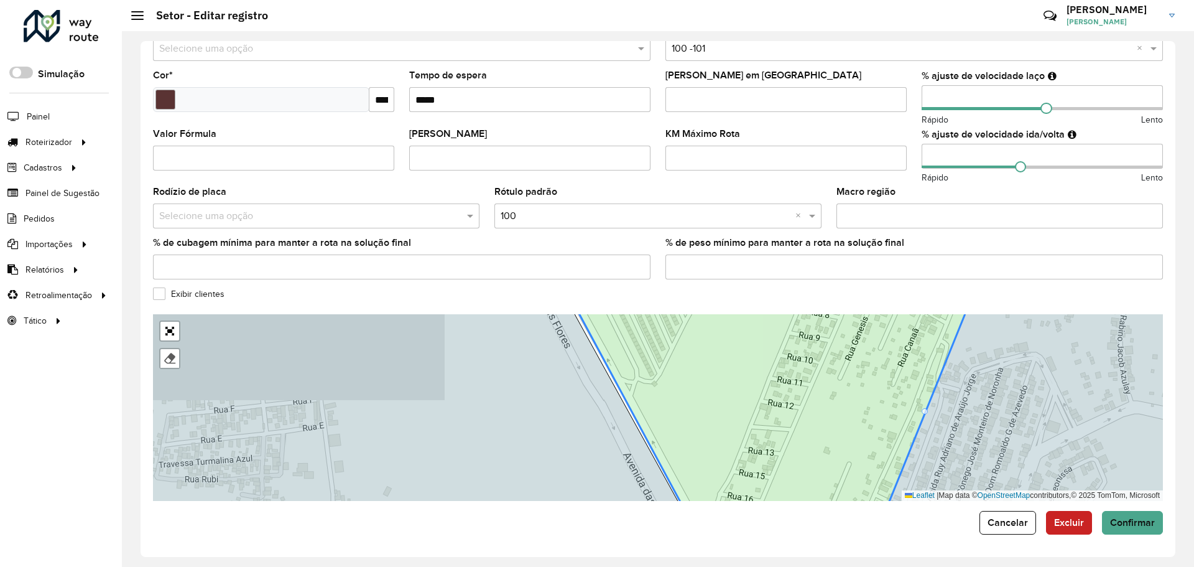
click at [603, 358] on icon at bounding box center [771, 408] width 405 height 228
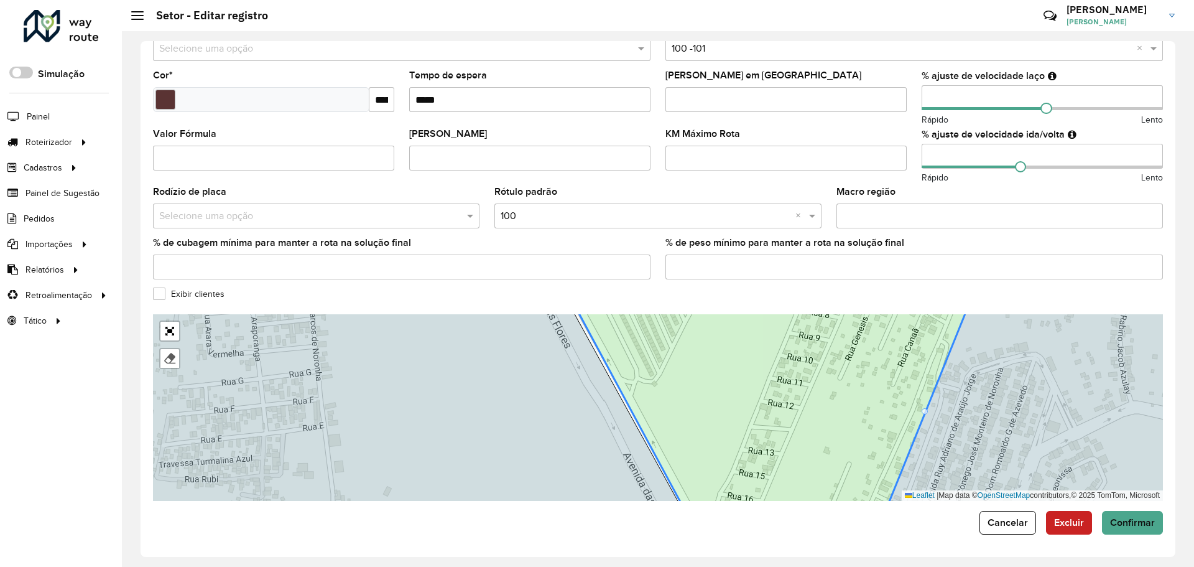
click at [603, 358] on icon at bounding box center [771, 408] width 405 height 228
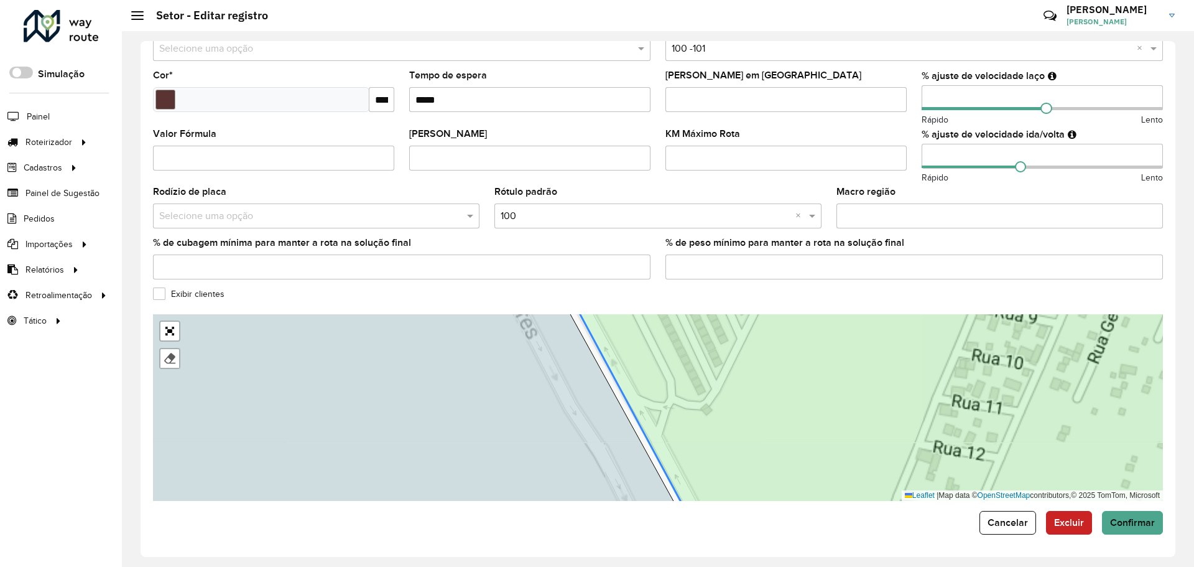
click at [603, 360] on div "101 - Santa Etelvina 110 - Monte das Oliveiras 111 - Nova Cidade 120 - Colônia …" at bounding box center [658, 407] width 1010 height 187
click at [605, 358] on icon at bounding box center [913, 408] width 689 height 228
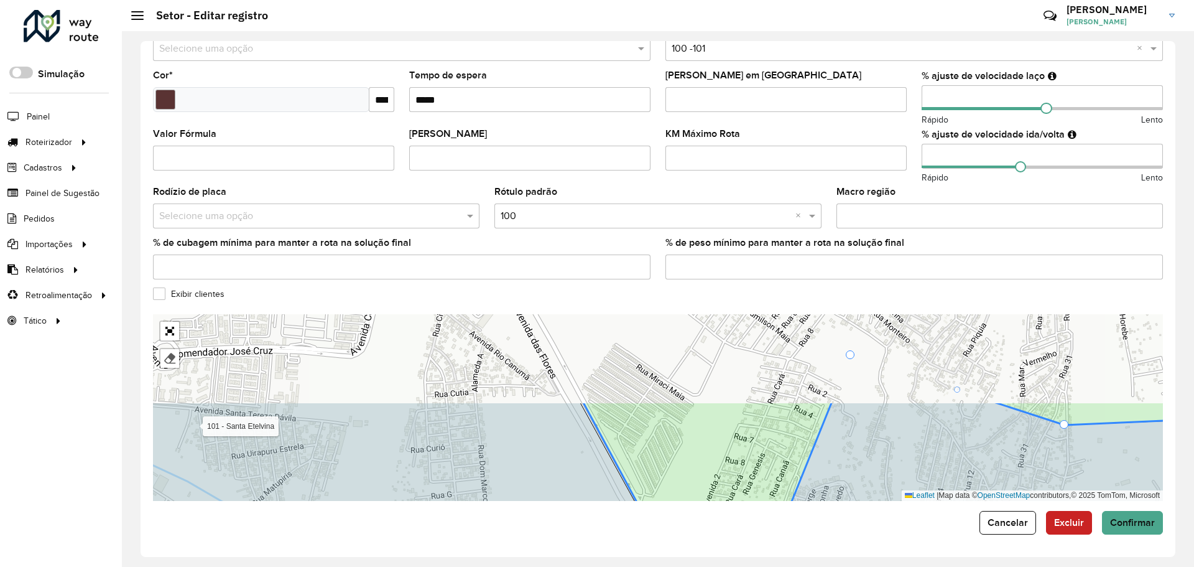
drag, startPoint x: 641, startPoint y: 353, endPoint x: 633, endPoint y: 447, distance: 94.2
click at [649, 473] on icon at bounding box center [924, 515] width 682 height 228
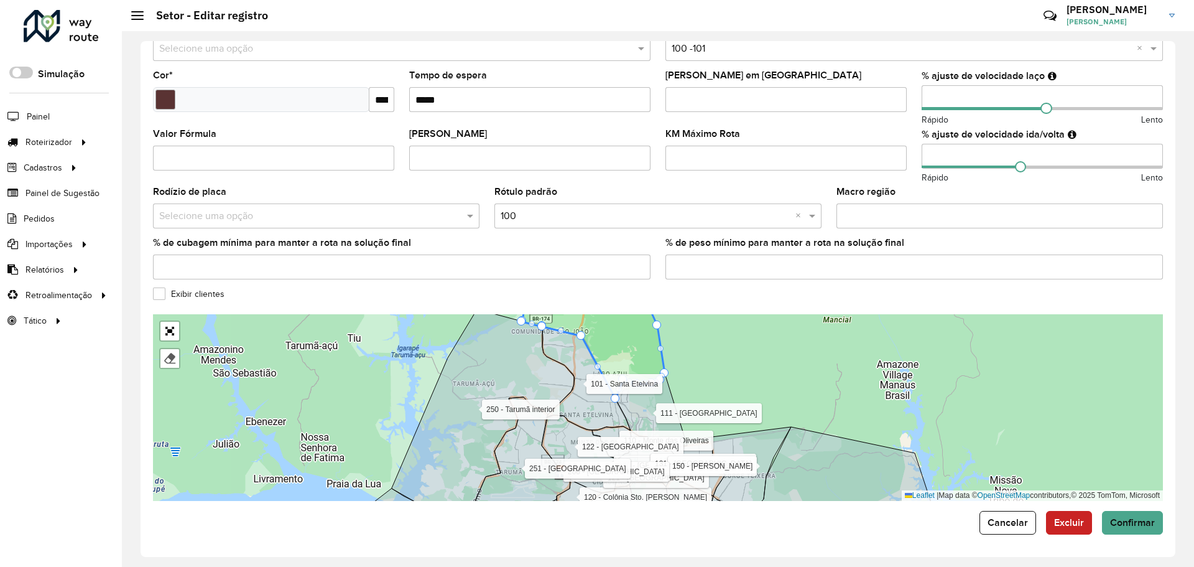
drag, startPoint x: 580, startPoint y: 353, endPoint x: 584, endPoint y: 422, distance: 69.8
click at [584, 422] on icon at bounding box center [586, 378] width 88 height 105
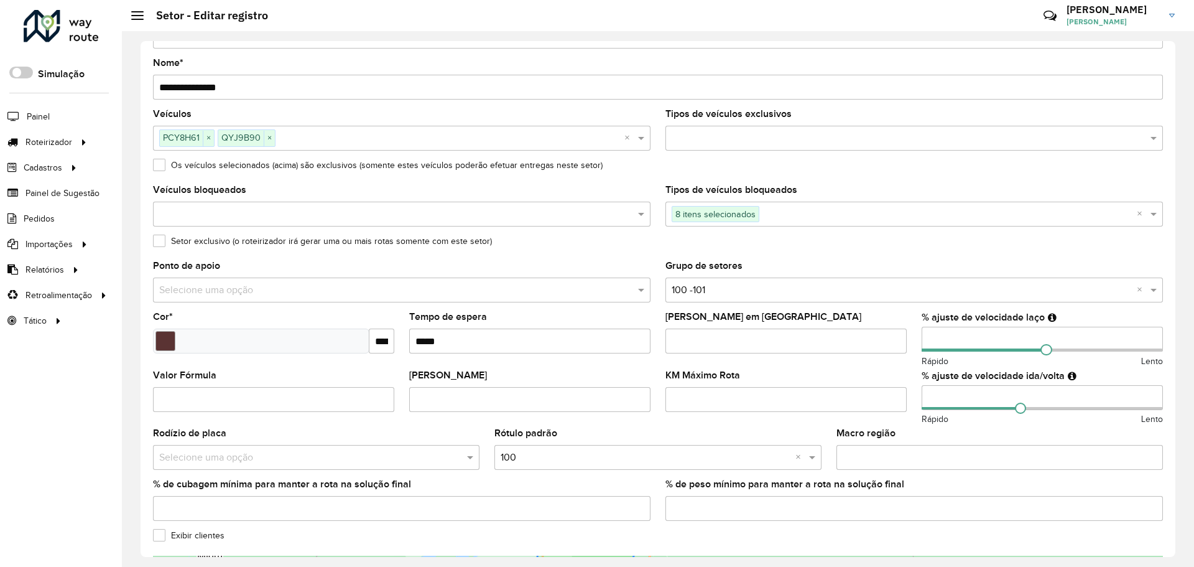
scroll to position [124, 0]
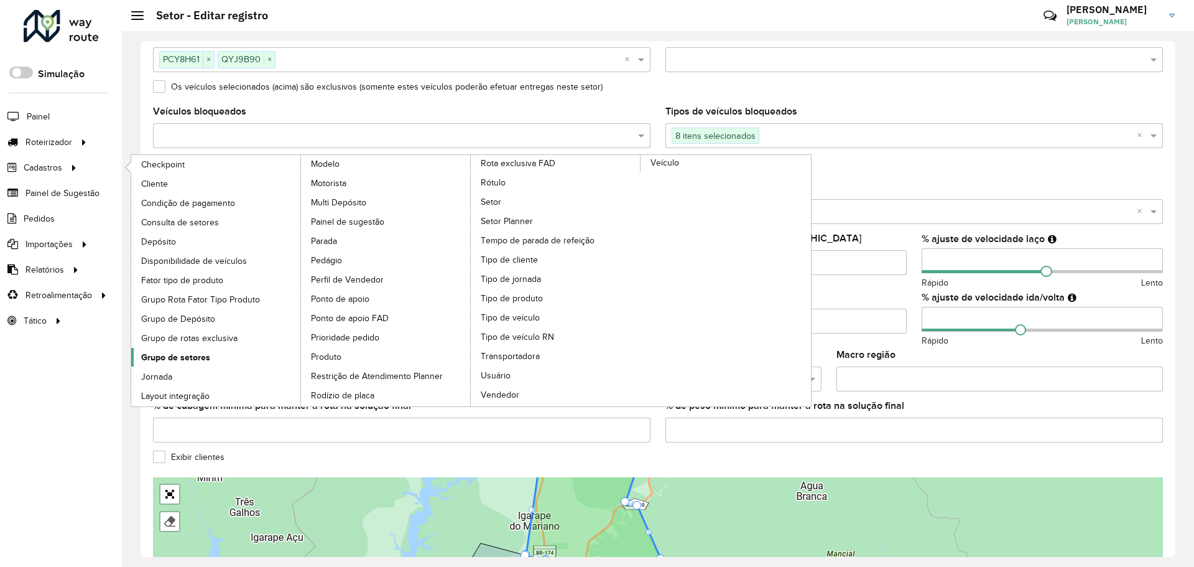
click at [203, 351] on span "Grupo de setores" at bounding box center [175, 357] width 69 height 13
click at [165, 218] on span "Consulta de setores" at bounding box center [181, 222] width 81 height 13
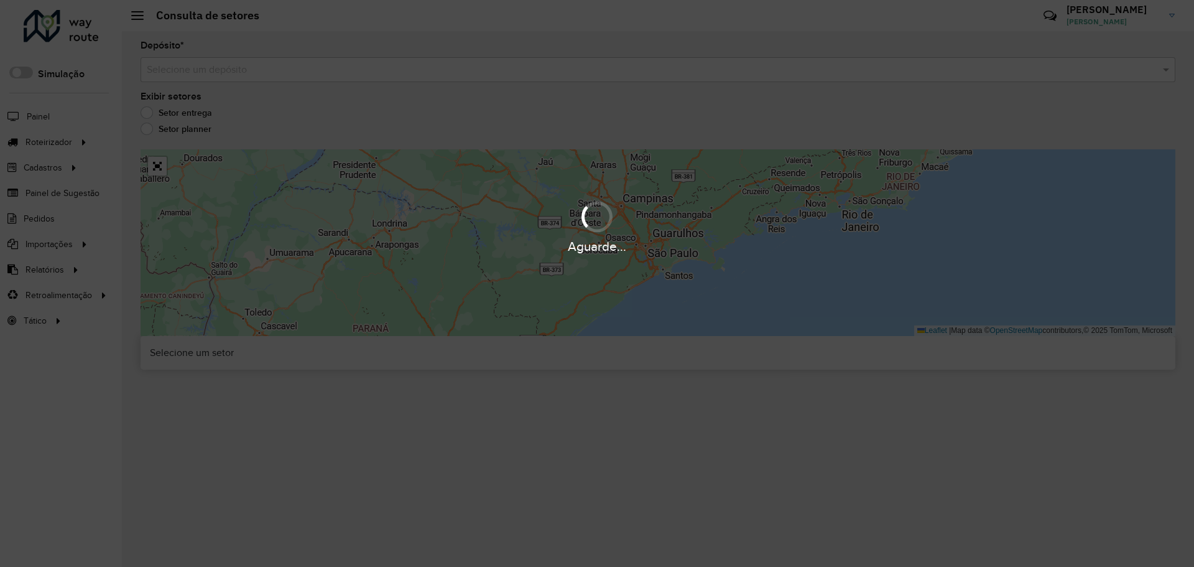
click at [296, 71] on div "Aguarde..." at bounding box center [597, 283] width 1194 height 567
click at [311, 72] on div "Aguarde..." at bounding box center [597, 283] width 1194 height 567
drag, startPoint x: 321, startPoint y: 73, endPoint x: 340, endPoint y: 72, distance: 18.8
click at [322, 73] on hb-app "Aguarde... Pop-up bloqueado! Seu navegador bloqueou automáticamente a abertura …" at bounding box center [597, 283] width 1194 height 567
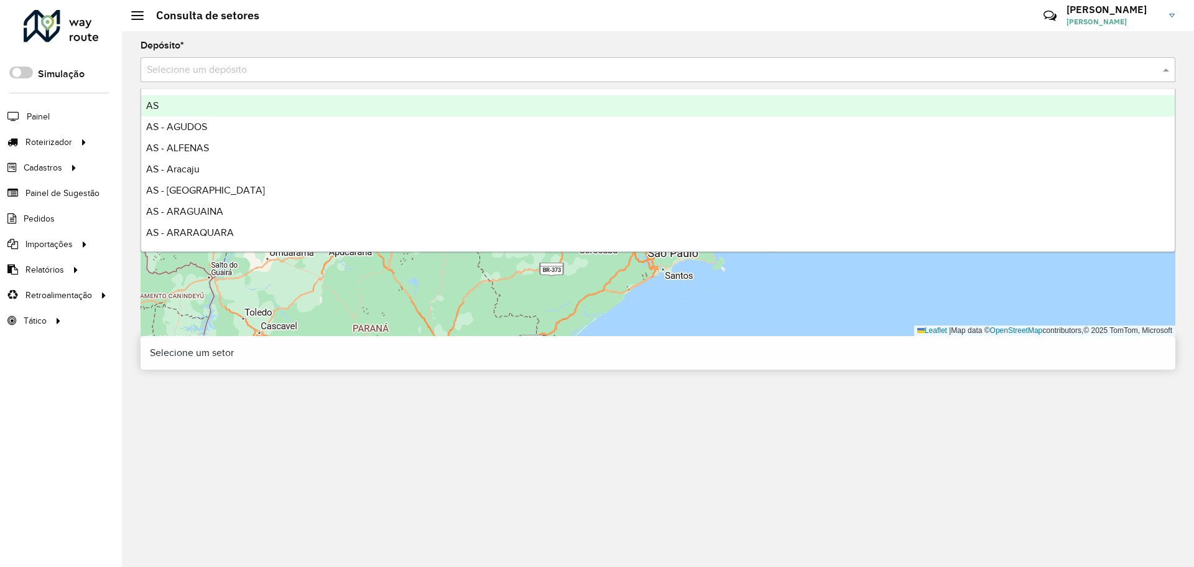
click at [340, 72] on input "text" at bounding box center [646, 70] width 998 height 15
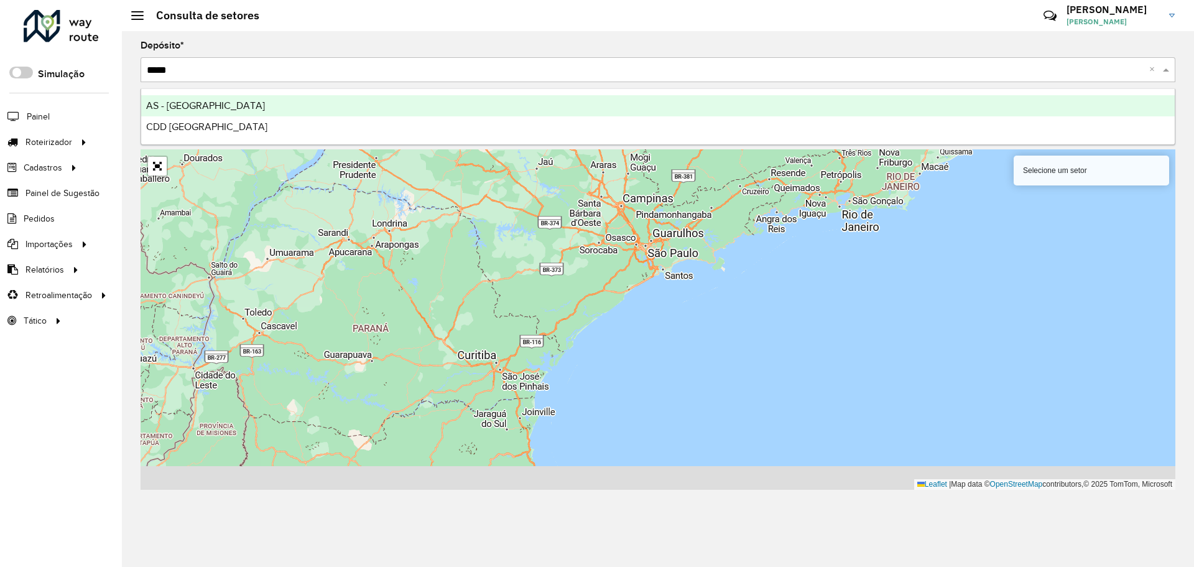
type input "******"
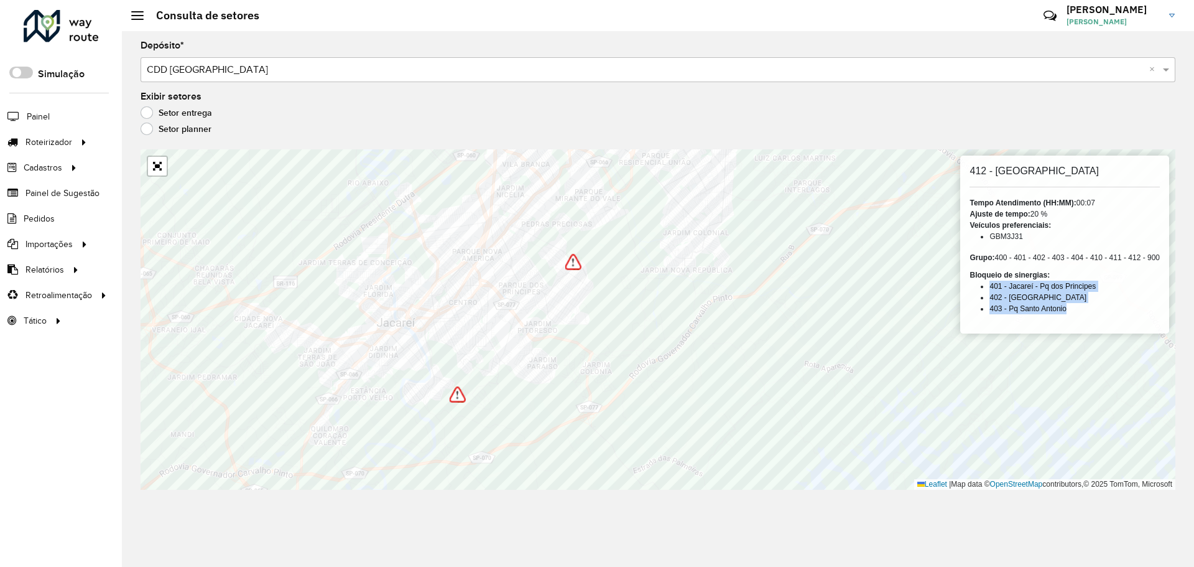
drag, startPoint x: 1075, startPoint y: 312, endPoint x: 988, endPoint y: 284, distance: 90.7
click at [988, 284] on ul "401 - Jacareí - Pq dos Principes 402 - Salesópolis 403 - Pq Santo Antonio" at bounding box center [1065, 298] width 190 height 34
click at [990, 284] on li "401 - Jacareí - Pq dos Principes" at bounding box center [1075, 286] width 170 height 11
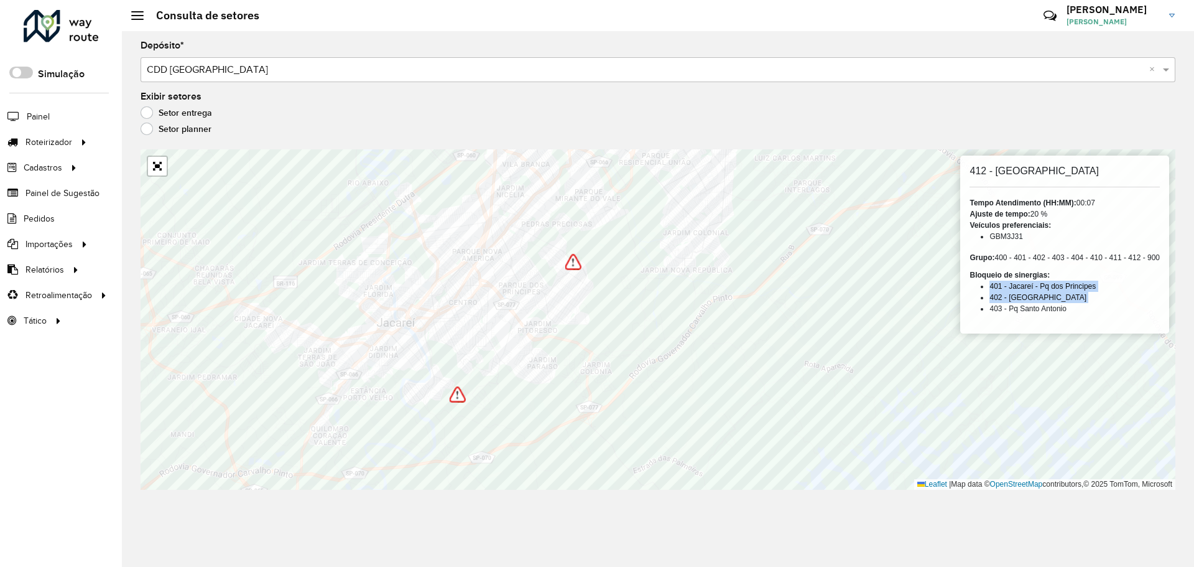
click at [998, 298] on li "402 - Salesópolis" at bounding box center [1075, 297] width 170 height 11
click at [1050, 308] on li "403 - Pq Santo Antonio" at bounding box center [1075, 308] width 170 height 11
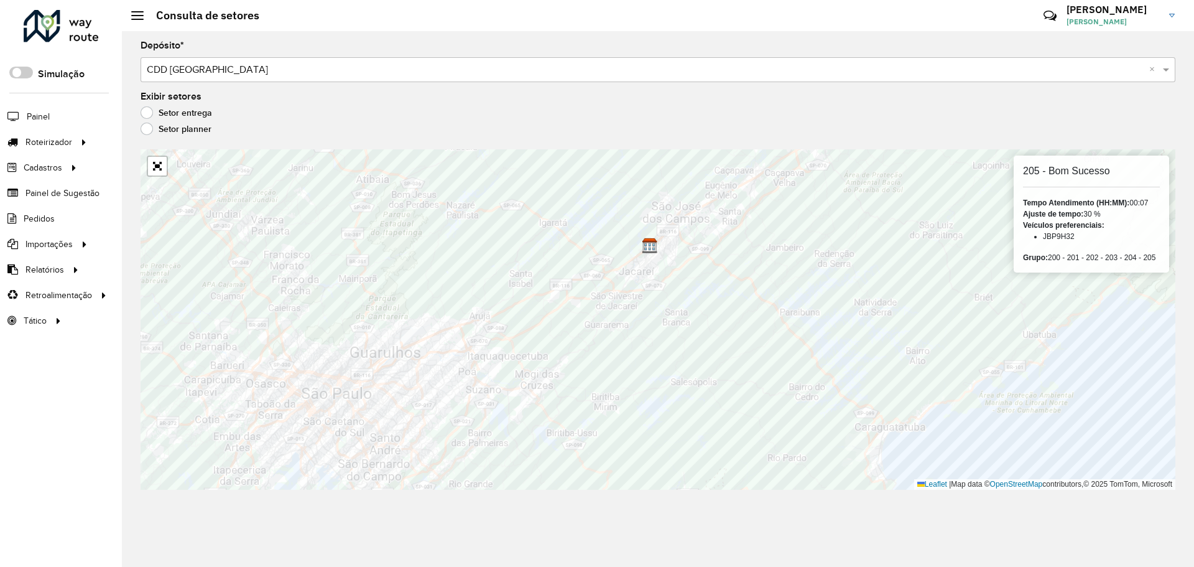
click at [1053, 260] on div "Grupo: 200 - 201 - 202 - 203 - 204 - 205" at bounding box center [1091, 257] width 137 height 11
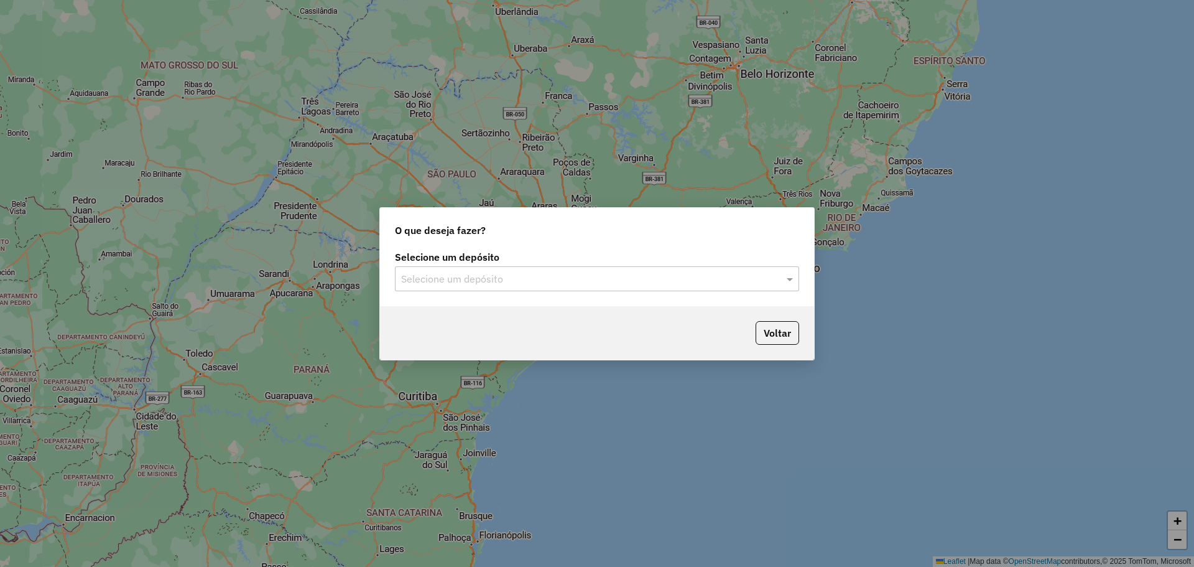
click at [516, 276] on input "text" at bounding box center [584, 279] width 367 height 15
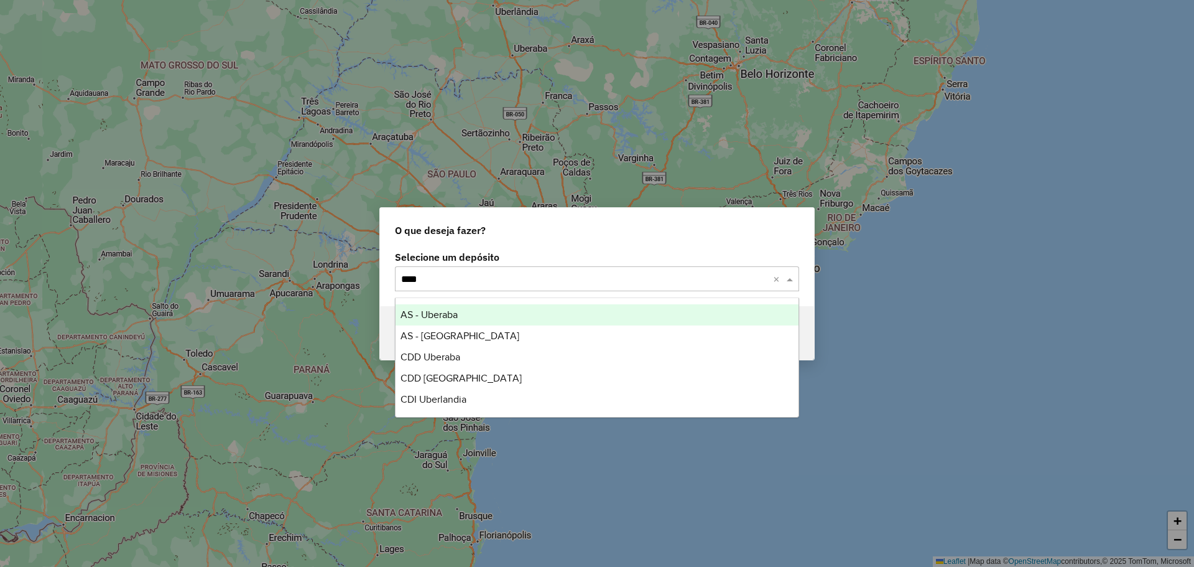
type input "*****"
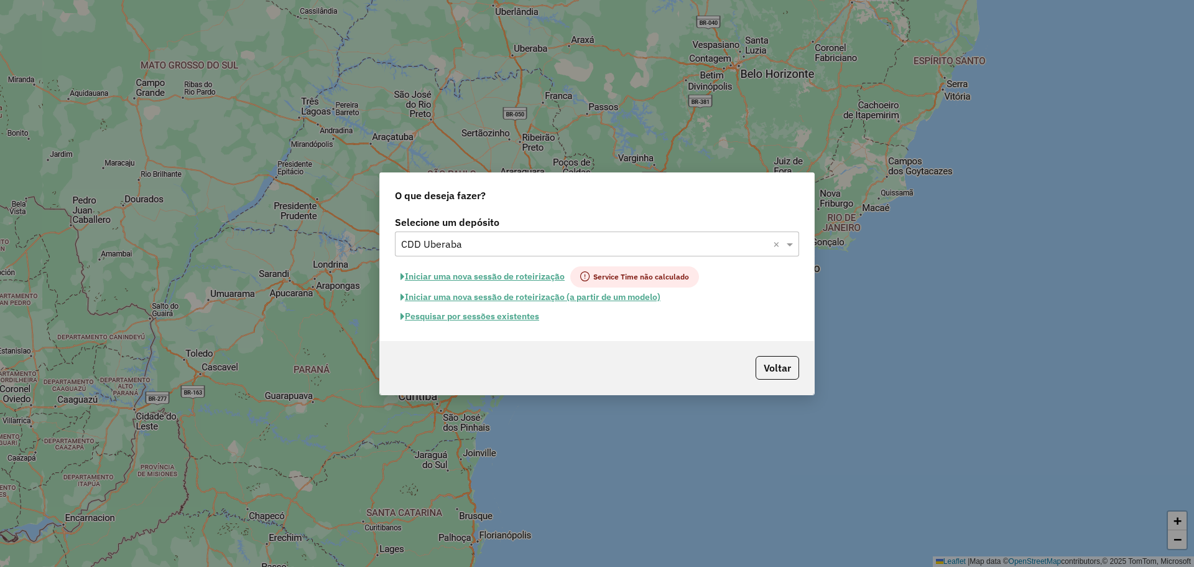
click at [508, 320] on button "Pesquisar por sessões existentes" at bounding box center [470, 316] width 150 height 19
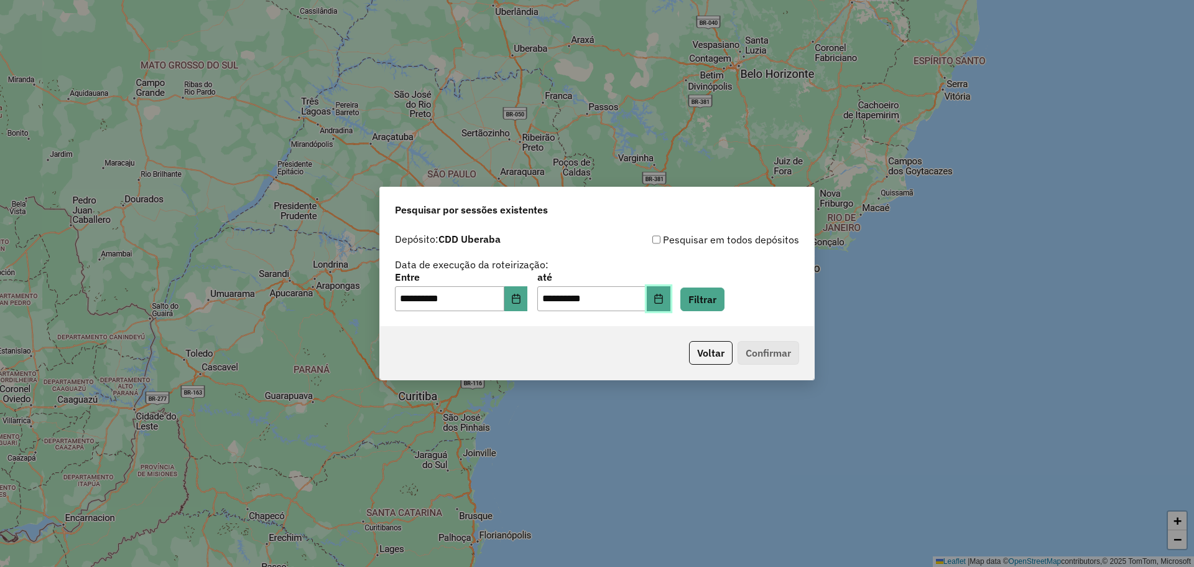
click at [664, 300] on icon "Choose Date" at bounding box center [659, 299] width 10 height 10
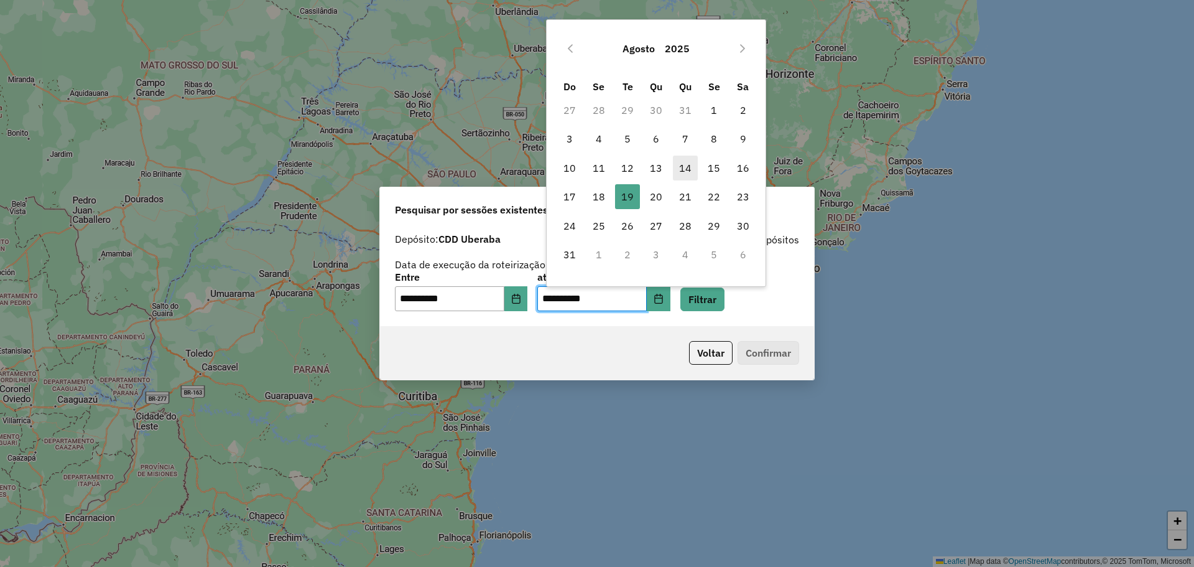
click at [673, 169] on span "14" at bounding box center [685, 168] width 25 height 25
type input "**********"
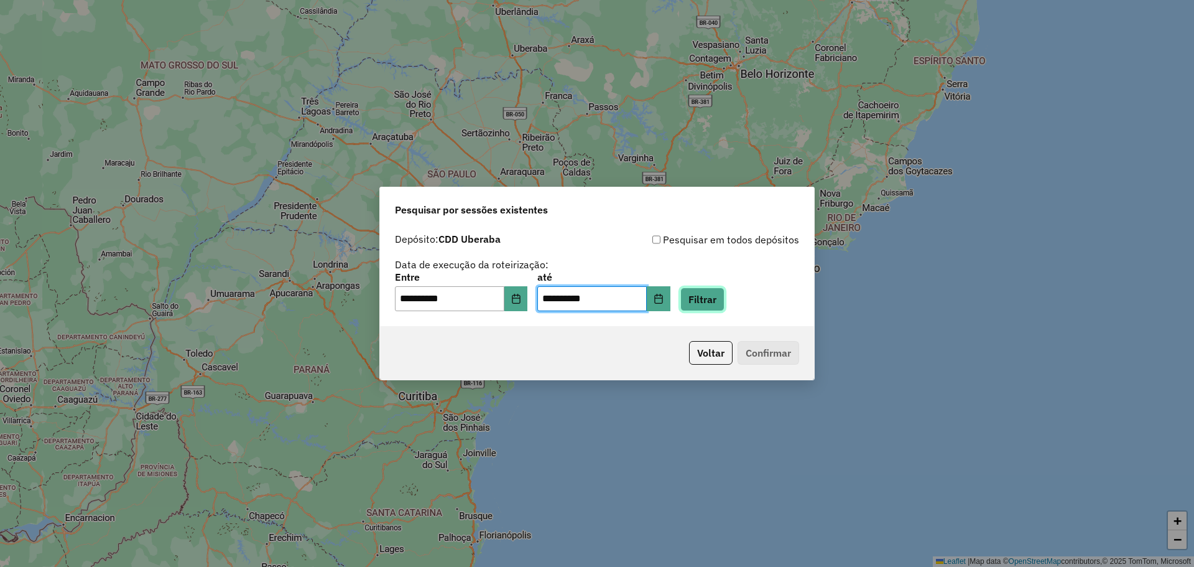
click at [725, 300] on button "Filtrar" at bounding box center [702, 299] width 44 height 24
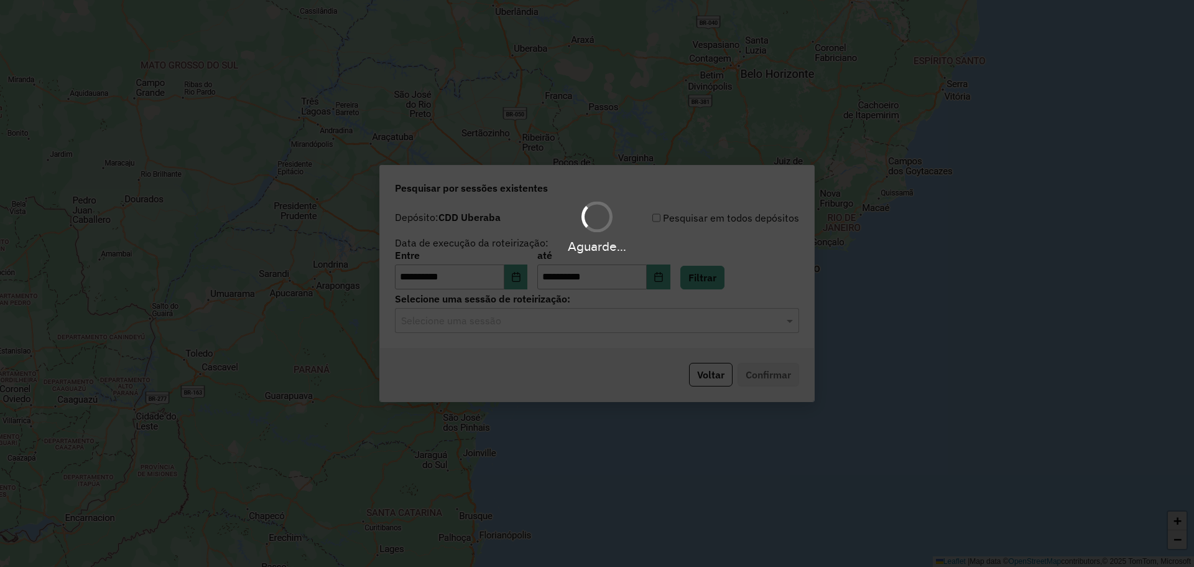
click at [564, 327] on div "Aguarde..." at bounding box center [597, 283] width 1194 height 567
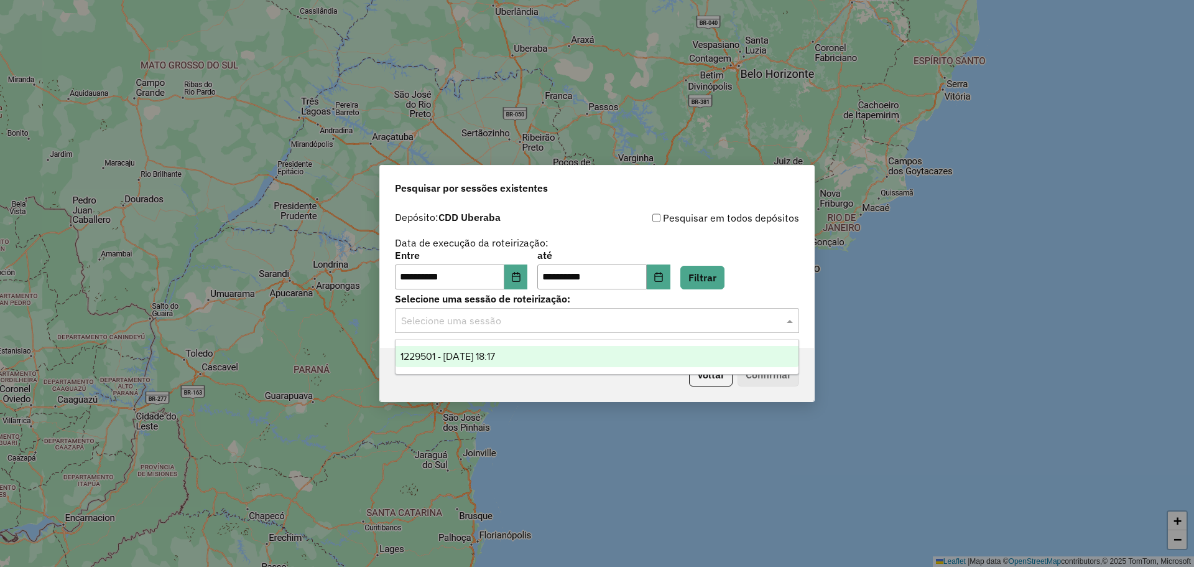
drag, startPoint x: 539, startPoint y: 326, endPoint x: 538, endPoint y: 333, distance: 6.9
click at [540, 327] on input "text" at bounding box center [584, 321] width 367 height 15
click at [543, 355] on div "1229501 - 14/08/2025 18:17" at bounding box center [597, 356] width 403 height 21
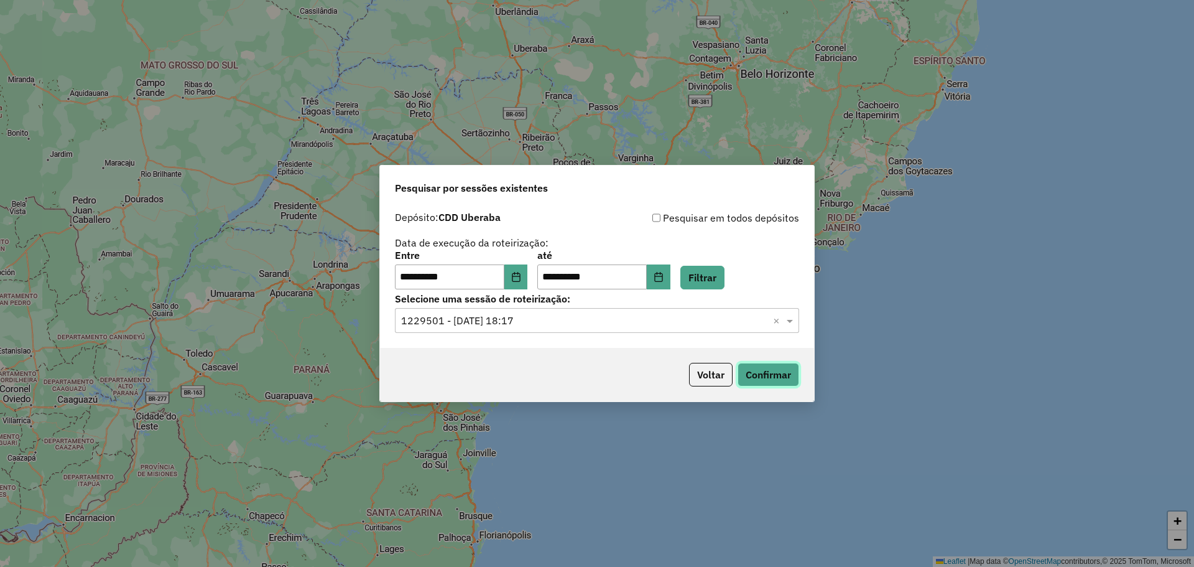
click at [794, 366] on button "Confirmar" at bounding box center [769, 375] width 62 height 24
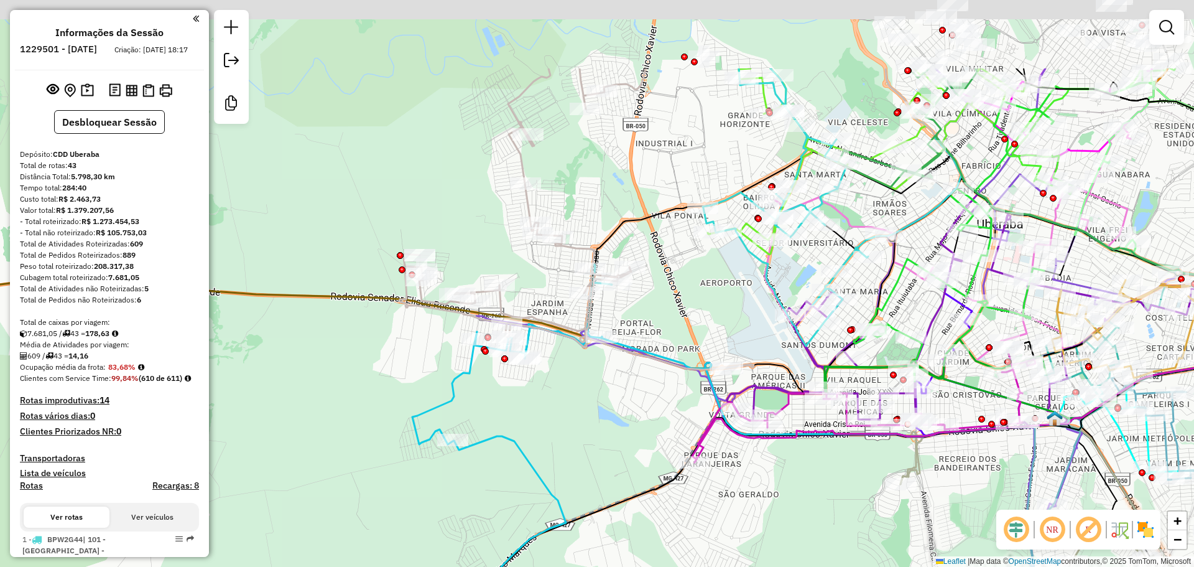
drag, startPoint x: 656, startPoint y: 251, endPoint x: 555, endPoint y: 379, distance: 162.6
click at [569, 417] on div "Janela de atendimento Grade de atendimento Capacidade Transportadoras Veículos …" at bounding box center [597, 283] width 1194 height 567
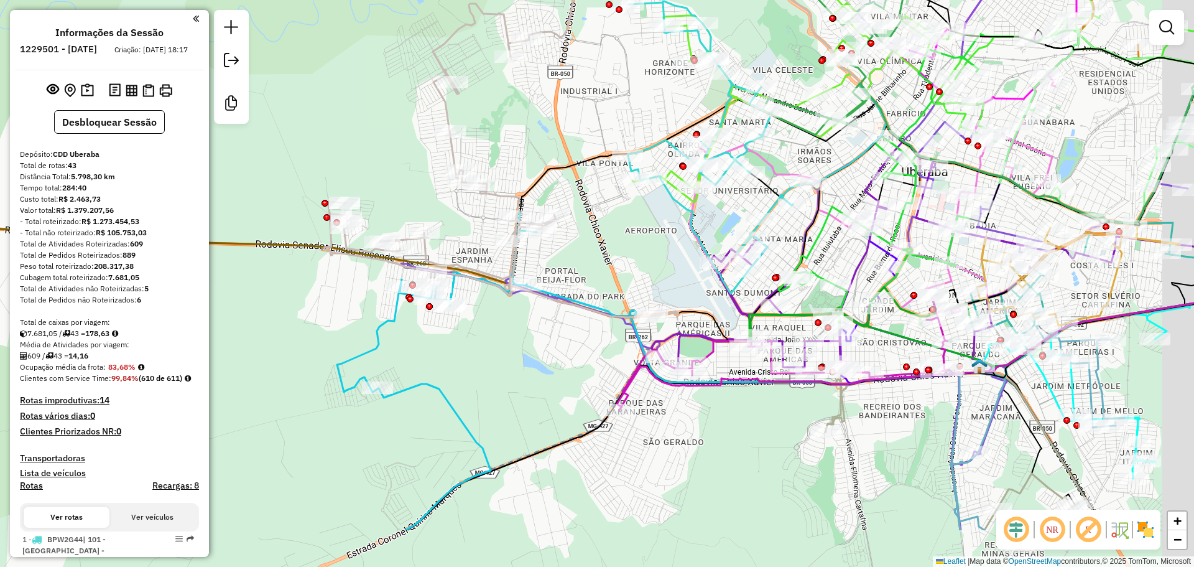
drag, startPoint x: 622, startPoint y: 368, endPoint x: 495, endPoint y: 288, distance: 150.1
click at [503, 246] on div "Janela de atendimento Grade de atendimento Capacidade Transportadoras Veículos …" at bounding box center [597, 283] width 1194 height 567
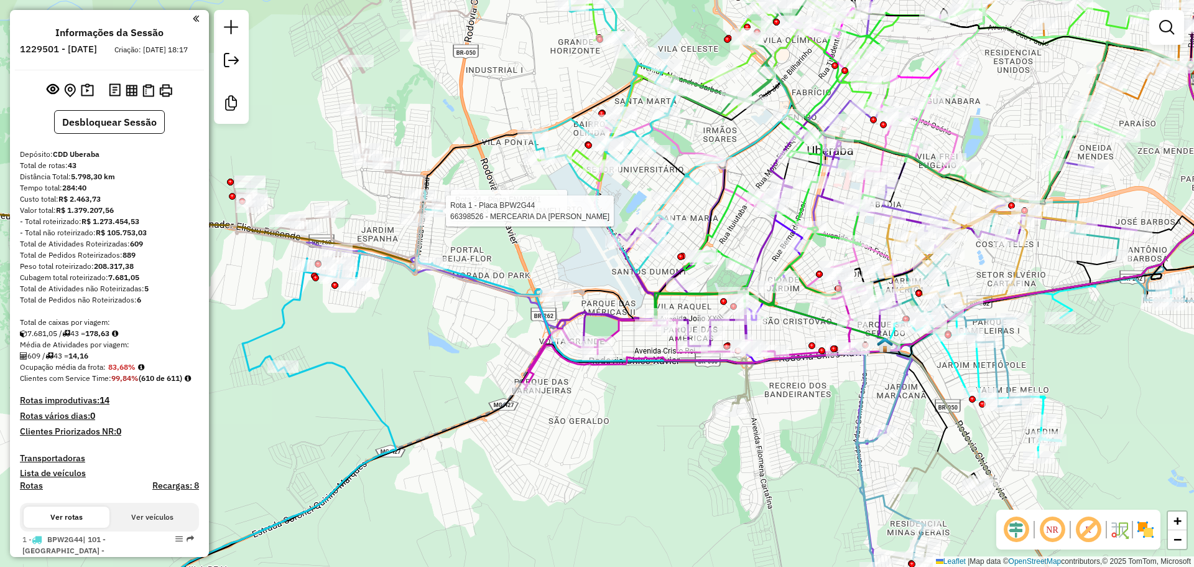
drag, startPoint x: 597, startPoint y: 235, endPoint x: 540, endPoint y: 257, distance: 61.5
click at [541, 256] on div "Rota 34 - Placa FNA9B61 66325183 - [PERSON_NAME] L Rota 1 - Placa BPW2G44 66398…" at bounding box center [597, 283] width 1194 height 567
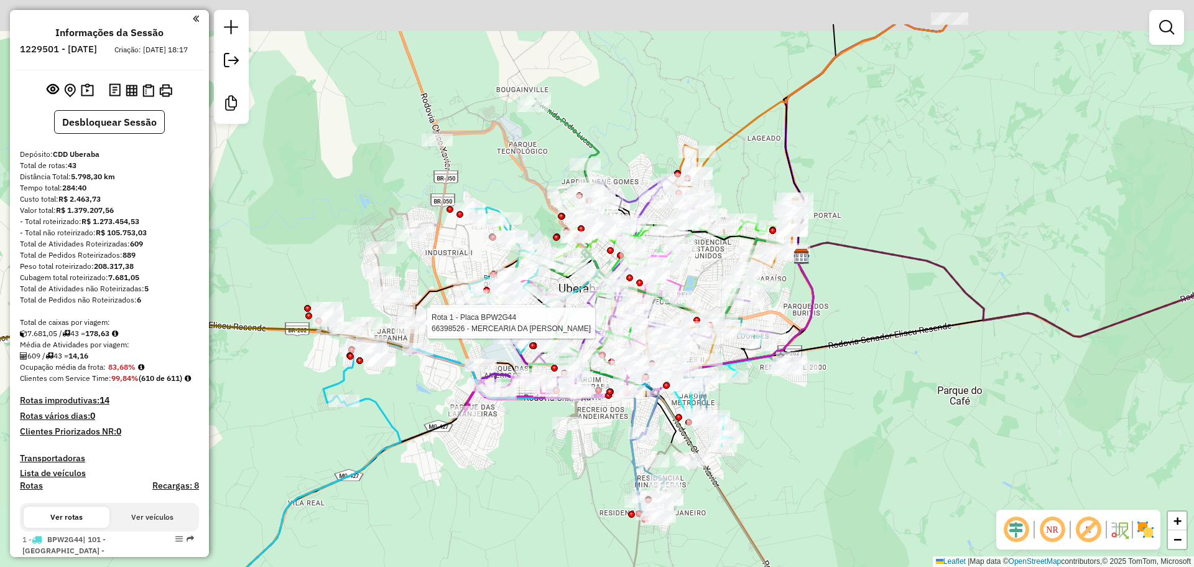
drag, startPoint x: 470, startPoint y: 304, endPoint x: 422, endPoint y: 384, distance: 94.3
click at [422, 384] on div "Rota 34 - Placa FNA9B61 66325183 - LEIDIVALDO RIBEIRO L Rota 1 - Placa BPW2G44 …" at bounding box center [597, 283] width 1194 height 567
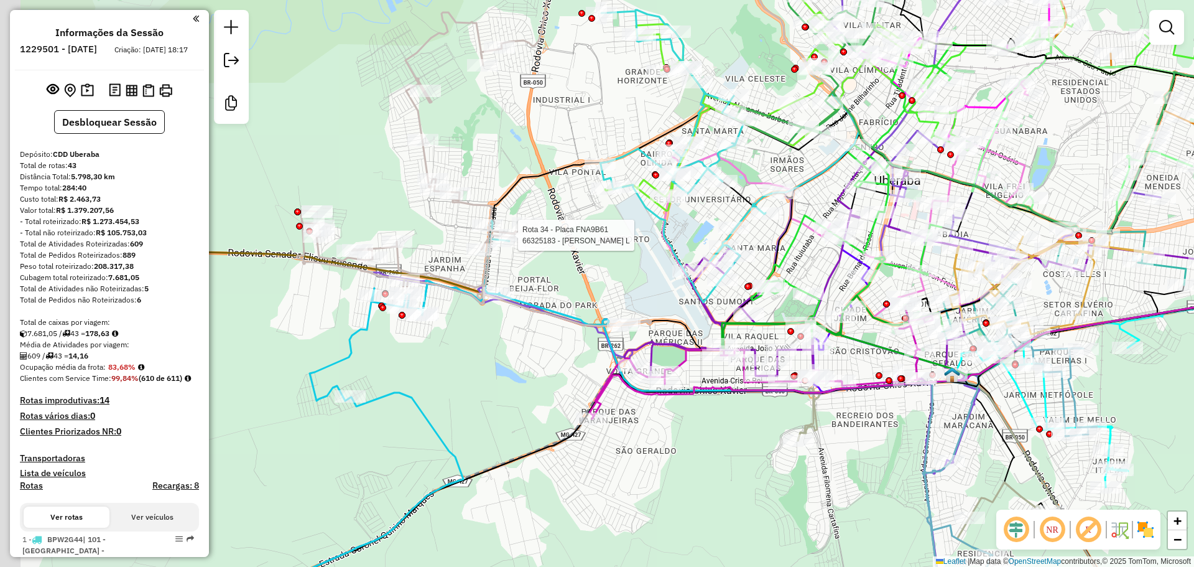
drag, startPoint x: 336, startPoint y: 439, endPoint x: 852, endPoint y: 473, distance: 516.8
click at [852, 473] on div "Rota 34 - Placa FNA9B61 66325183 - LEIDIVALDO RIBEIRO L Janela de atendimento G…" at bounding box center [597, 283] width 1194 height 567
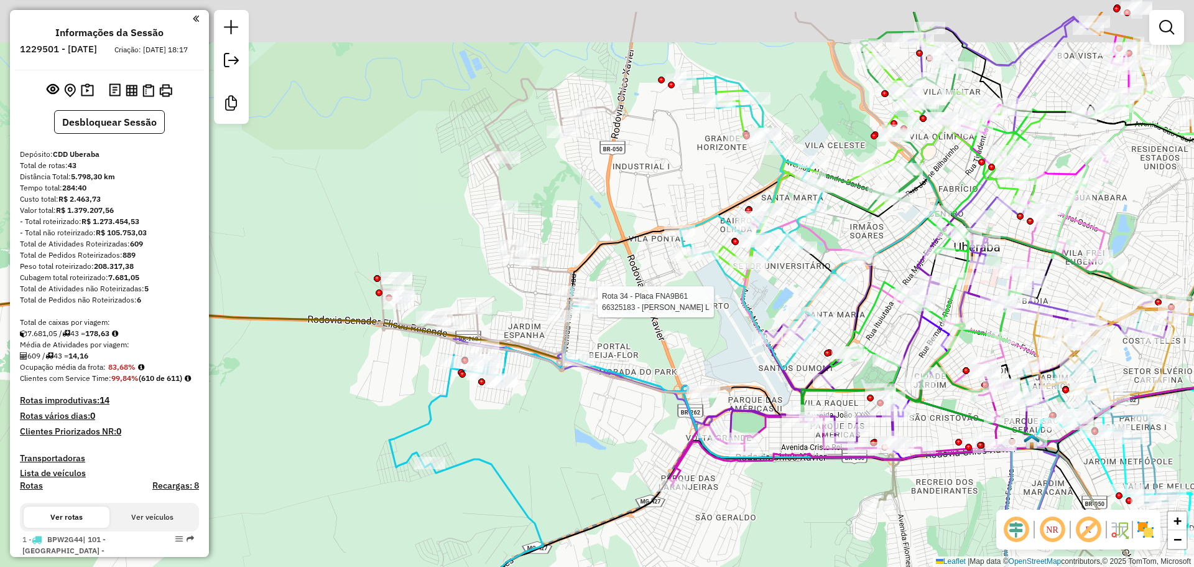
drag, startPoint x: 687, startPoint y: 372, endPoint x: 615, endPoint y: 442, distance: 101.2
click at [615, 442] on div "Rota 34 - Placa FNA9B61 66325183 - LEIDIVALDO RIBEIRO L Janela de atendimento G…" at bounding box center [597, 283] width 1194 height 567
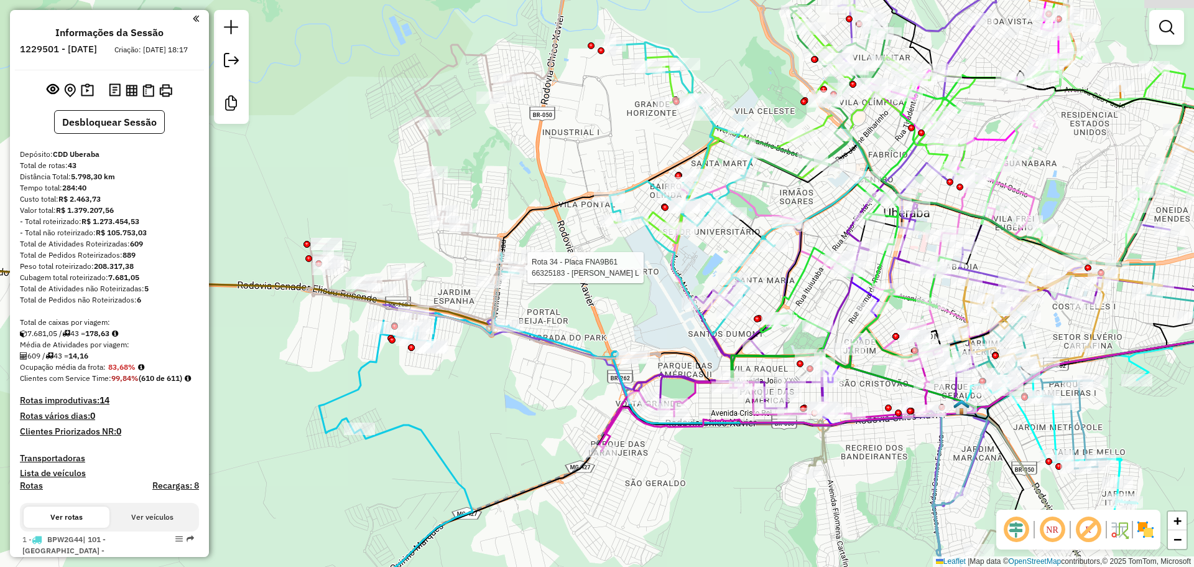
drag, startPoint x: 561, startPoint y: 485, endPoint x: 492, endPoint y: 429, distance: 88.5
click at [492, 429] on div "Rota 34 - Placa FNA9B61 66325183 - LEIDIVALDO RIBEIRO L Janela de atendimento G…" at bounding box center [597, 283] width 1194 height 567
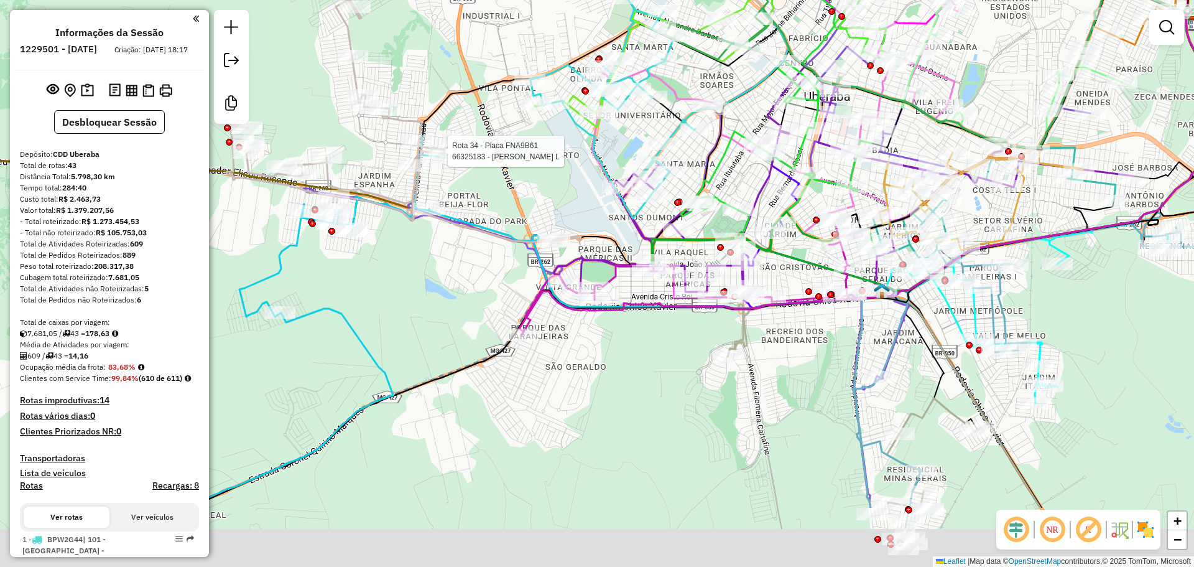
drag, startPoint x: 480, startPoint y: 404, endPoint x: 430, endPoint y: 301, distance: 114.9
click at [416, 289] on div "Rota 34 - Placa FNA9B61 66325183 - LEIDIVALDO RIBEIRO L Janela de atendimento G…" at bounding box center [597, 283] width 1194 height 567
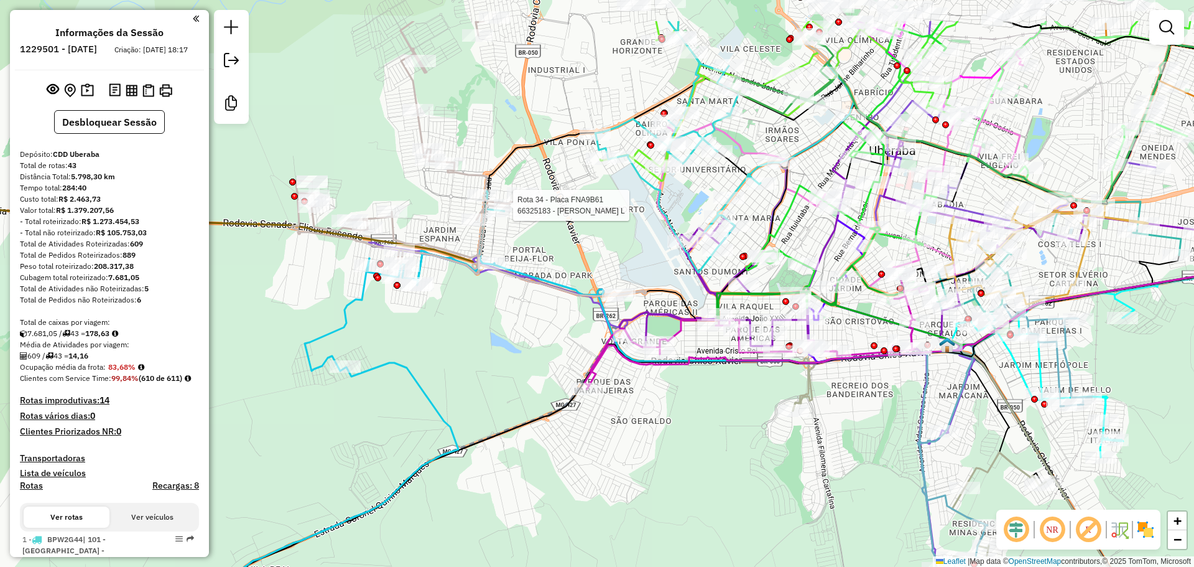
drag, startPoint x: 432, startPoint y: 298, endPoint x: 497, endPoint y: 341, distance: 78.5
click at [490, 364] on div "Rota 34 - Placa FNA9B61 66325183 - LEIDIVALDO RIBEIRO L Janela de atendimento G…" at bounding box center [597, 283] width 1194 height 567
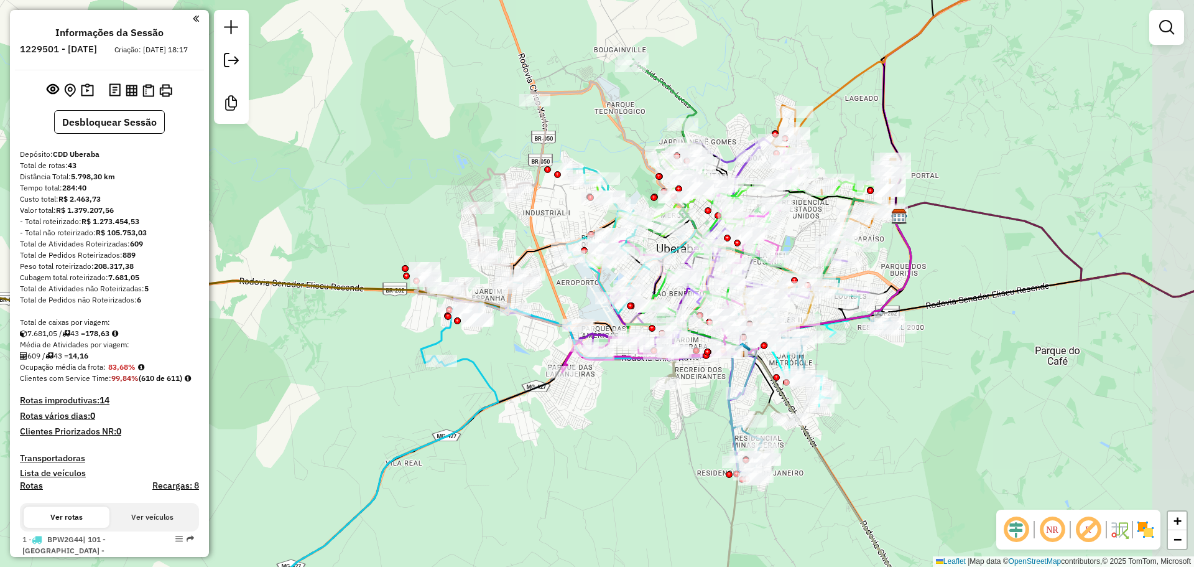
drag, startPoint x: 531, startPoint y: 332, endPoint x: 501, endPoint y: 349, distance: 34.8
click at [506, 346] on div "Janela de atendimento Grade de atendimento Capacidade Transportadoras Veículos …" at bounding box center [597, 283] width 1194 height 567
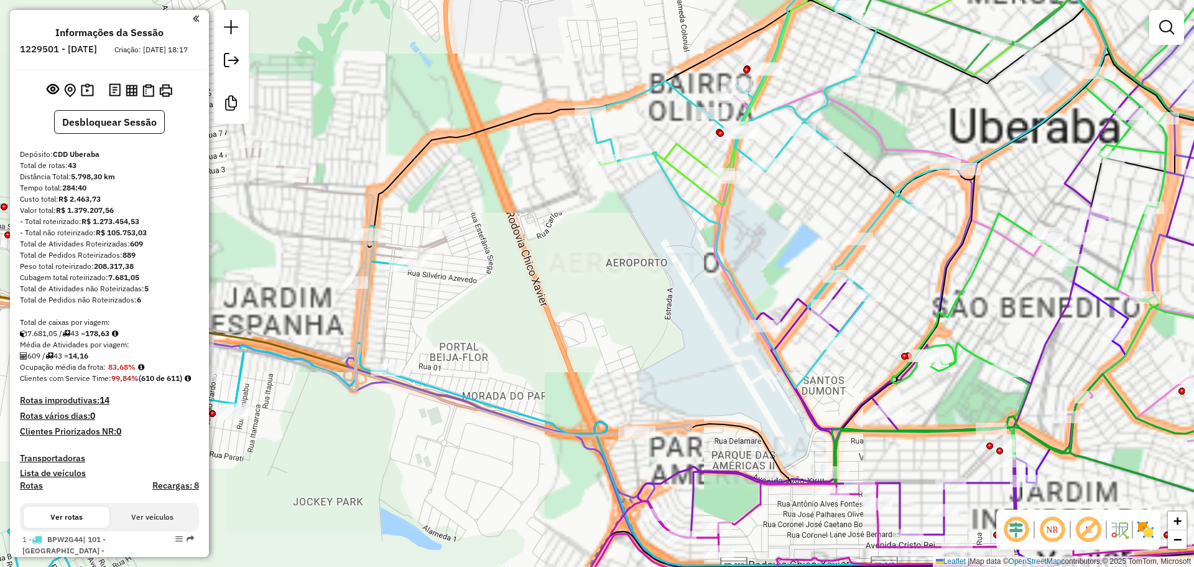
drag, startPoint x: 550, startPoint y: 328, endPoint x: 503, endPoint y: 333, distance: 47.0
click at [503, 333] on div "Janela de atendimento Grade de atendimento Capacidade Transportadoras Veículos …" at bounding box center [597, 283] width 1194 height 567
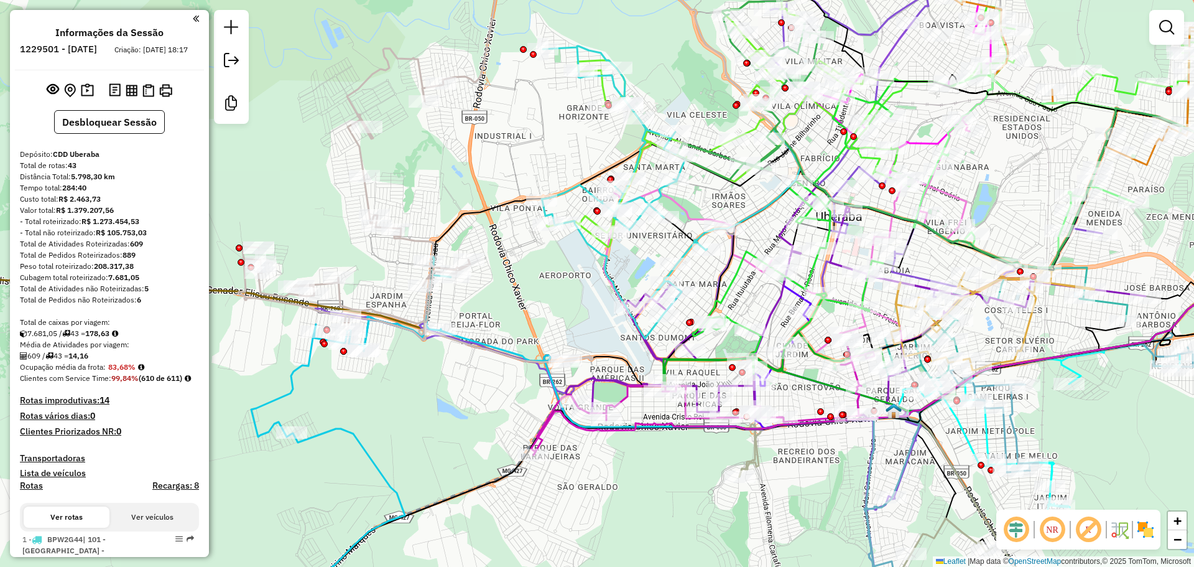
drag, startPoint x: 494, startPoint y: 410, endPoint x: 488, endPoint y: 388, distance: 23.1
click at [488, 388] on div "Janela de atendimento Grade de atendimento Capacidade Transportadoras Veículos …" at bounding box center [597, 283] width 1194 height 567
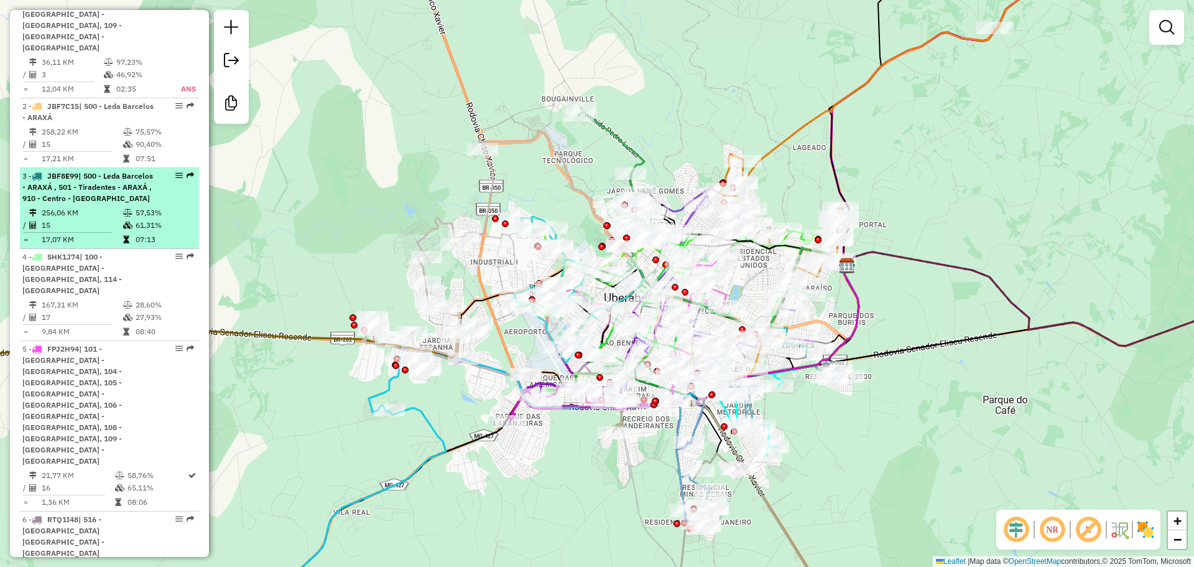
scroll to position [560, 0]
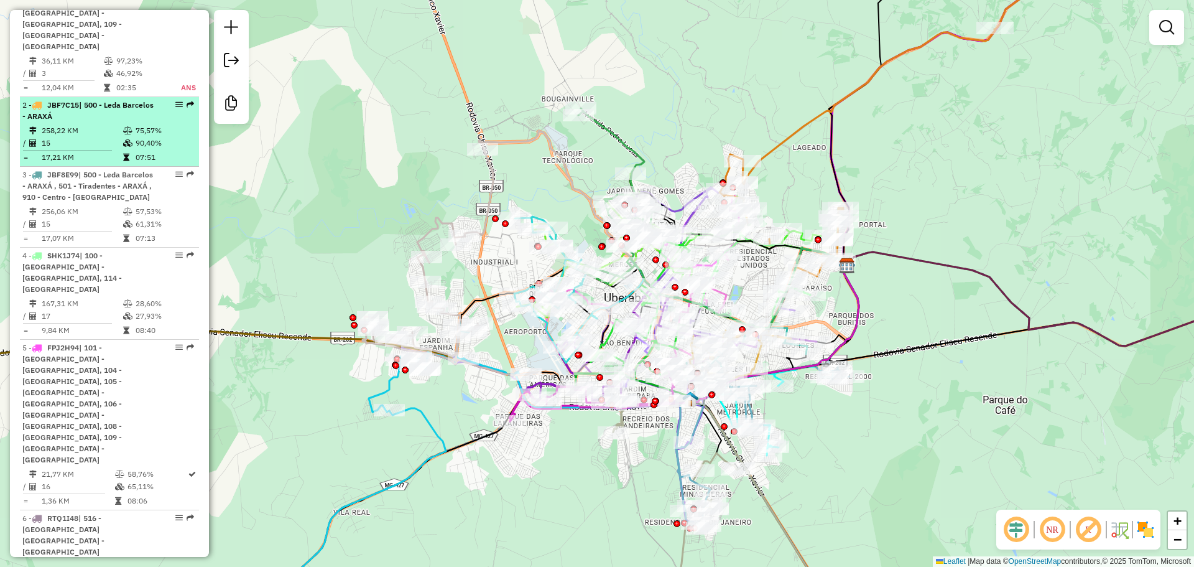
click at [123, 100] on span "| 500 - Leda Barcelos - ARAXÁ" at bounding box center [87, 110] width 131 height 21
select select "**********"
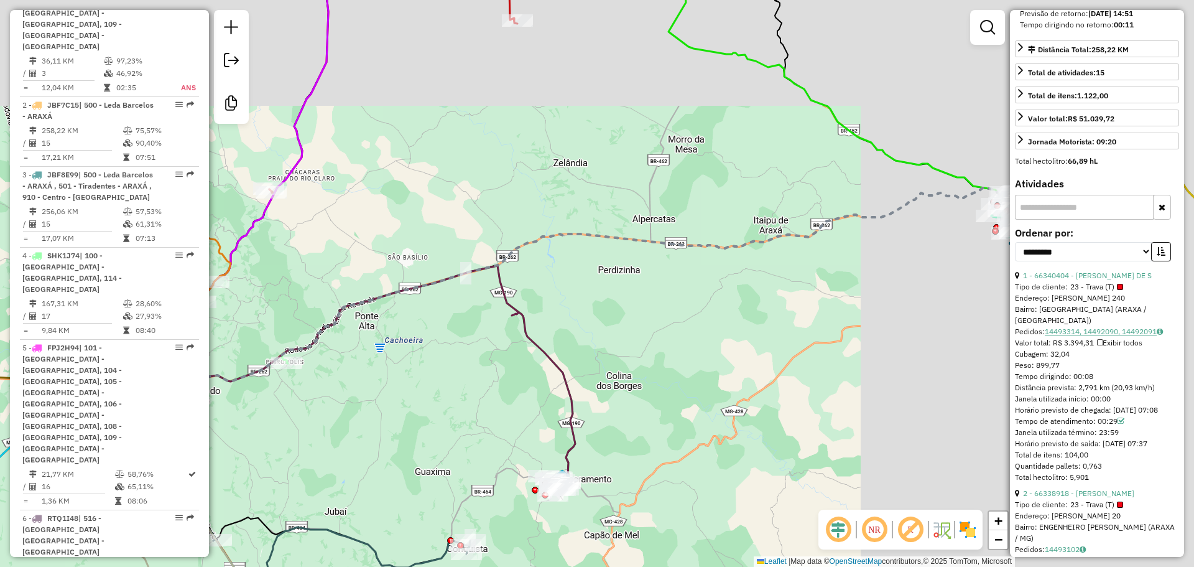
scroll to position [311, 0]
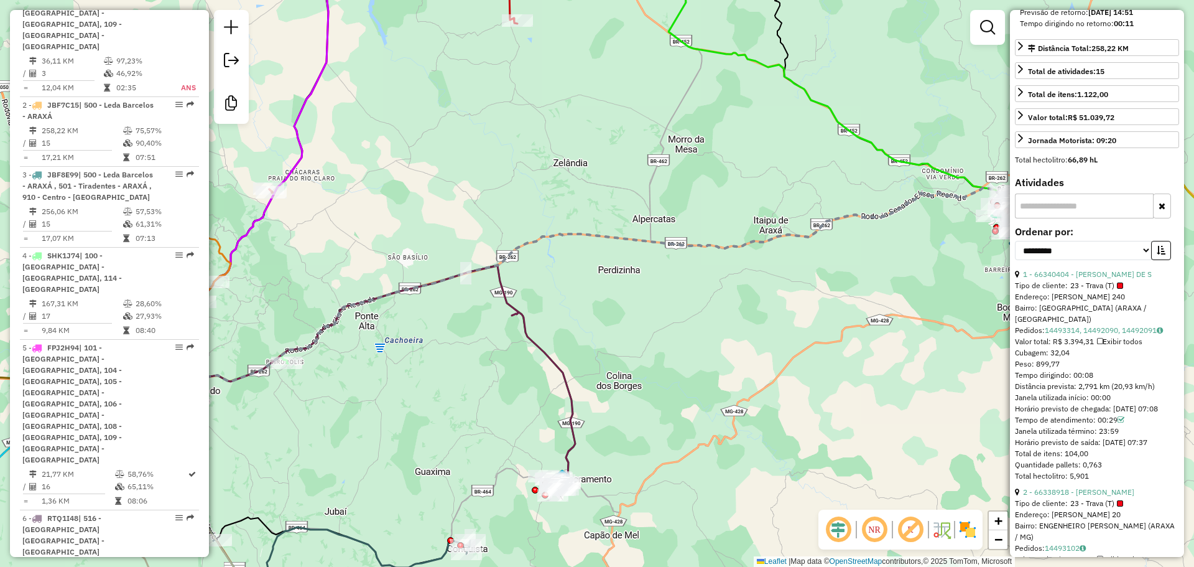
drag, startPoint x: 1100, startPoint y: 392, endPoint x: 1036, endPoint y: 396, distance: 64.8
click at [1036, 381] on div "Tempo dirigindo: 00:08" at bounding box center [1097, 374] width 164 height 11
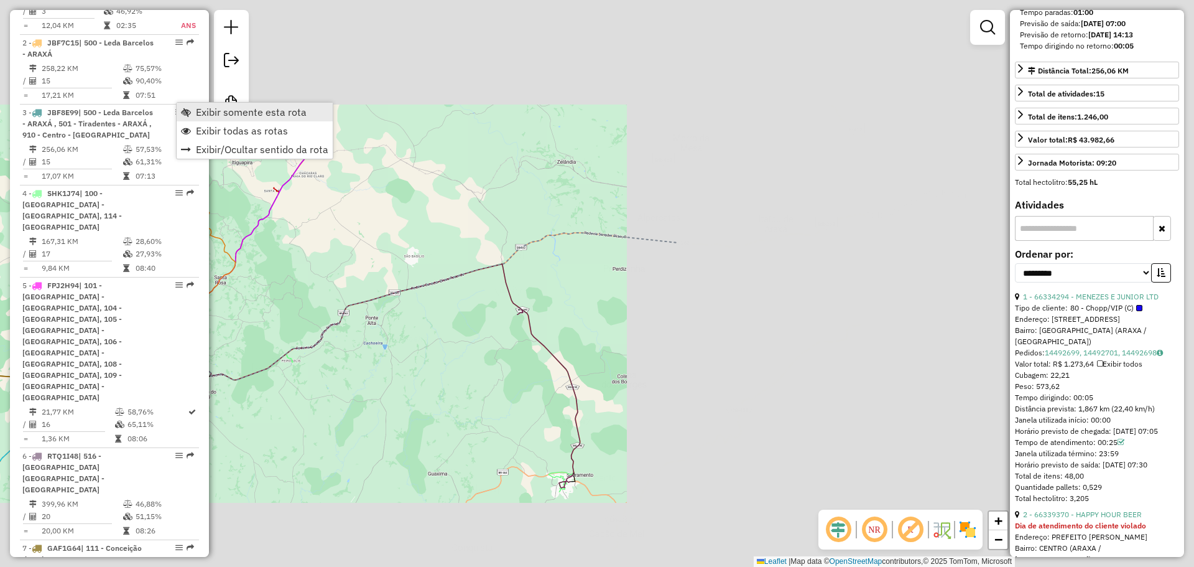
scroll to position [333, 0]
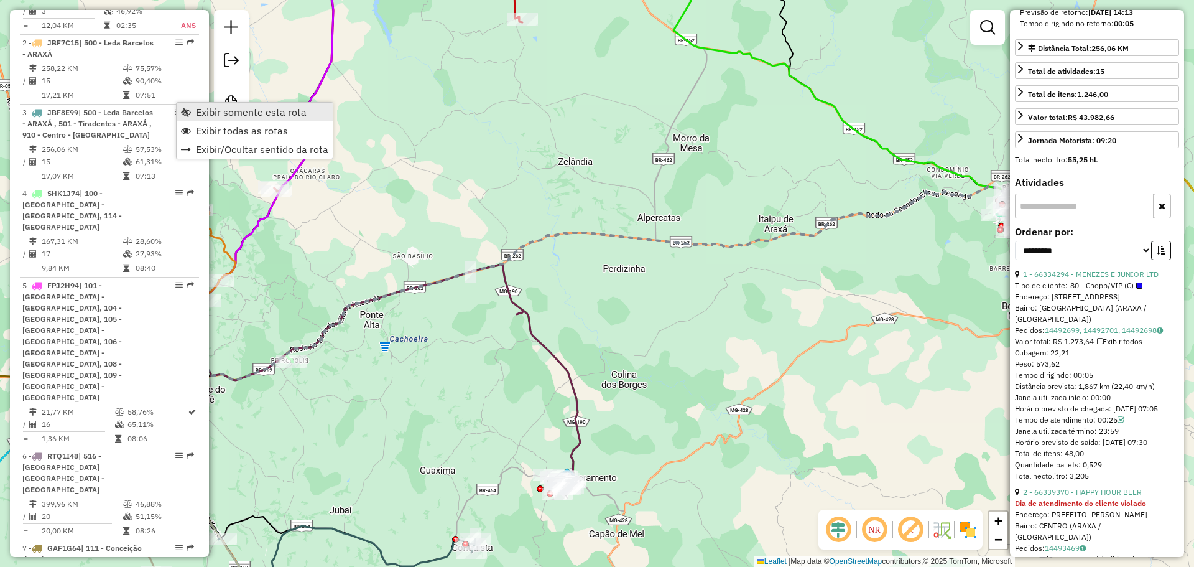
click at [187, 111] on span "Exibir somente esta rota" at bounding box center [186, 112] width 10 height 10
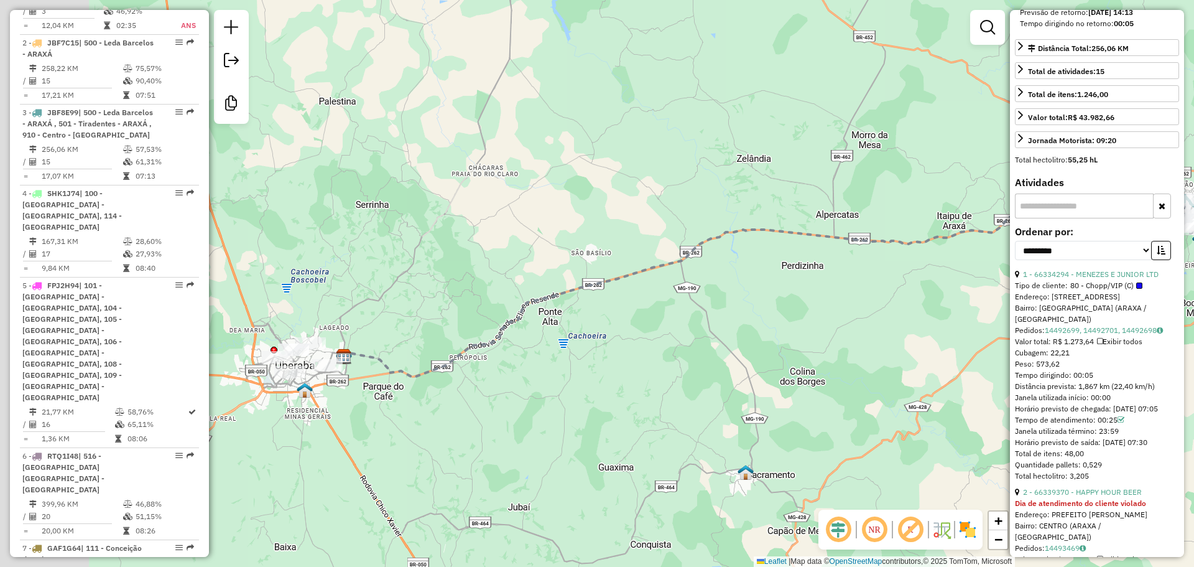
drag, startPoint x: 378, startPoint y: 342, endPoint x: 639, endPoint y: 338, distance: 261.3
click at [639, 338] on div "Janela de atendimento Grade de atendimento Capacidade Transportadoras Veículos …" at bounding box center [597, 283] width 1194 height 567
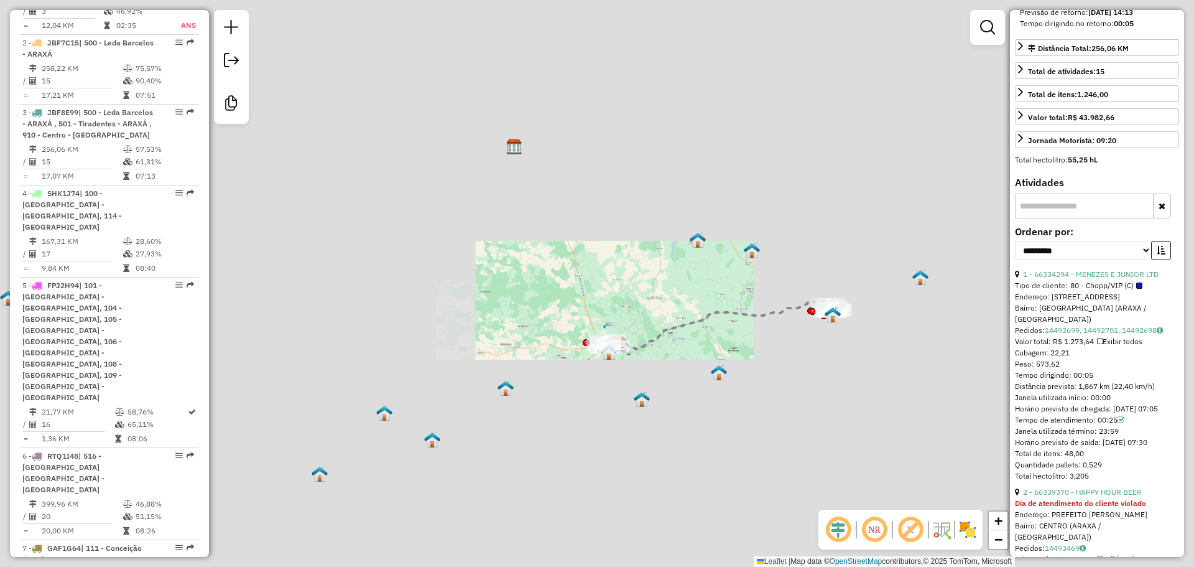
drag, startPoint x: 857, startPoint y: 345, endPoint x: 651, endPoint y: 366, distance: 206.4
click at [659, 369] on div "Janela de atendimento Grade de atendimento Capacidade Transportadoras Veículos …" at bounding box center [597, 283] width 1194 height 567
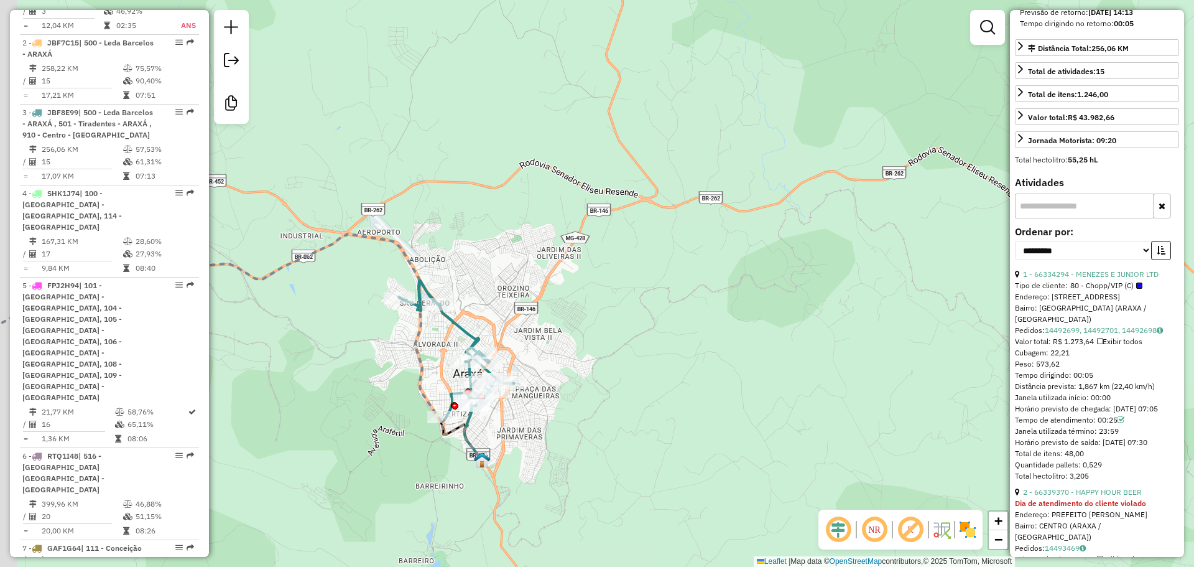
drag, startPoint x: 490, startPoint y: 444, endPoint x: 575, endPoint y: 444, distance: 85.8
click at [575, 444] on div "Janela de atendimento Grade de atendimento Capacidade Transportadoras Veículos …" at bounding box center [597, 283] width 1194 height 567
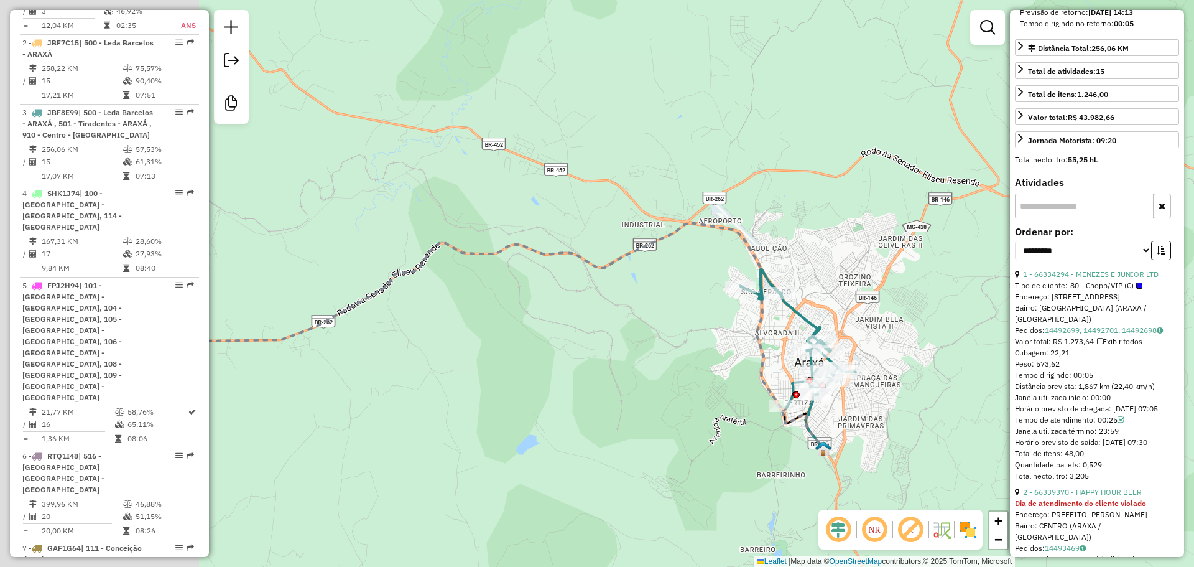
drag, startPoint x: 392, startPoint y: 365, endPoint x: 629, endPoint y: 350, distance: 236.8
click at [647, 352] on div "Janela de atendimento Grade de atendimento Capacidade Transportadoras Veículos …" at bounding box center [597, 283] width 1194 height 567
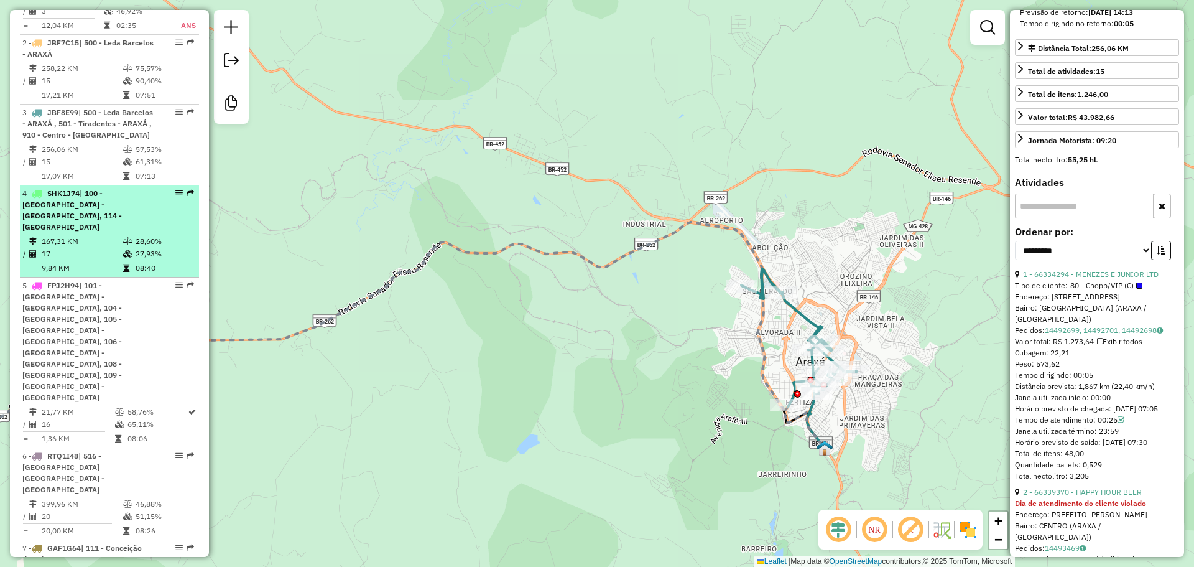
click at [108, 193] on span "| 100 - [GEOGRAPHIC_DATA] - [GEOGRAPHIC_DATA], 114 - [GEOGRAPHIC_DATA]" at bounding box center [72, 209] width 100 height 43
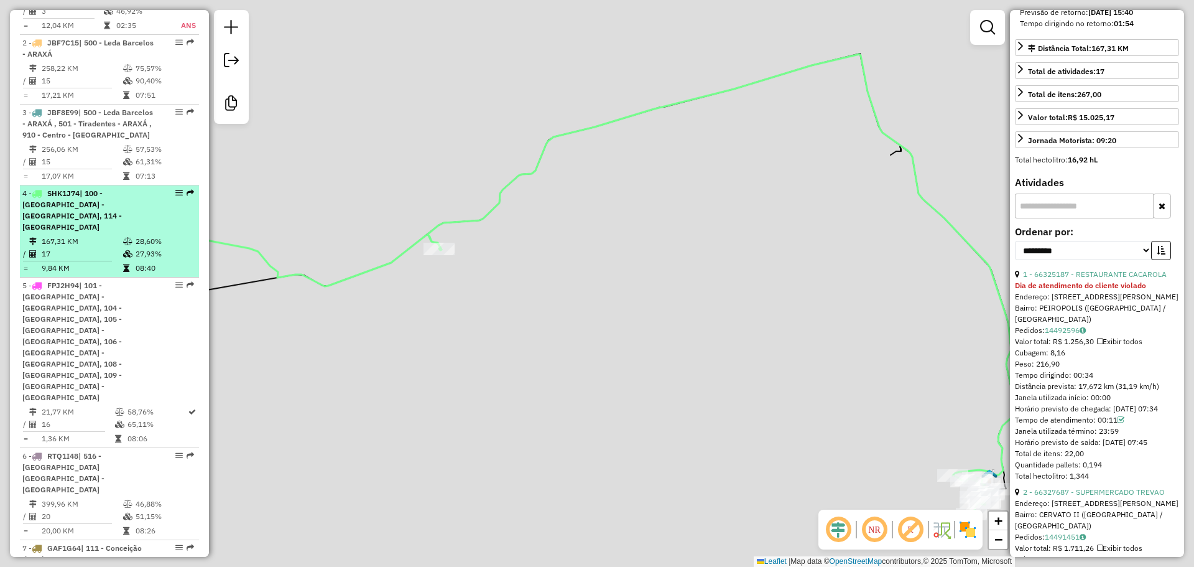
scroll to position [311, 0]
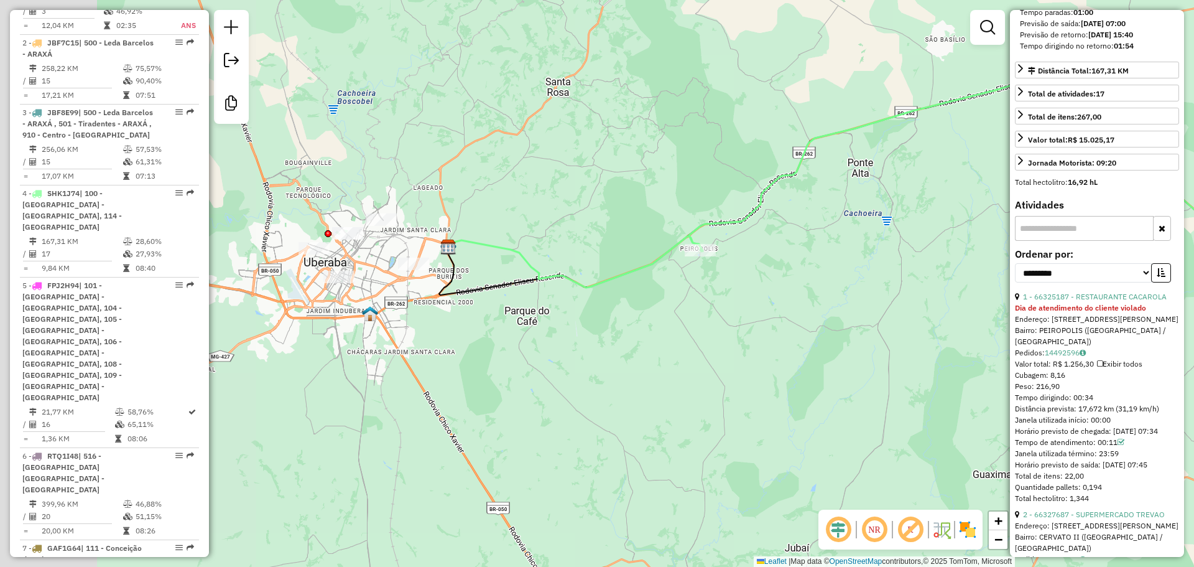
drag, startPoint x: 751, startPoint y: 464, endPoint x: 937, endPoint y: 434, distance: 187.8
click at [1009, 459] on div "Janela de atendimento Grade de atendimento Capacidade Transportadoras Veículos …" at bounding box center [597, 283] width 1194 height 567
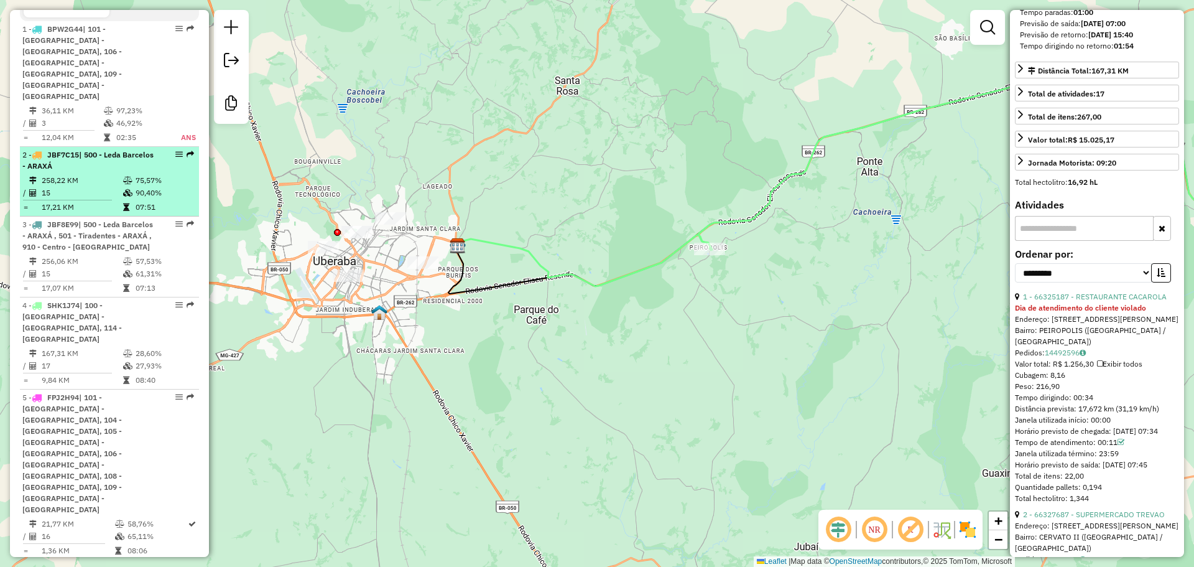
scroll to position [498, 0]
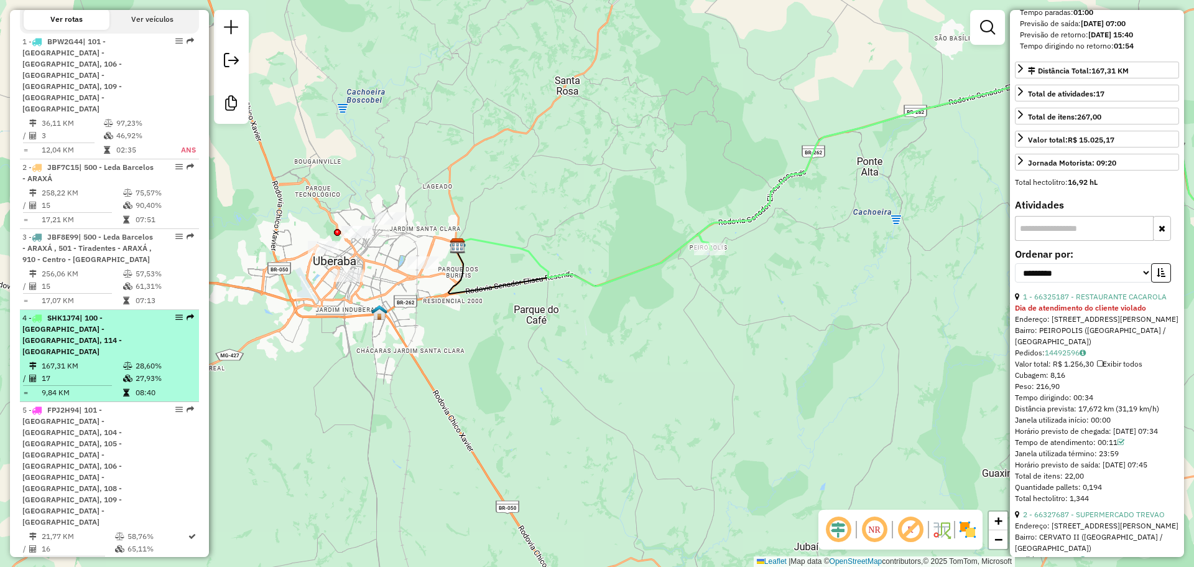
click at [78, 313] on span "SHK1J74" at bounding box center [63, 317] width 32 height 9
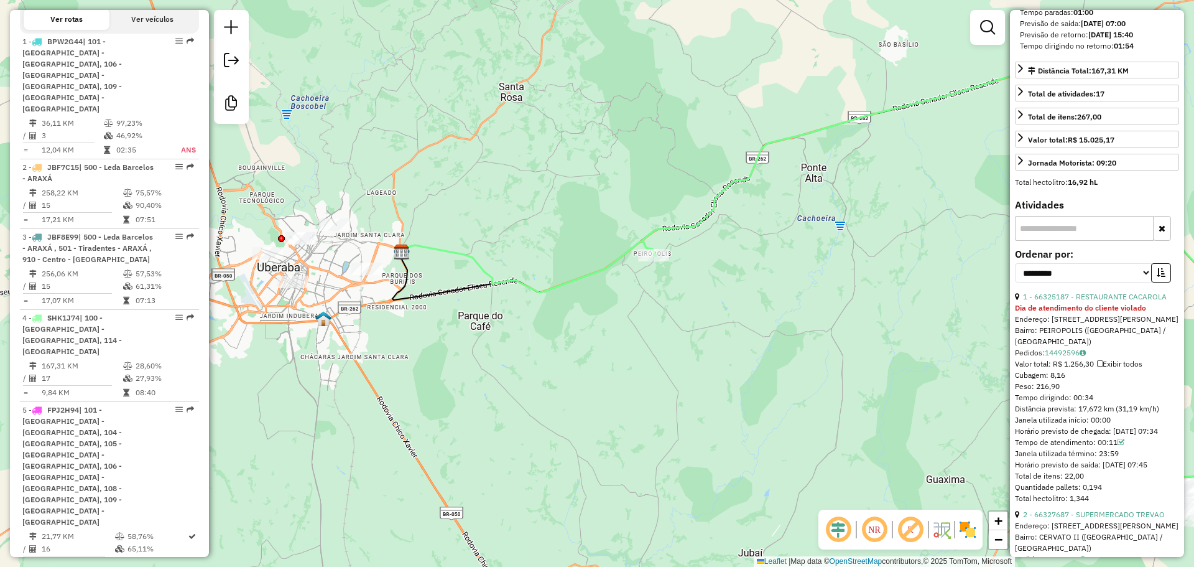
drag, startPoint x: 434, startPoint y: 328, endPoint x: 635, endPoint y: 334, distance: 201.6
click at [635, 334] on div "Janela de atendimento Grade de atendimento Capacidade Transportadoras Veículos …" at bounding box center [597, 283] width 1194 height 567
drag, startPoint x: 1104, startPoint y: 383, endPoint x: 1015, endPoint y: 383, distance: 88.9
click at [1015, 392] on div "Tempo dirigindo: 00:34" at bounding box center [1097, 397] width 164 height 11
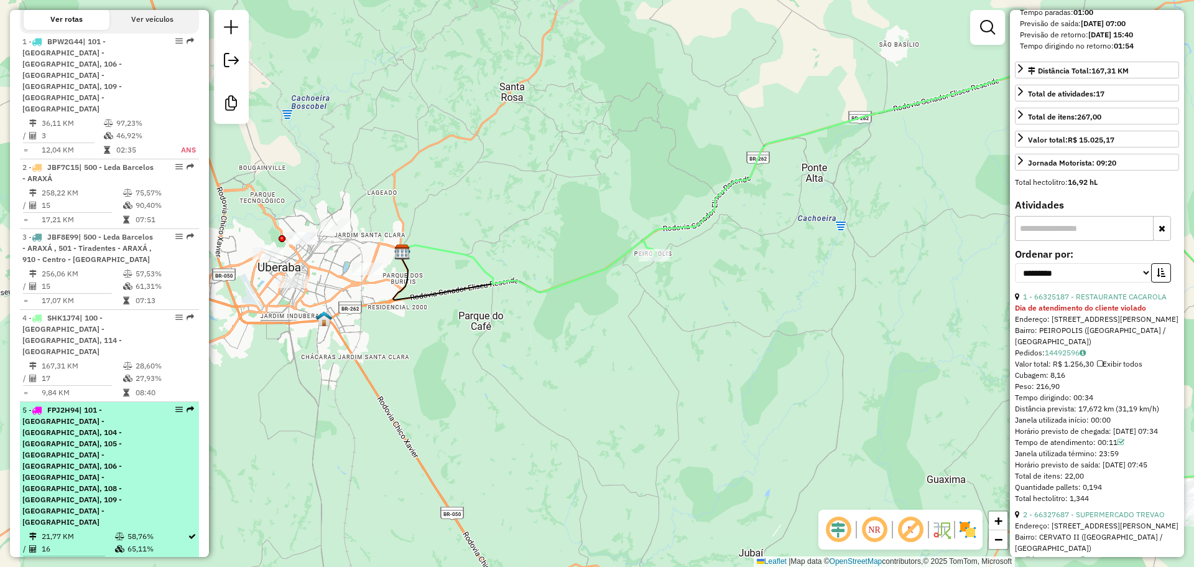
click at [77, 405] on span "| 101 - [GEOGRAPHIC_DATA] - [GEOGRAPHIC_DATA], 104 - [GEOGRAPHIC_DATA], 105 - […" at bounding box center [72, 465] width 100 height 121
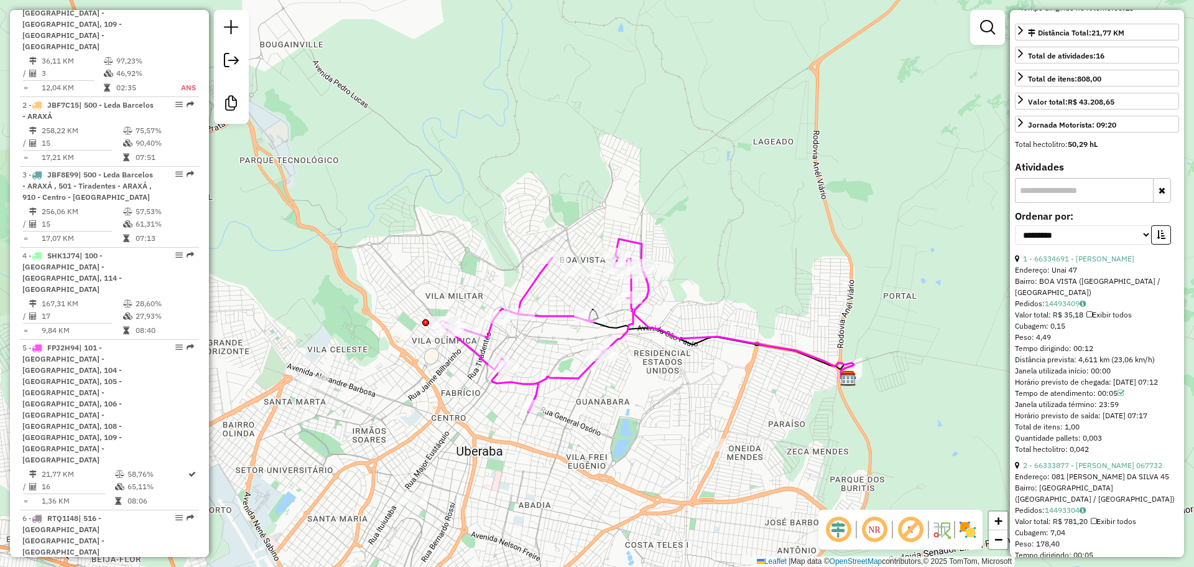
scroll to position [418, 0]
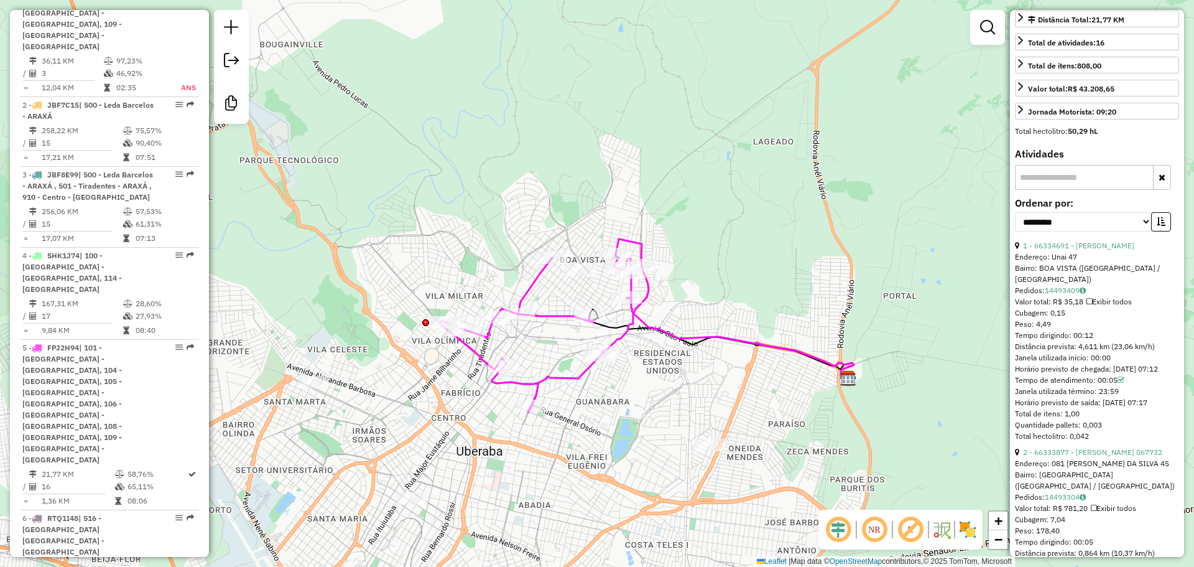
drag, startPoint x: 1043, startPoint y: 315, endPoint x: 1015, endPoint y: 312, distance: 28.2
click at [1015, 330] on div "Tempo dirigindo: 00:12" at bounding box center [1097, 335] width 164 height 11
click at [1092, 374] on div "Tempo de atendimento: 00:05" at bounding box center [1097, 379] width 164 height 11
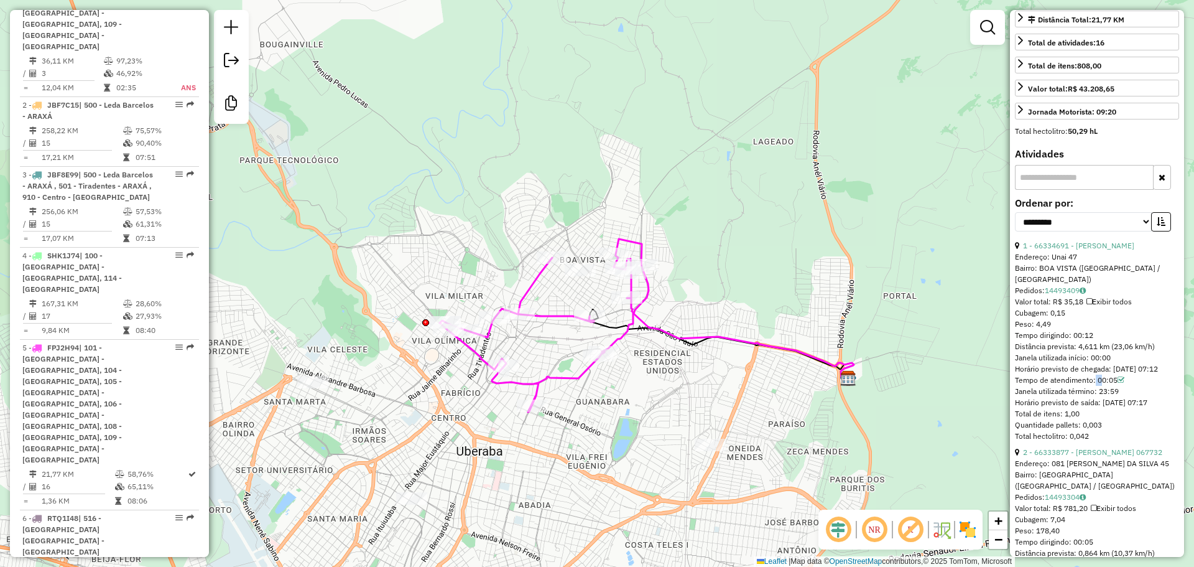
click at [1092, 374] on div "Tempo de atendimento: 00:05" at bounding box center [1097, 379] width 164 height 11
click at [1108, 374] on div "Tempo de atendimento: 00:05" at bounding box center [1097, 379] width 164 height 11
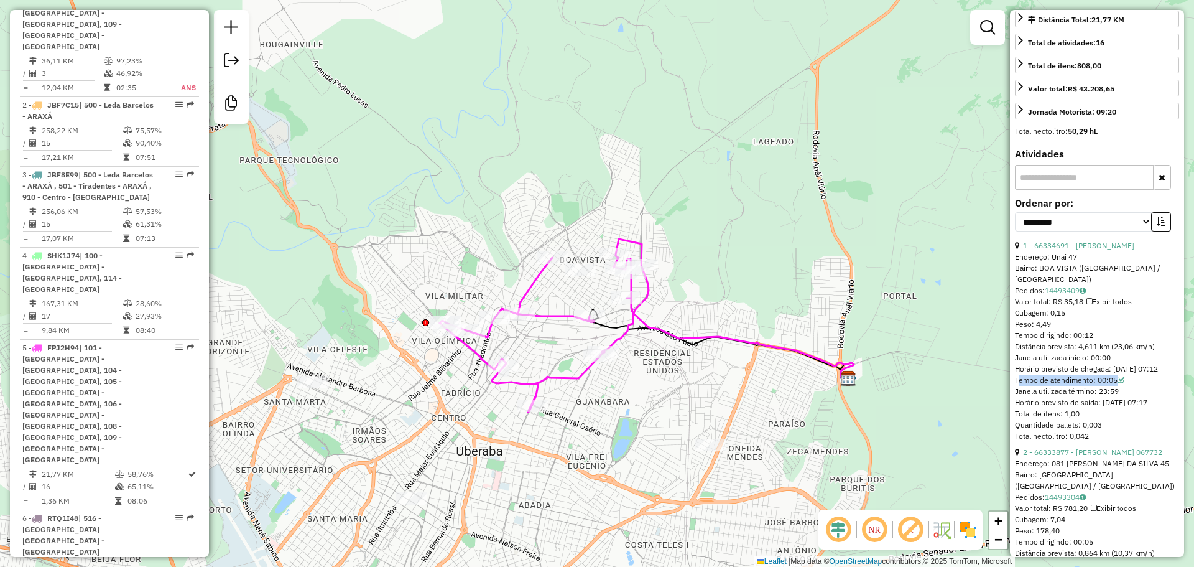
drag, startPoint x: 1072, startPoint y: 291, endPoint x: 1015, endPoint y: 286, distance: 57.4
click at [1015, 307] on div "Cubagem: 0,15" at bounding box center [1097, 312] width 164 height 11
click at [1015, 308] on span "Cubagem: 0,15" at bounding box center [1040, 312] width 50 height 9
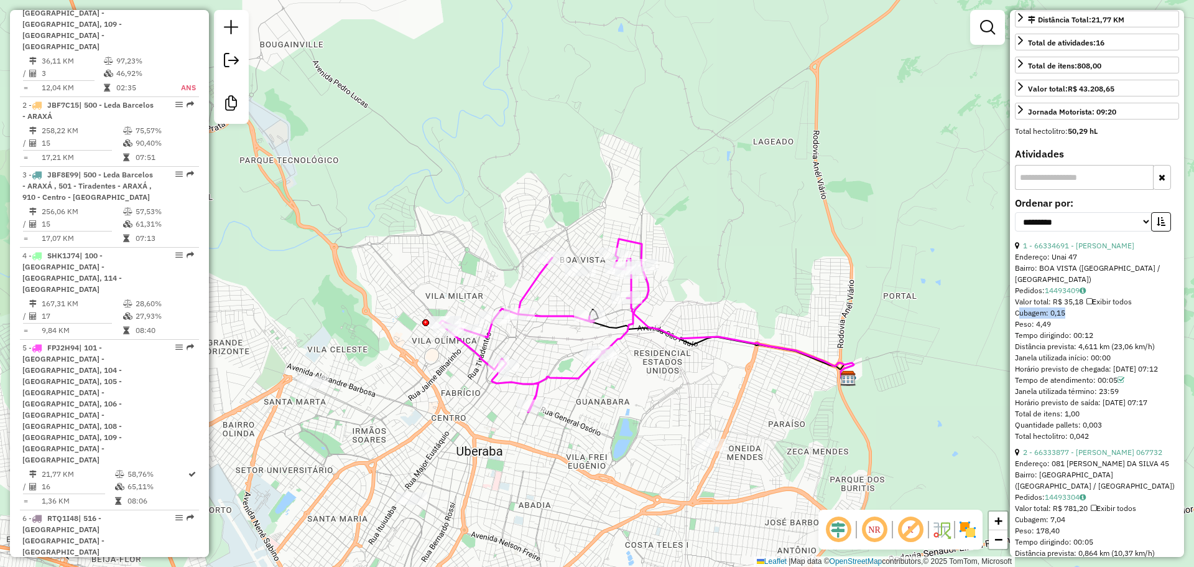
click at [1015, 308] on span "Cubagem: 0,15" at bounding box center [1040, 312] width 50 height 9
click at [1098, 374] on div "Tempo de atendimento: 00:05" at bounding box center [1097, 379] width 164 height 11
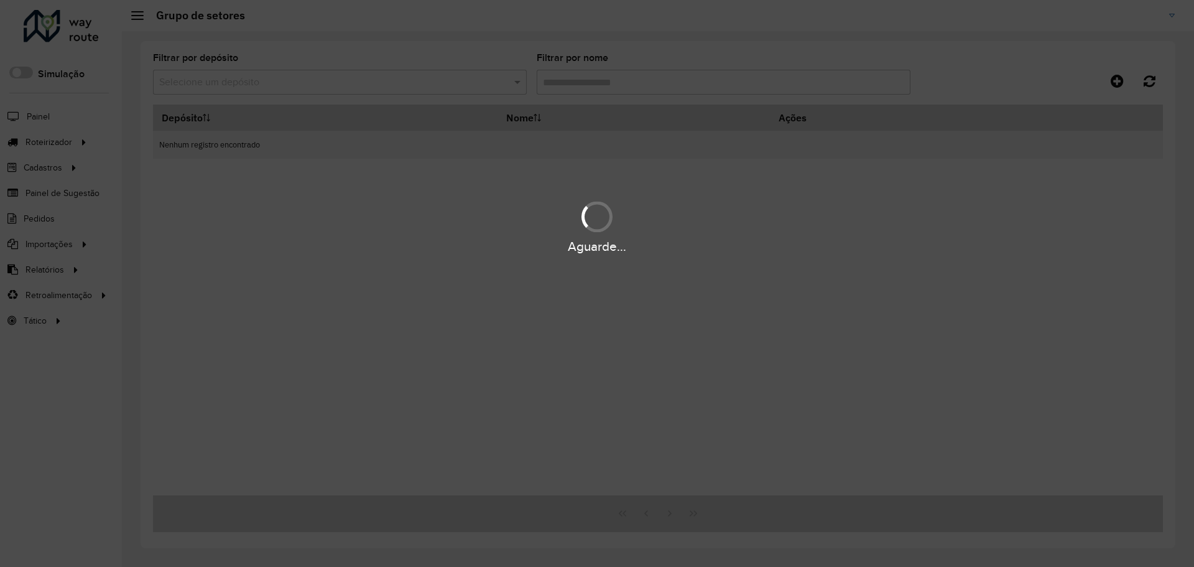
click at [241, 85] on div "Aguarde..." at bounding box center [597, 283] width 1194 height 567
click at [287, 80] on div "Aguarde..." at bounding box center [597, 283] width 1194 height 567
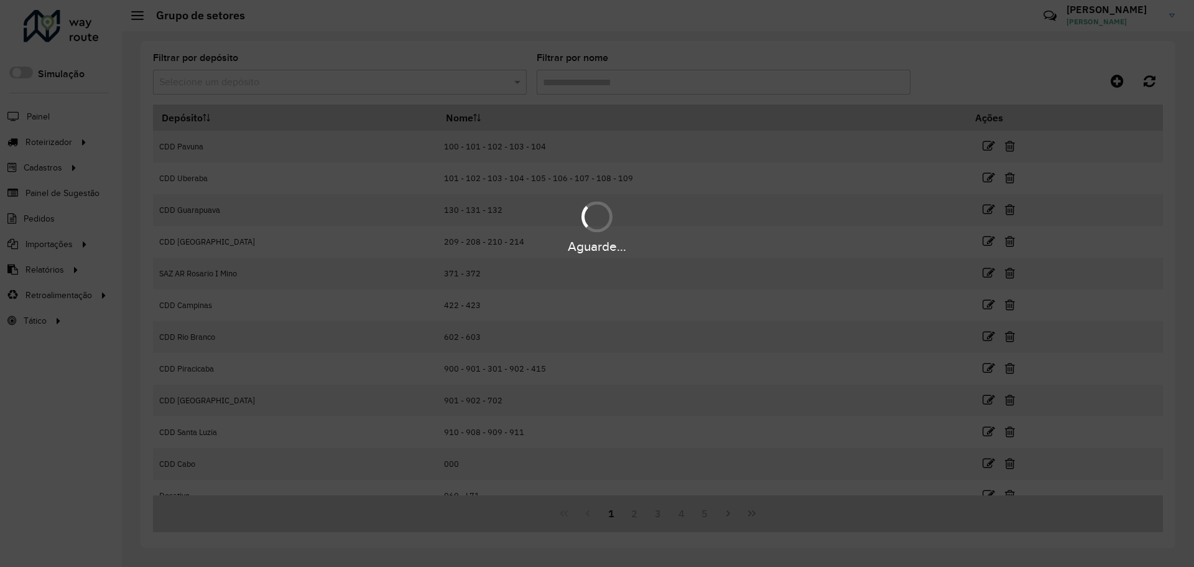
click at [360, 81] on div "Aguarde..." at bounding box center [597, 283] width 1194 height 567
click at [312, 85] on hb-app "Aguarde... Pop-up bloqueado! Seu navegador bloqueou automáticamente a abertura …" at bounding box center [597, 283] width 1194 height 567
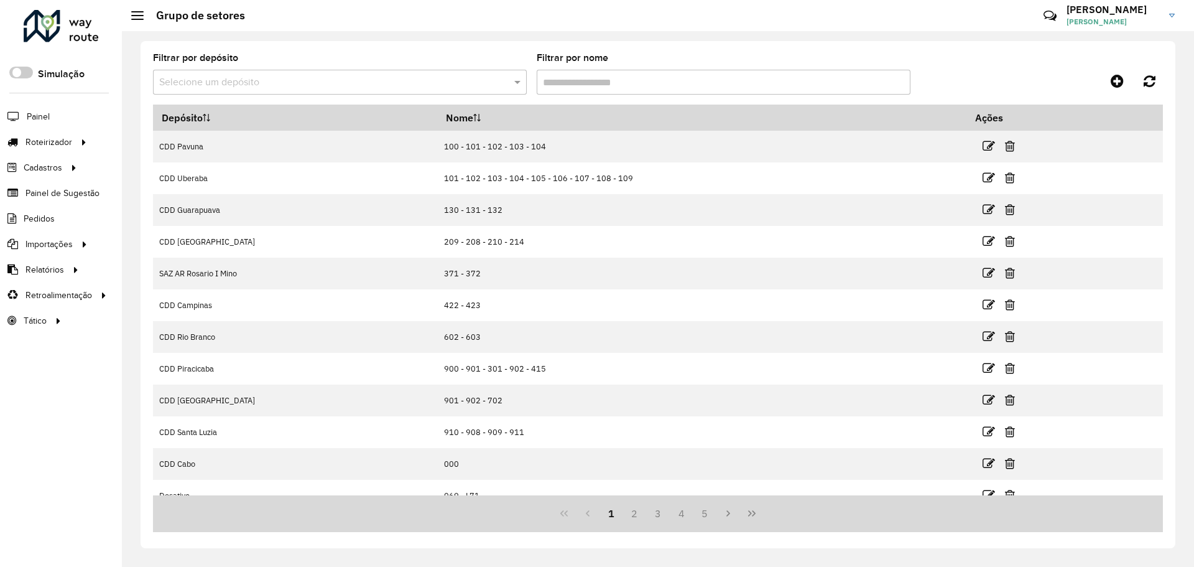
click at [258, 83] on input "text" at bounding box center [327, 82] width 337 height 15
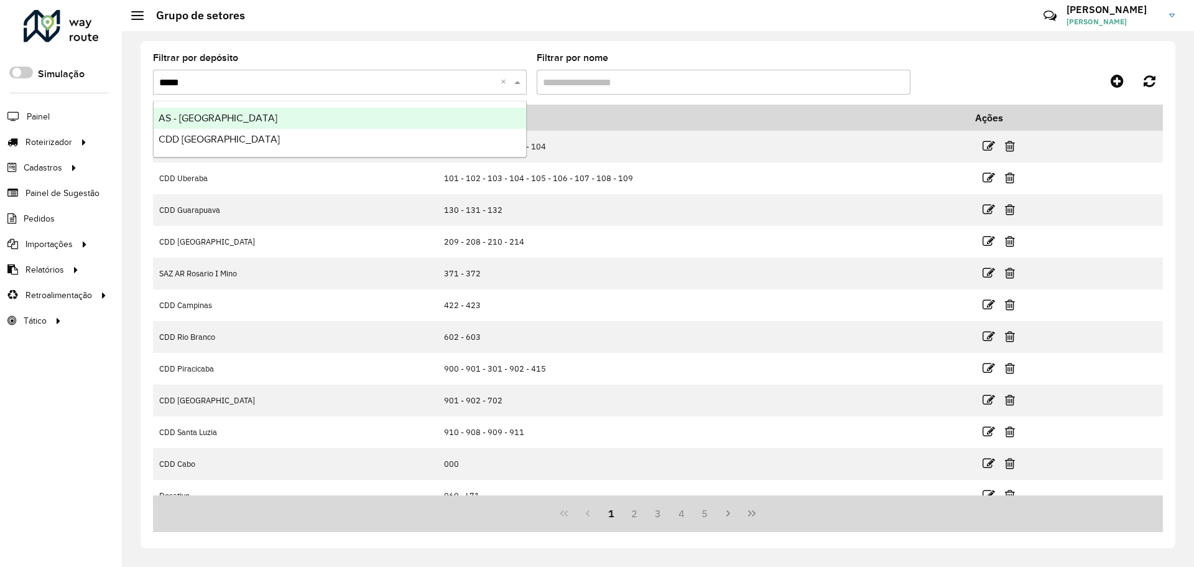
type input "******"
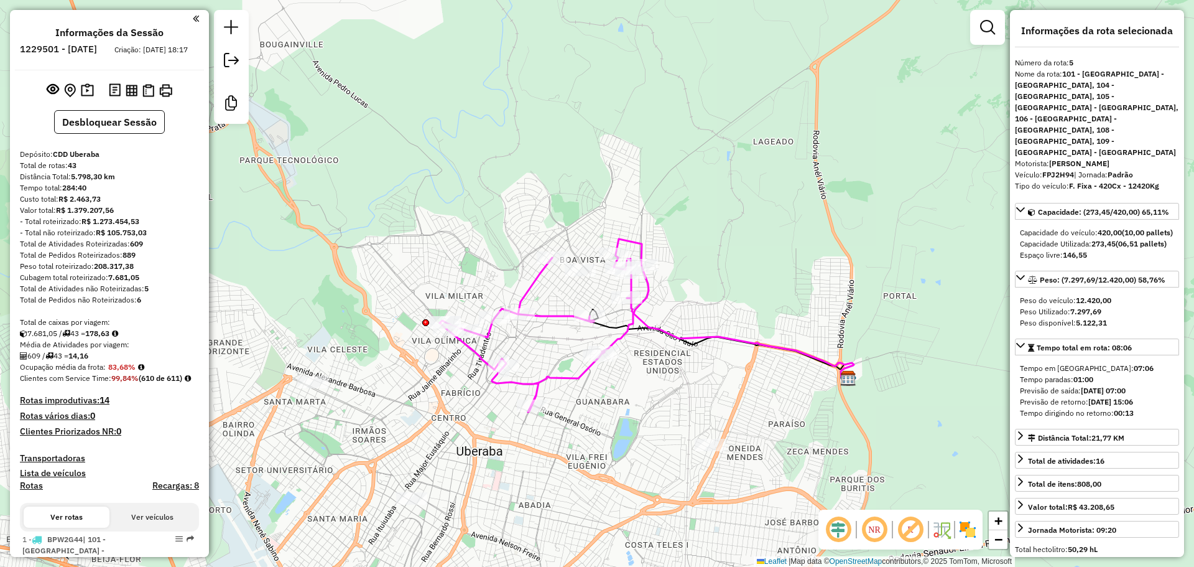
select select "**********"
